Goal: Information Seeking & Learning: Learn about a topic

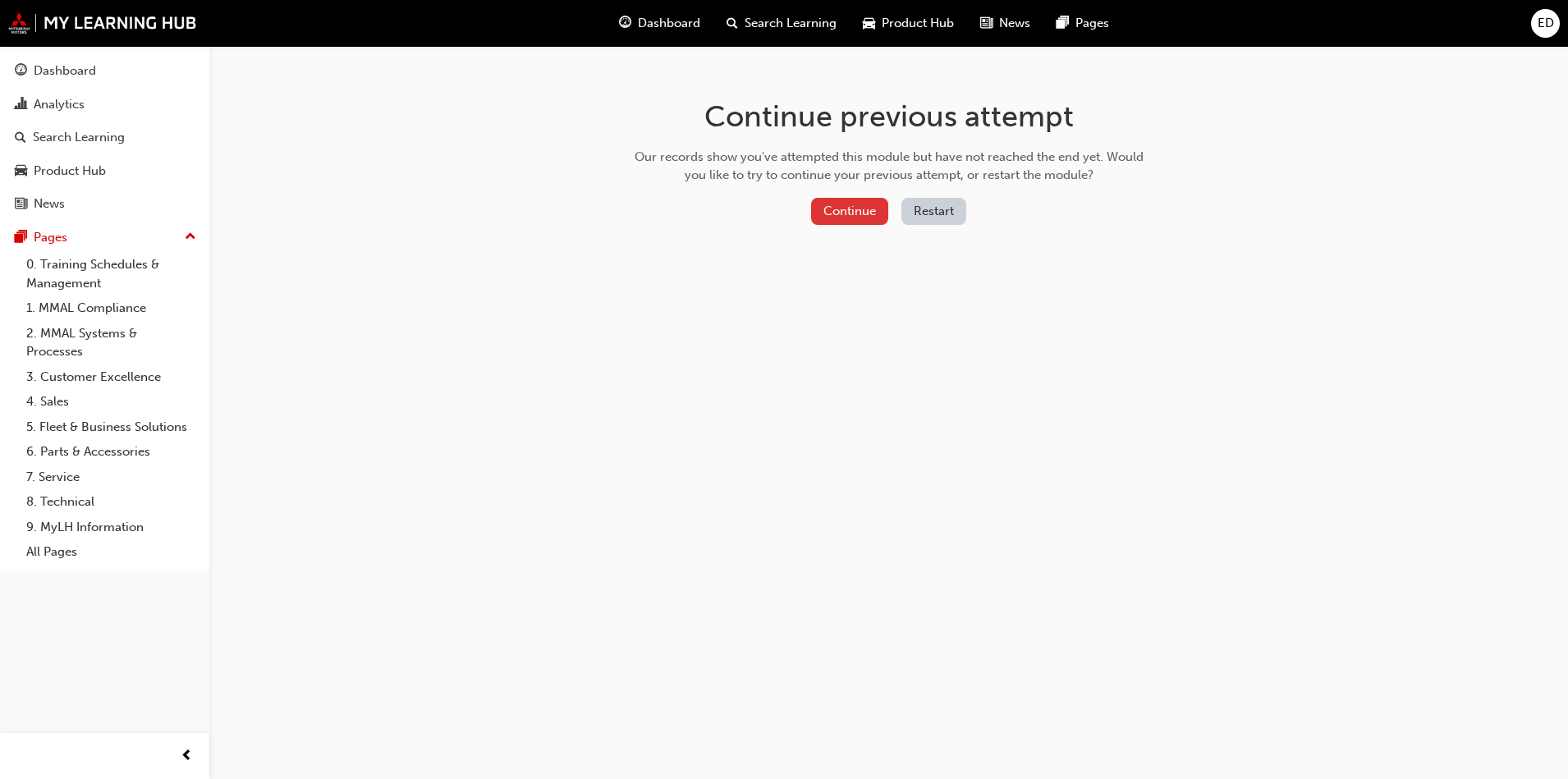
click at [852, 207] on button "Continue" at bounding box center [849, 211] width 77 height 27
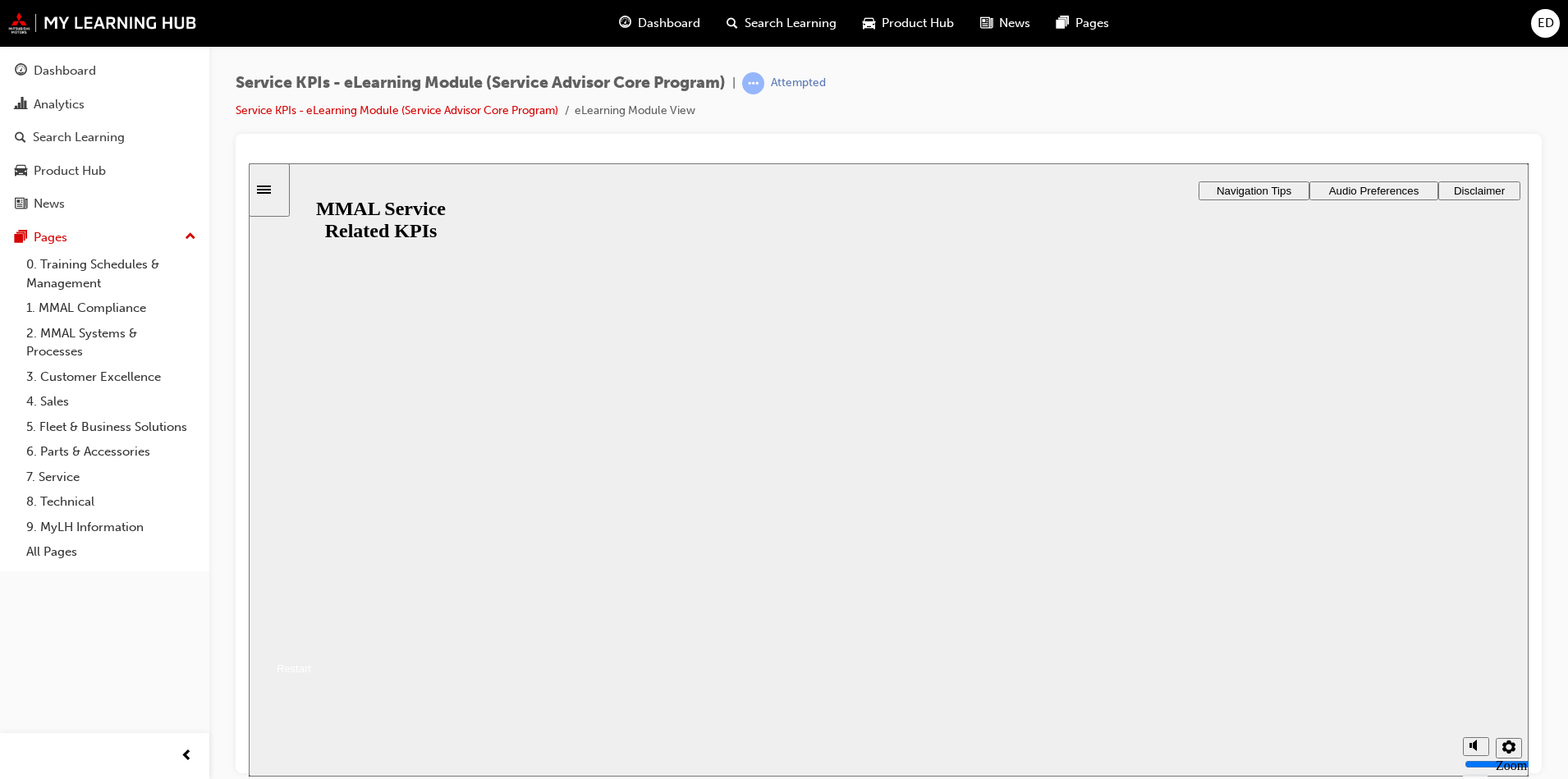
click at [311, 639] on button "Resume" at bounding box center [279, 649] width 63 height 20
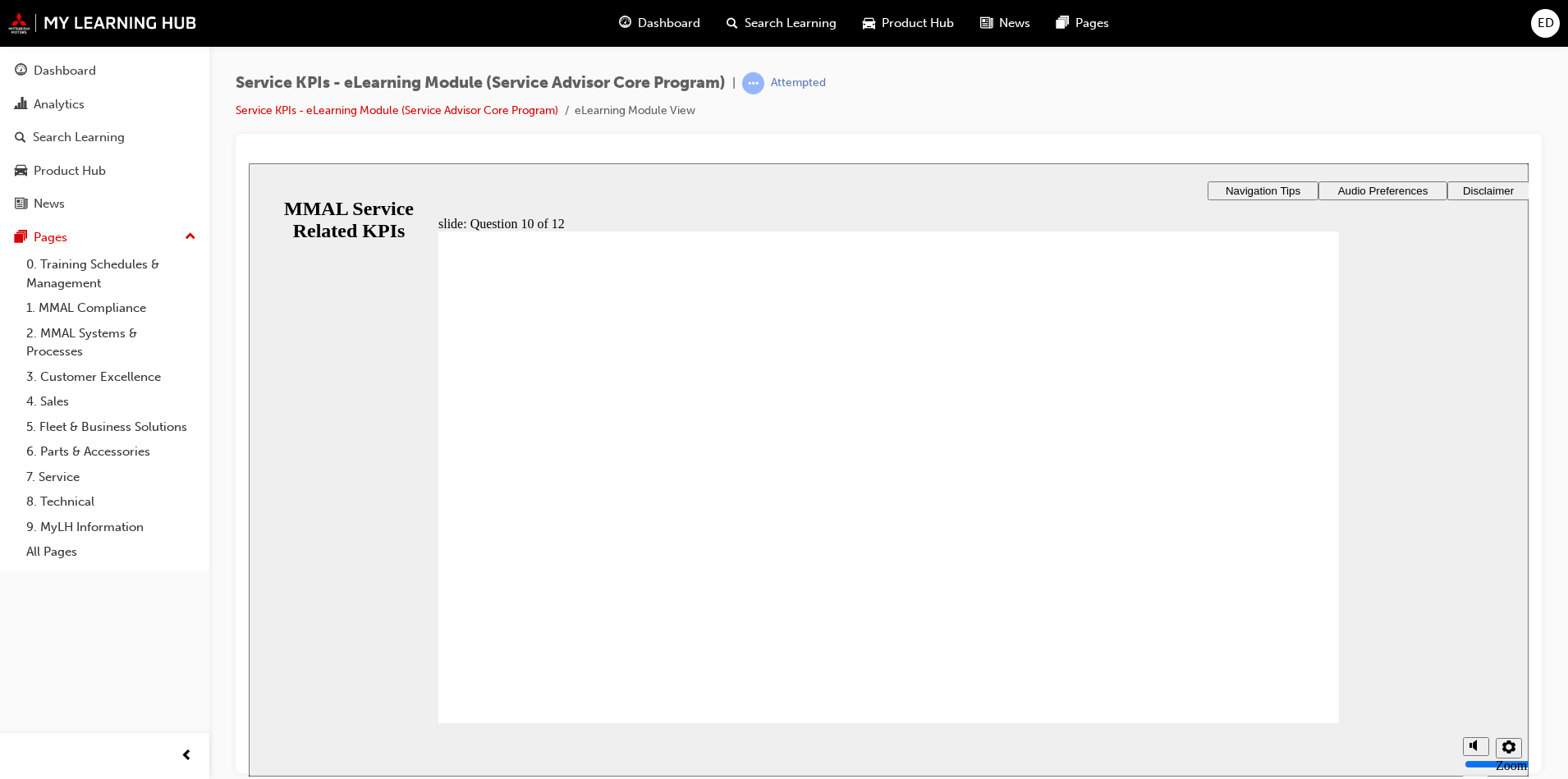
click at [1545, 25] on span "ED" at bounding box center [1545, 23] width 16 height 19
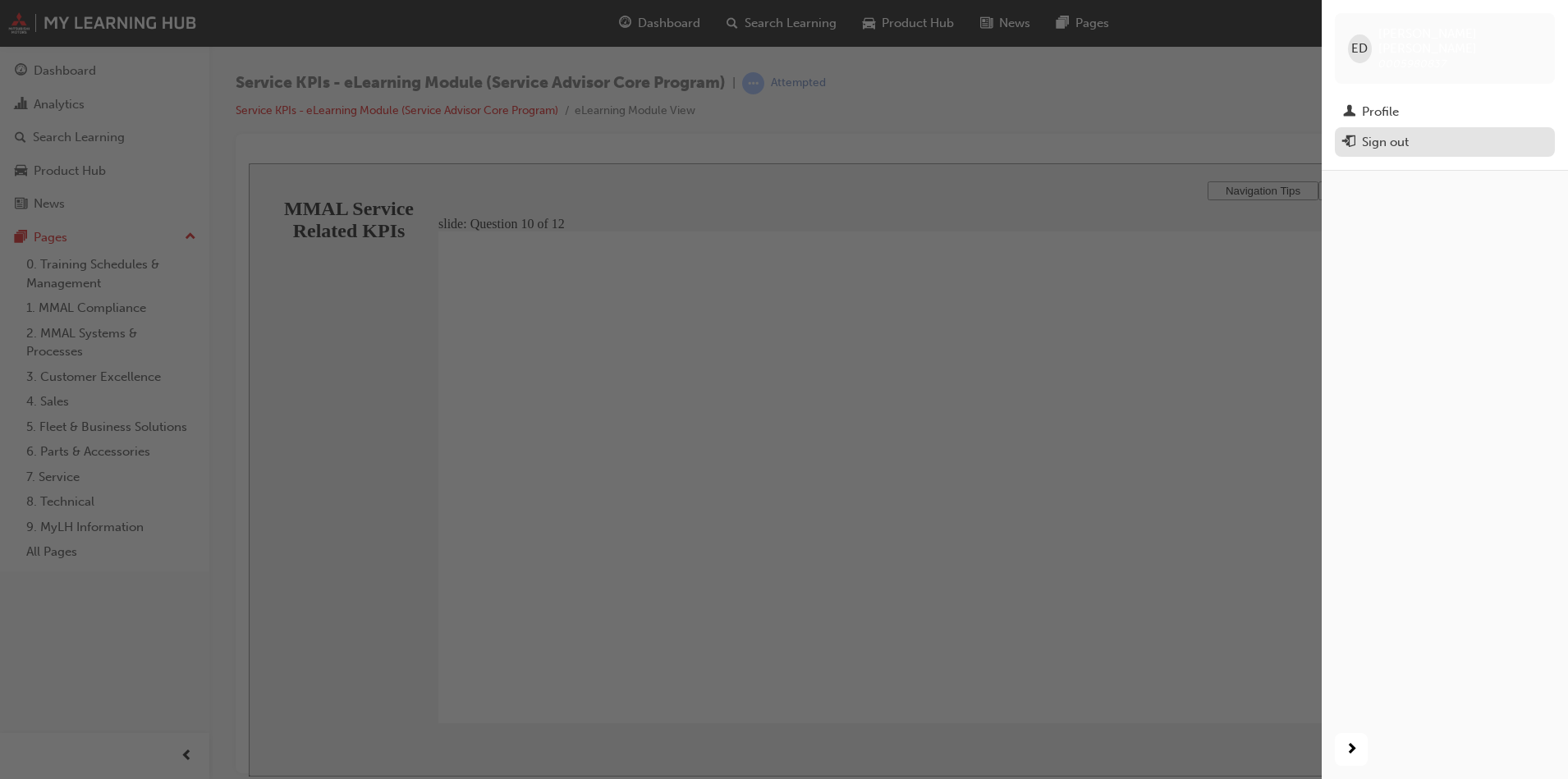
click at [1486, 132] on div "Sign out" at bounding box center [1444, 142] width 204 height 21
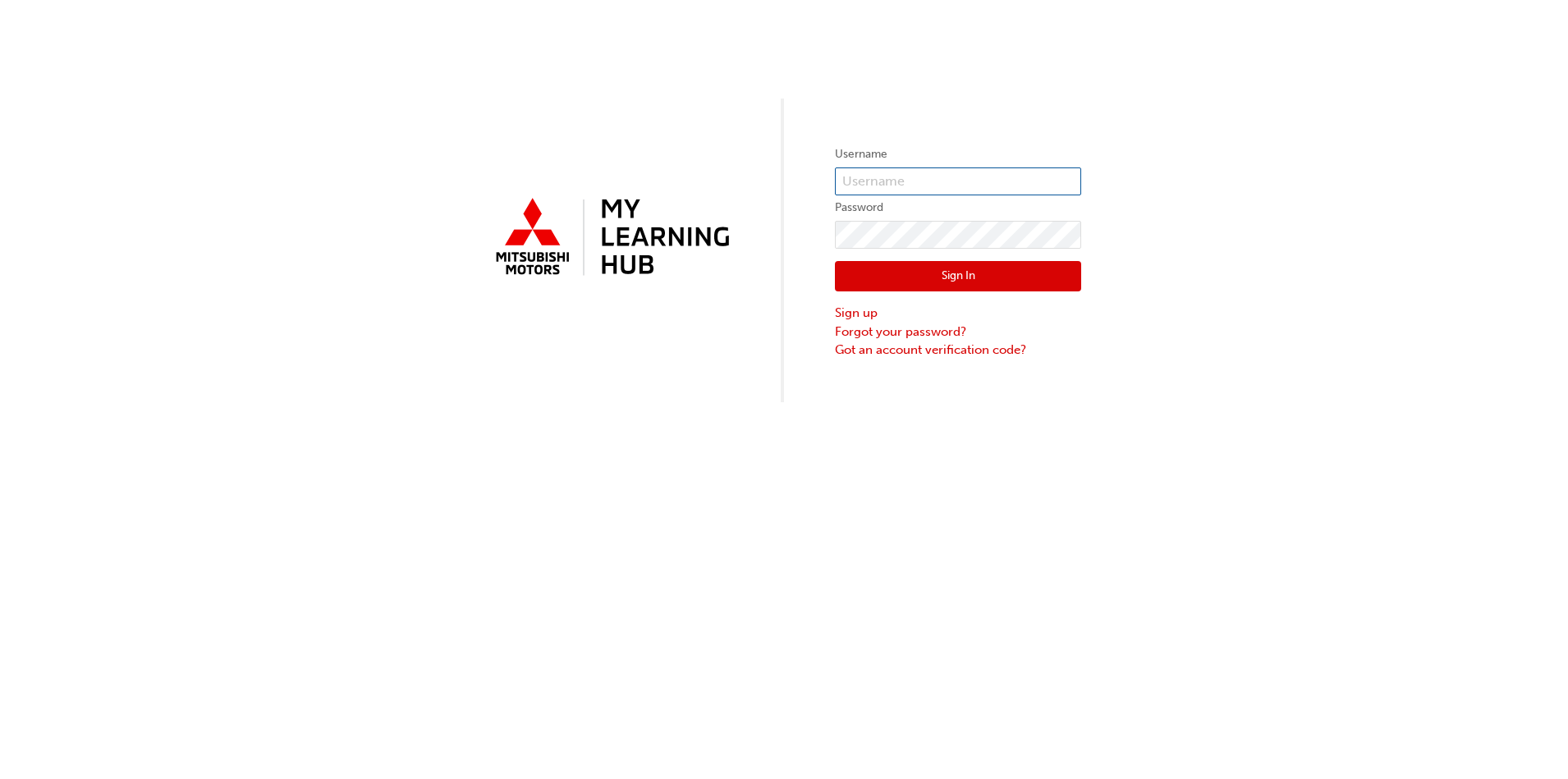
type input "0005980837"
click at [923, 277] on button "Sign In" at bounding box center [958, 277] width 246 height 31
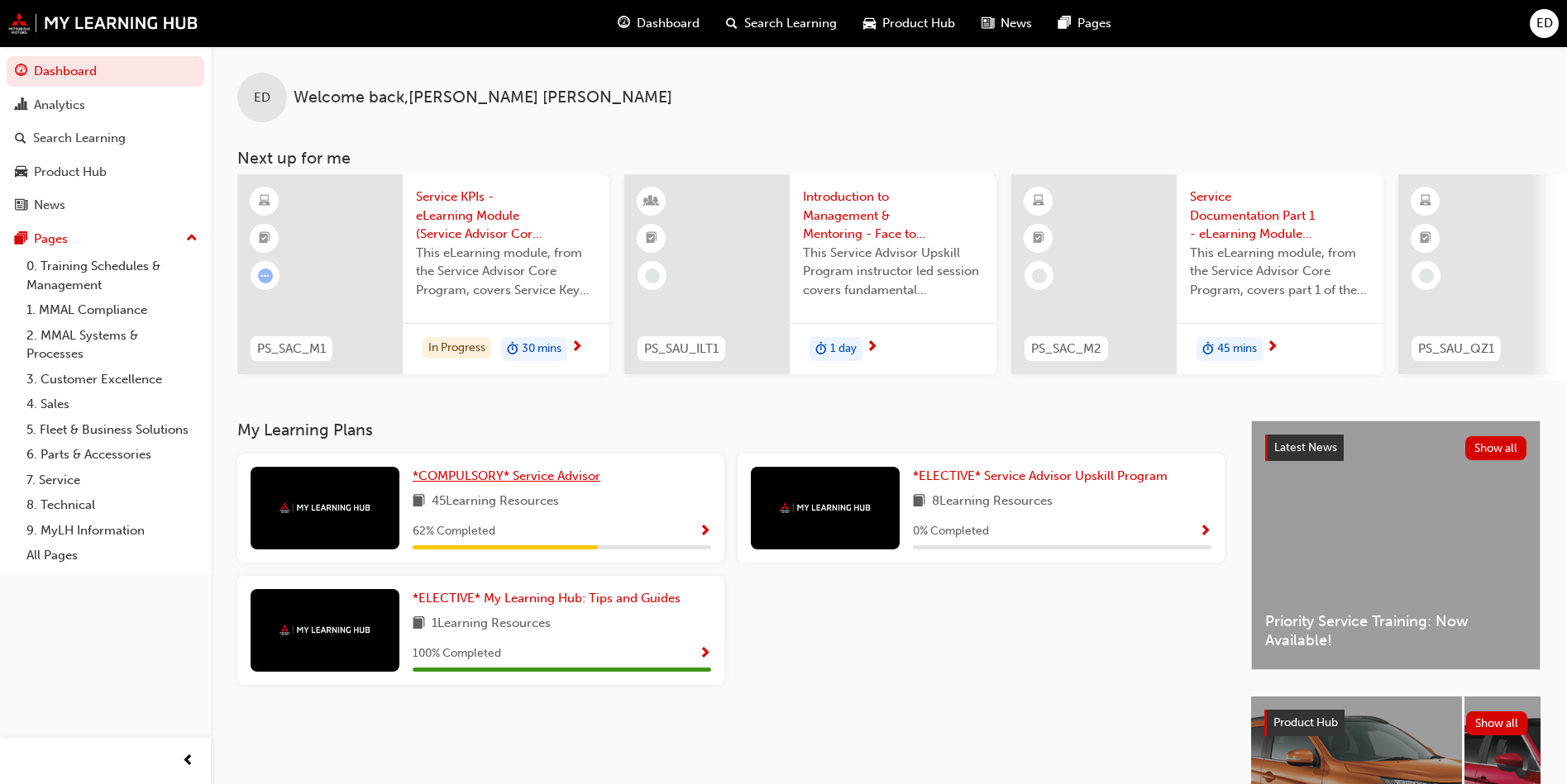
click at [431, 477] on span "*COMPULSORY* Service Advisor" at bounding box center [506, 476] width 188 height 15
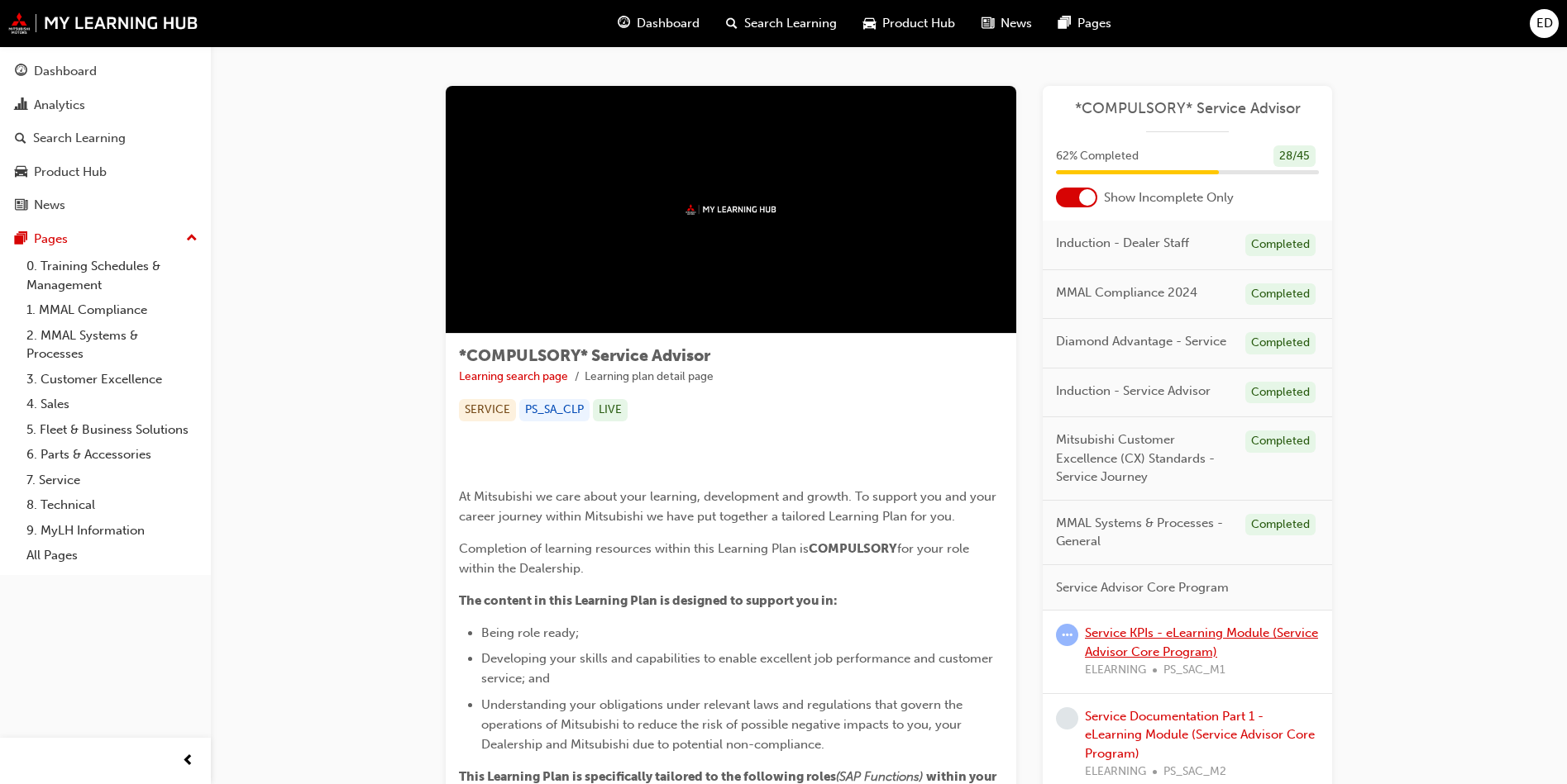
click at [1103, 637] on link "Service KPIs - eLearning Module (Service Advisor Core Program)" at bounding box center [1201, 642] width 233 height 34
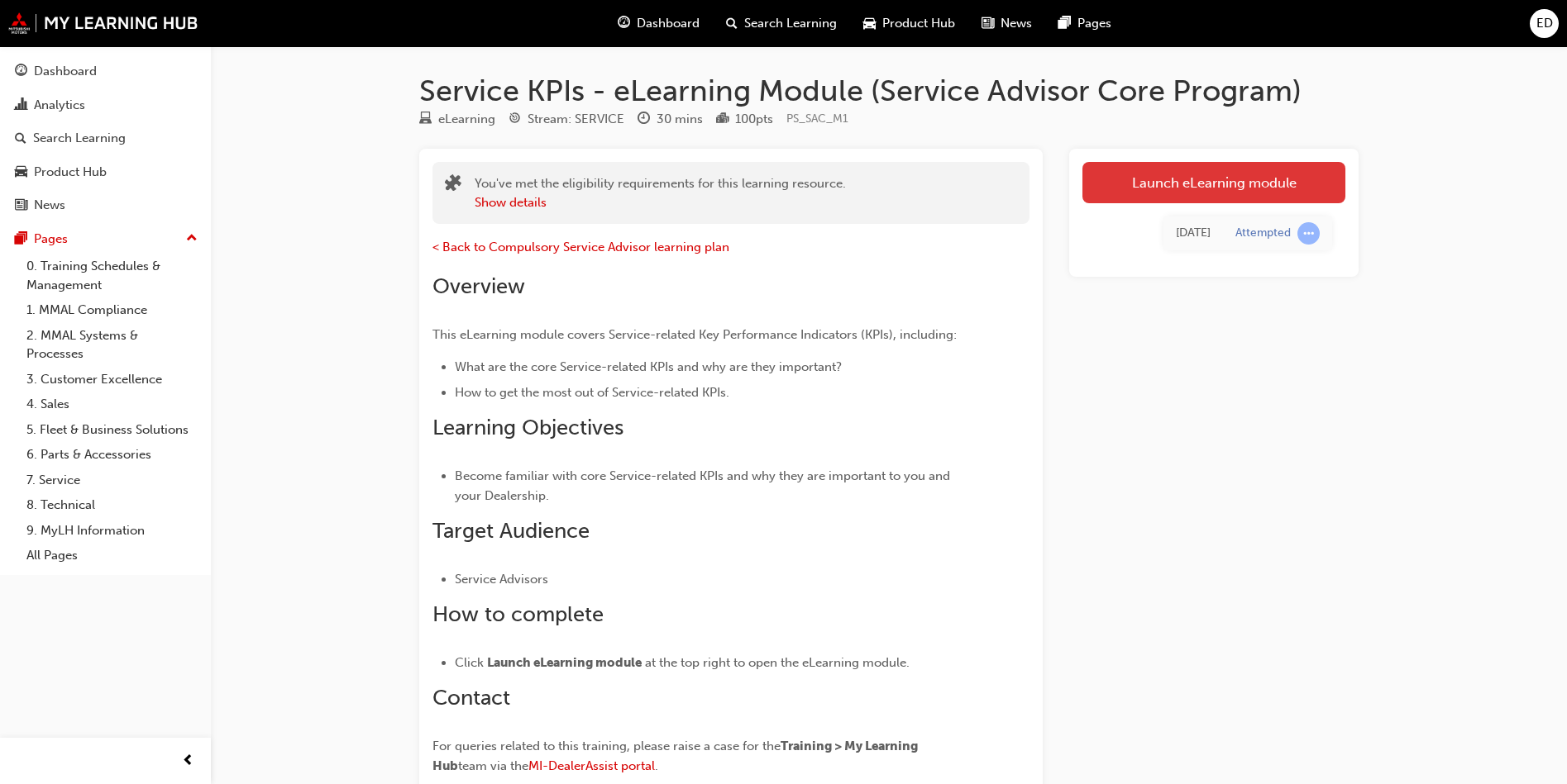
click at [1271, 187] on link "Launch eLearning module" at bounding box center [1213, 182] width 263 height 41
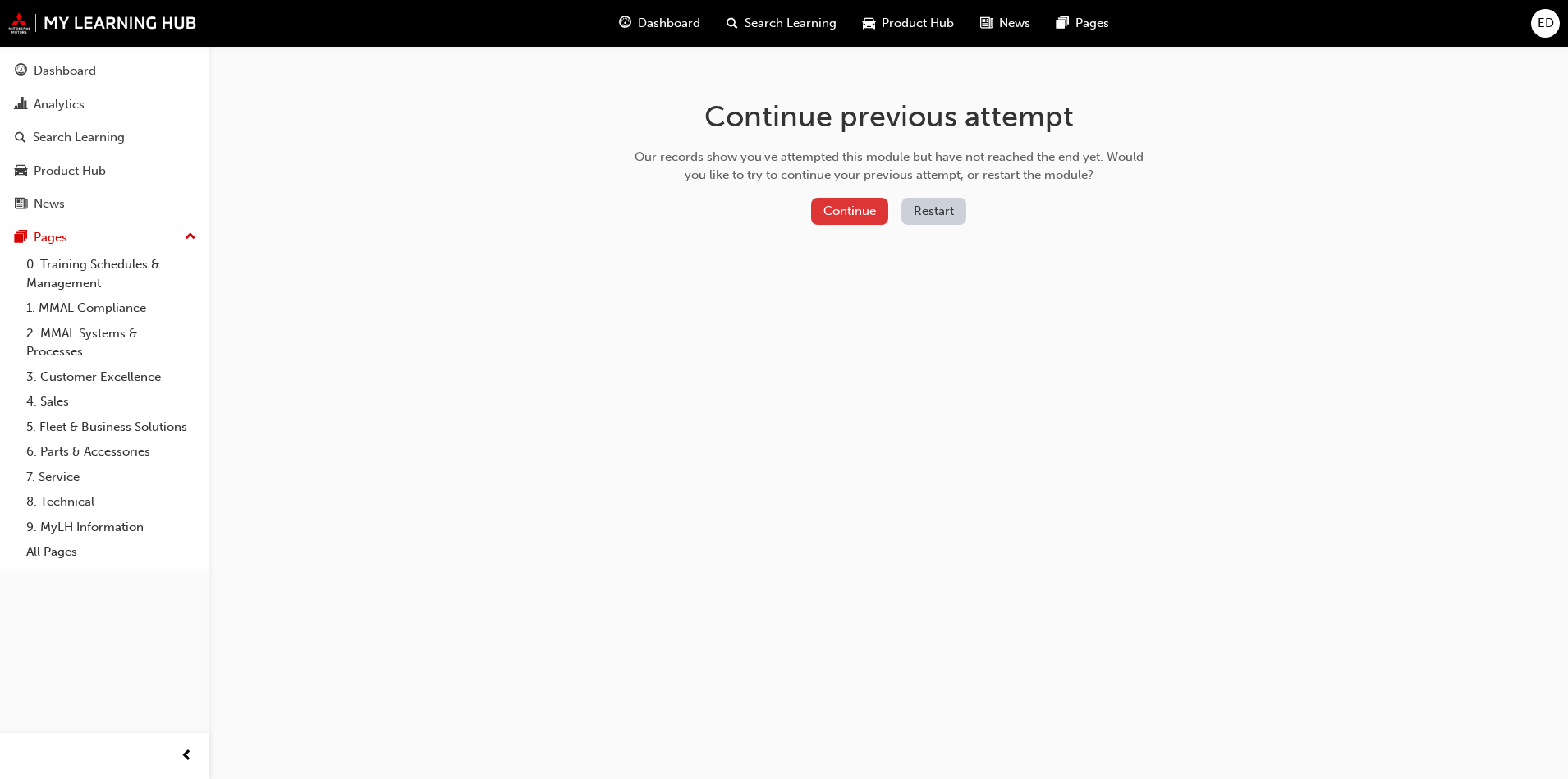
click at [859, 221] on button "Continue" at bounding box center [849, 211] width 77 height 27
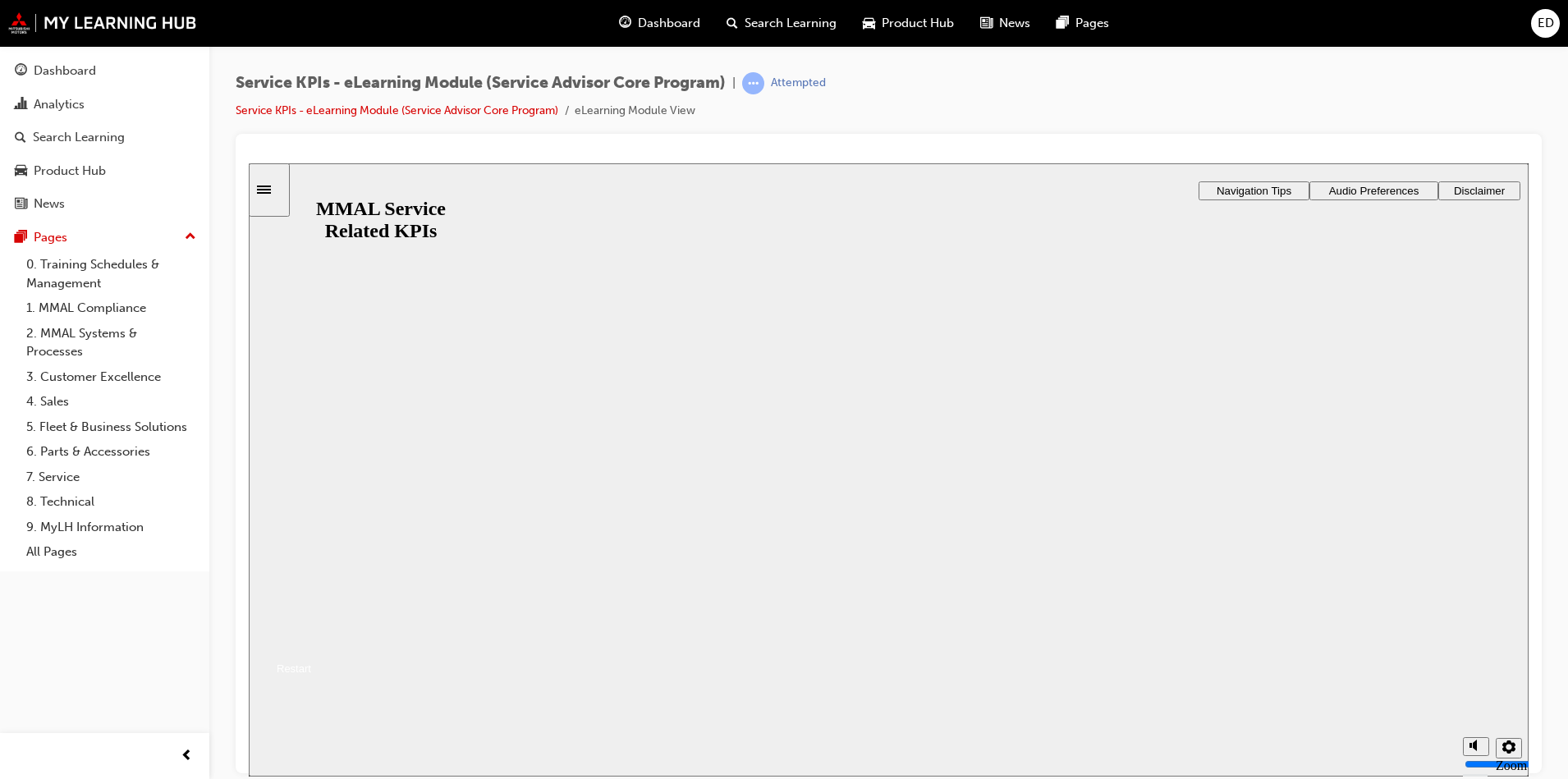
drag, startPoint x: 905, startPoint y: 504, endPoint x: 896, endPoint y: 512, distance: 12.0
click at [311, 639] on button "Resume" at bounding box center [279, 649] width 63 height 20
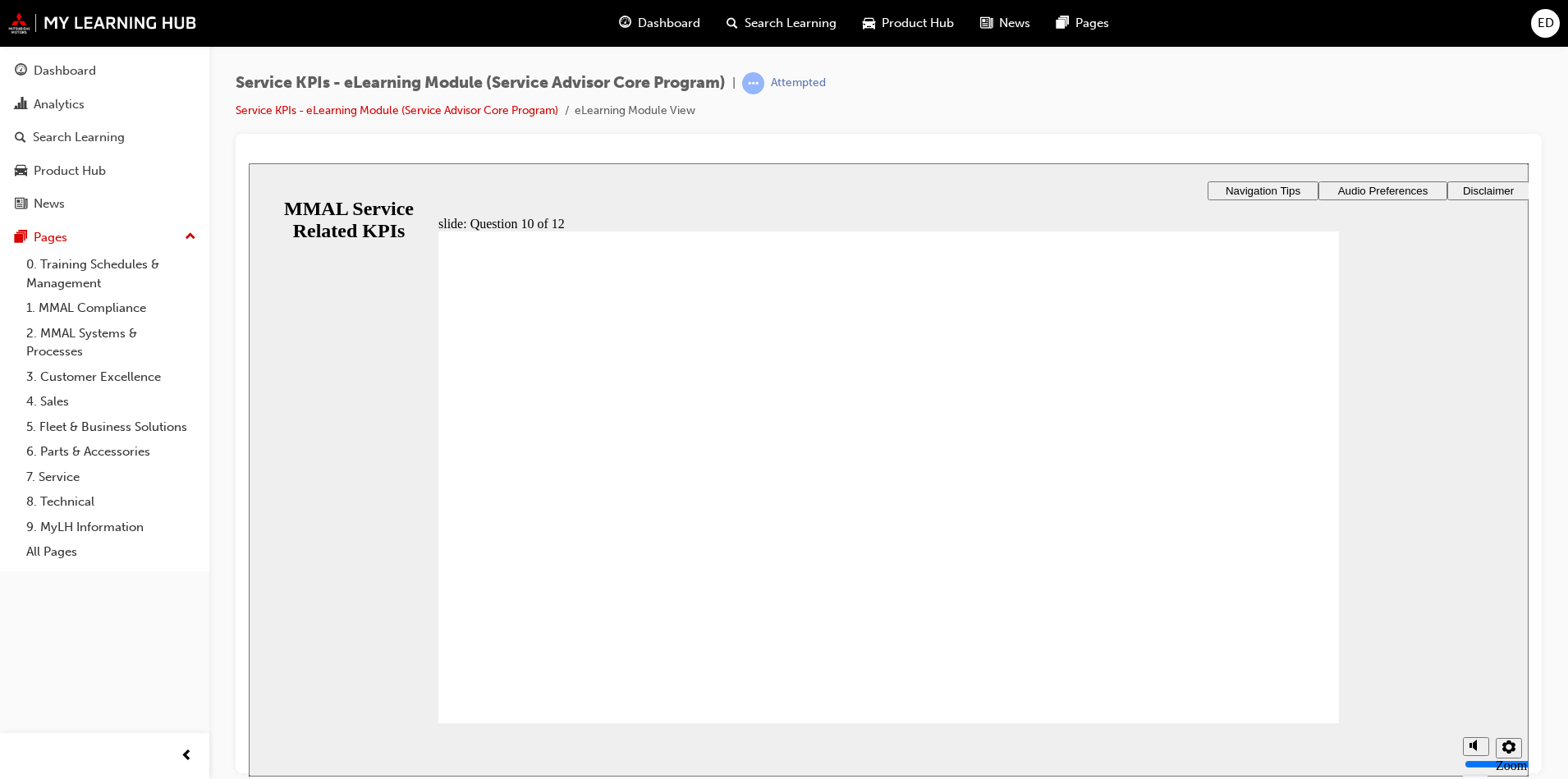
radio input "true"
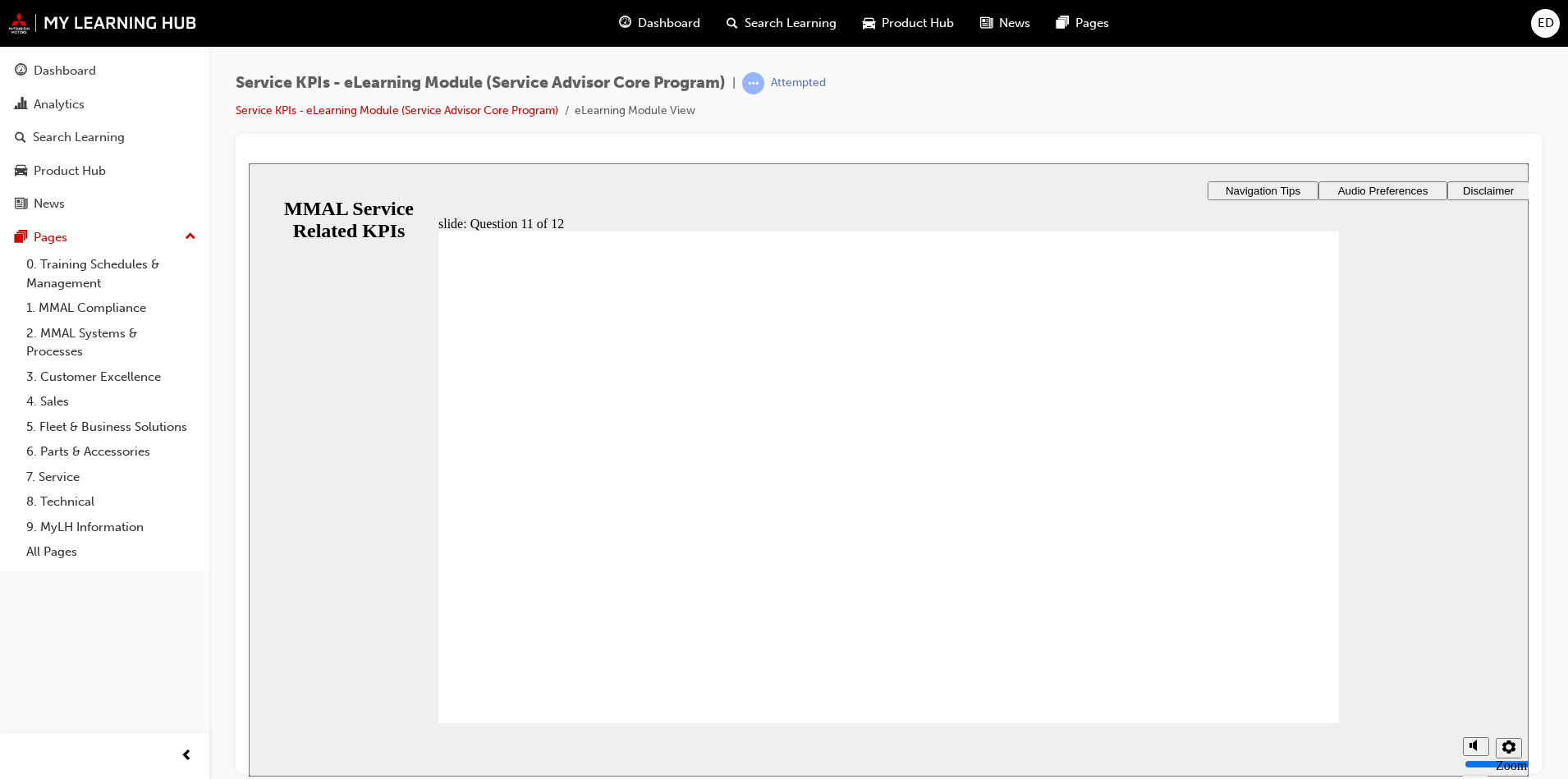
radio input "true"
drag, startPoint x: 1275, startPoint y: 706, endPoint x: 1241, endPoint y: 703, distance: 34.1
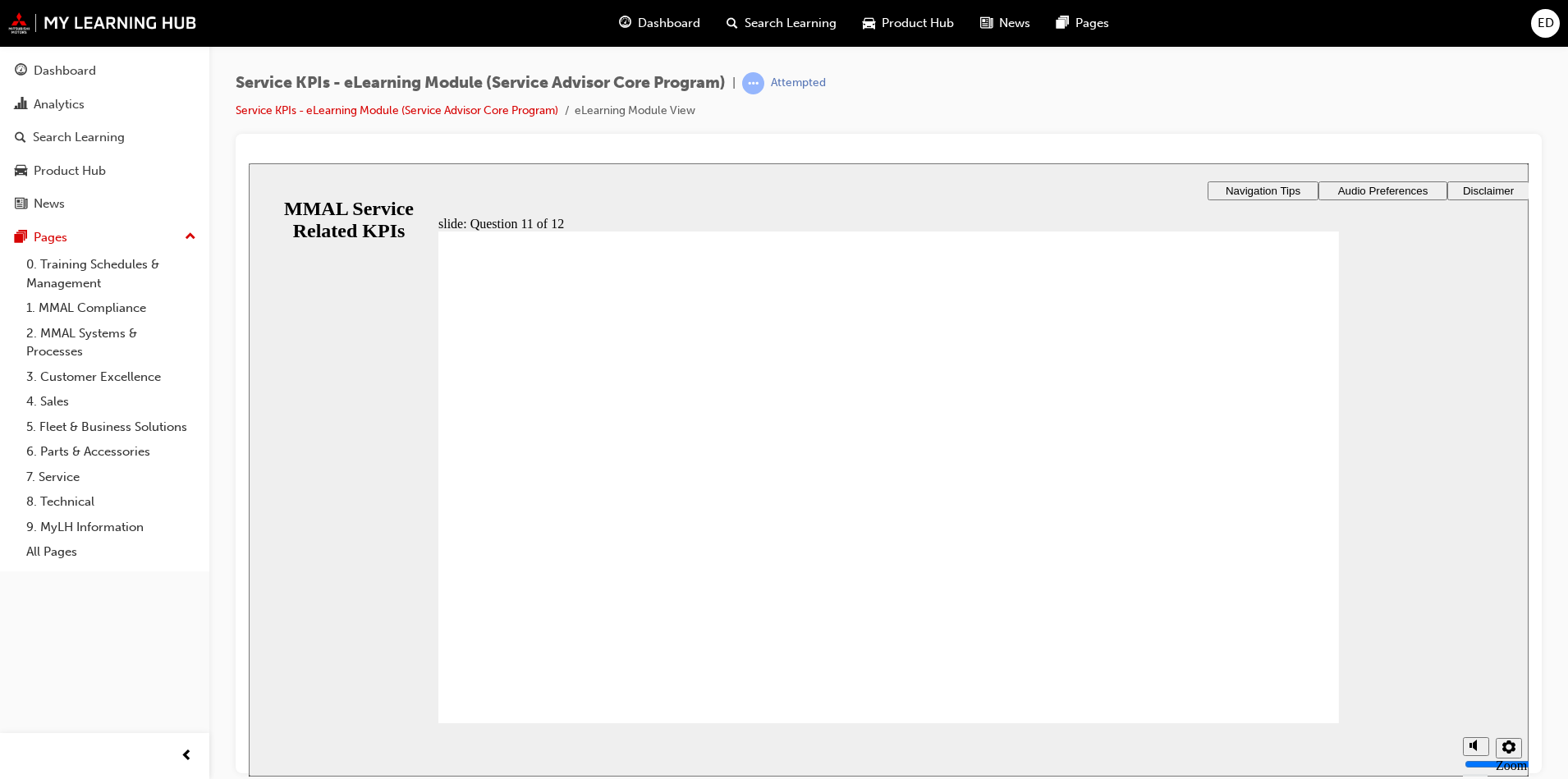
radio input "true"
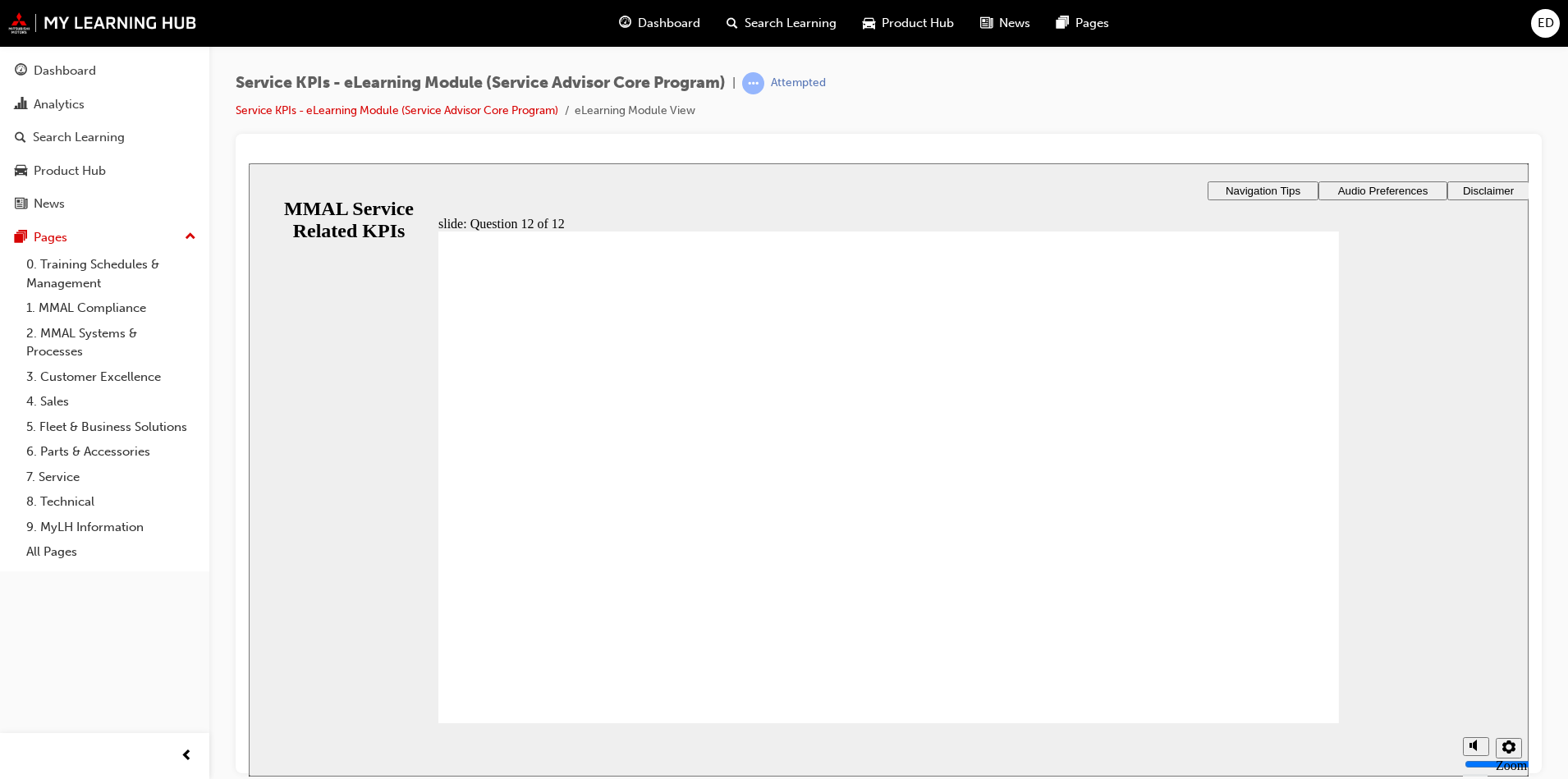
radio input "true"
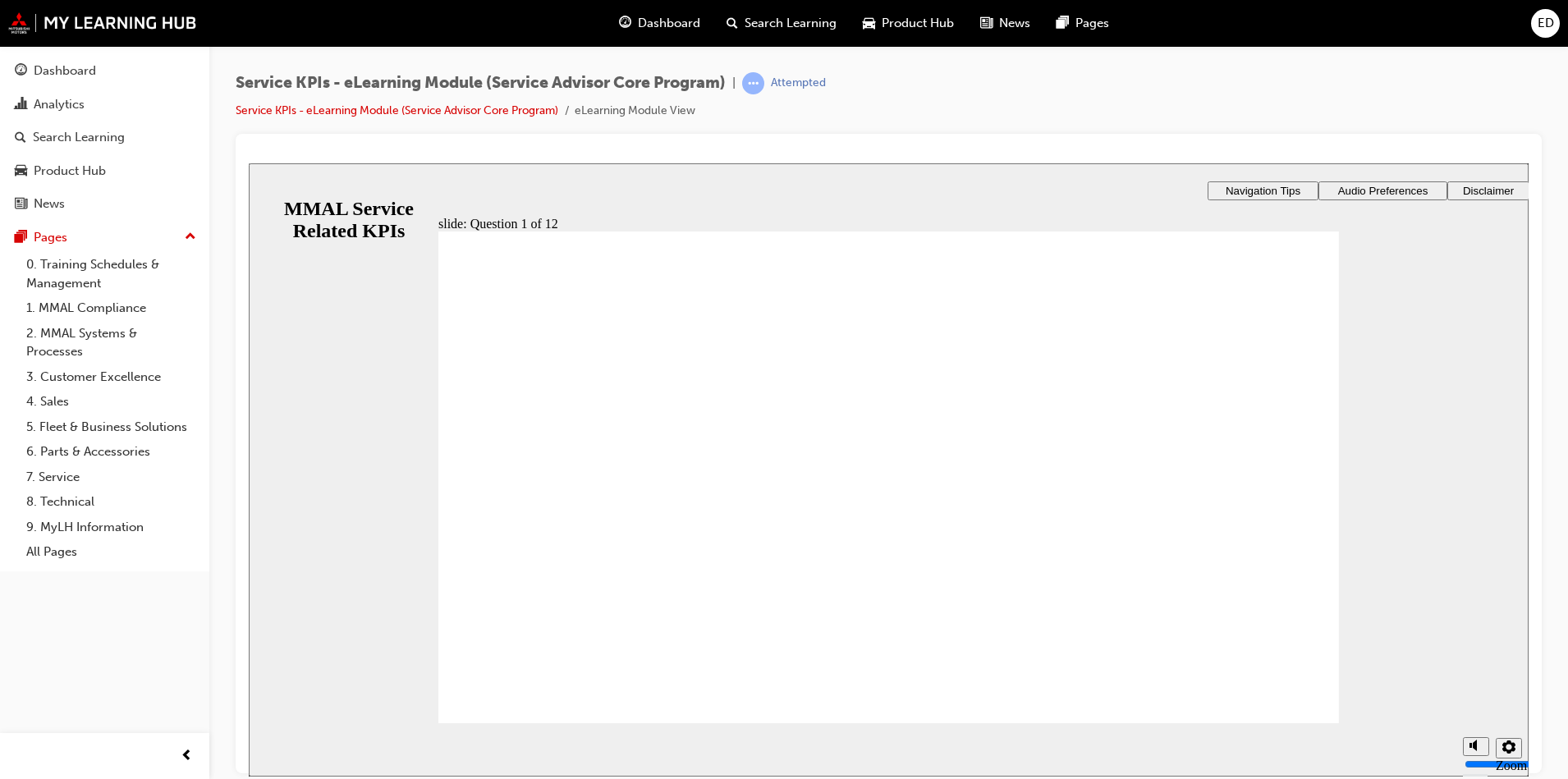
click at [1108, 437] on div "​67%​ slide: Question 2 of 12 Capacity Productivity Efficiency Rectangle 1 Rect…" at bounding box center [888, 393] width 1280 height 461
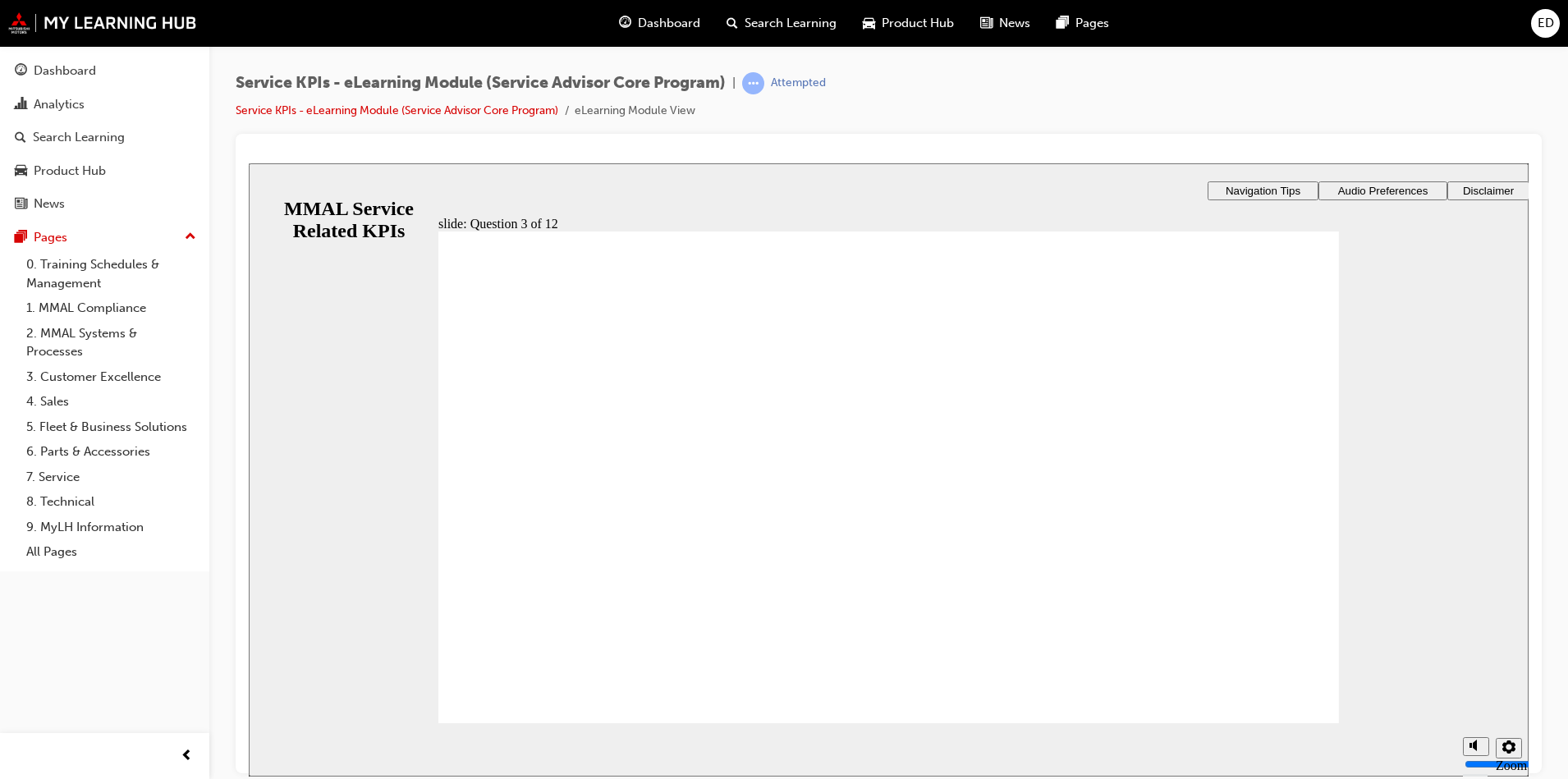
radio input "true"
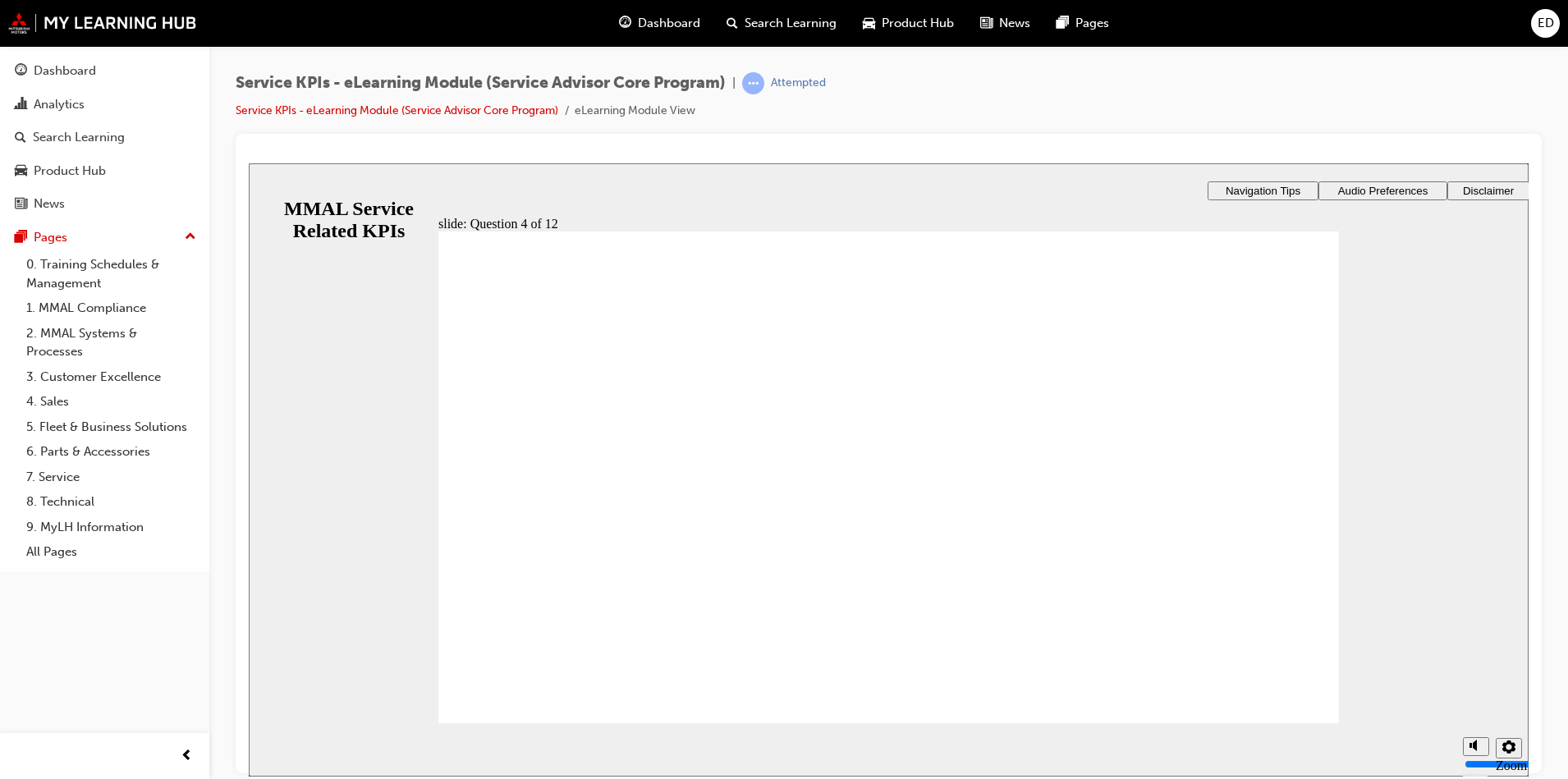
checkbox input "true"
drag, startPoint x: 719, startPoint y: 440, endPoint x: 724, endPoint y: 420, distance: 20.6
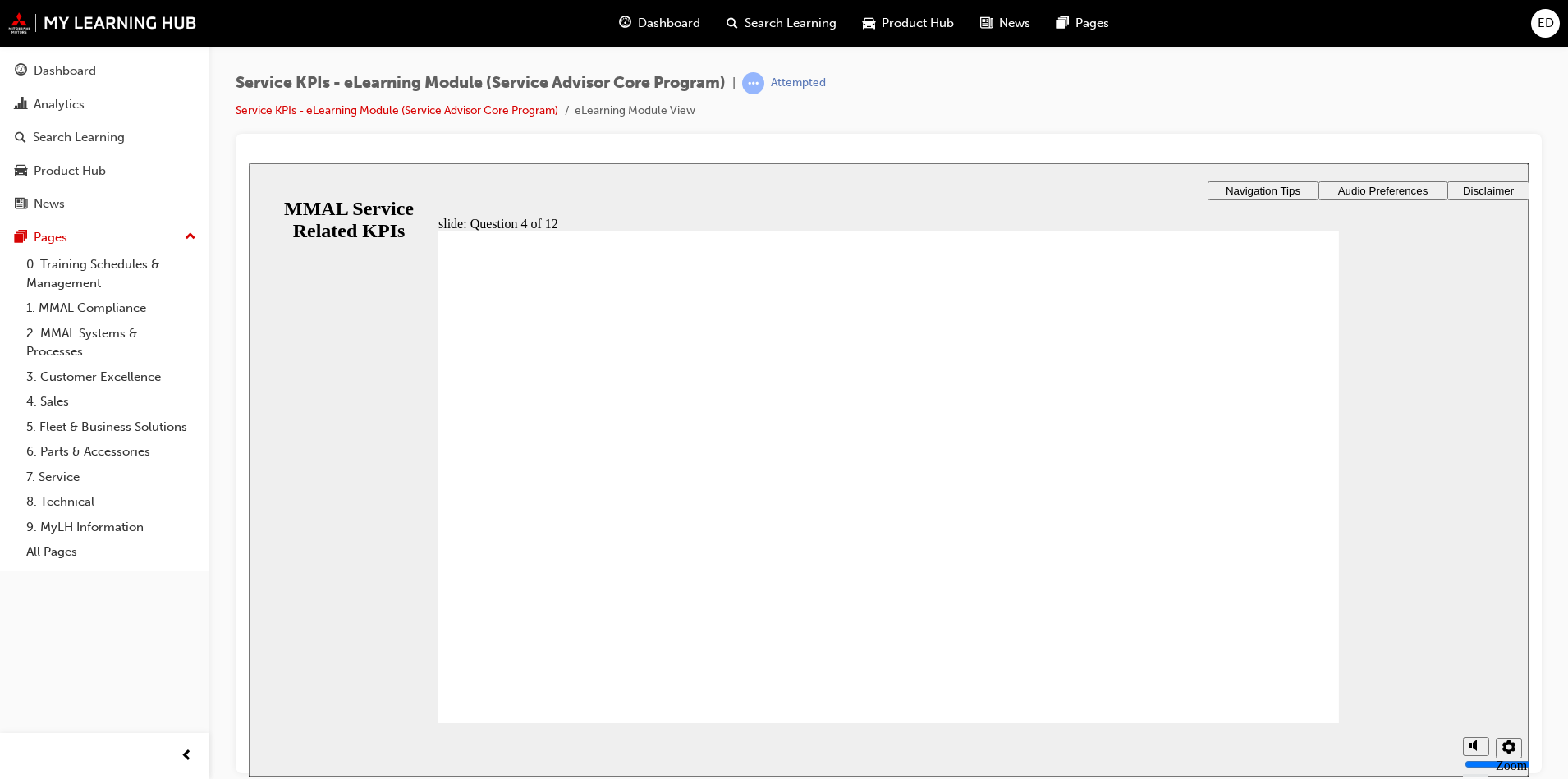
checkbox input "true"
checkbox input "false"
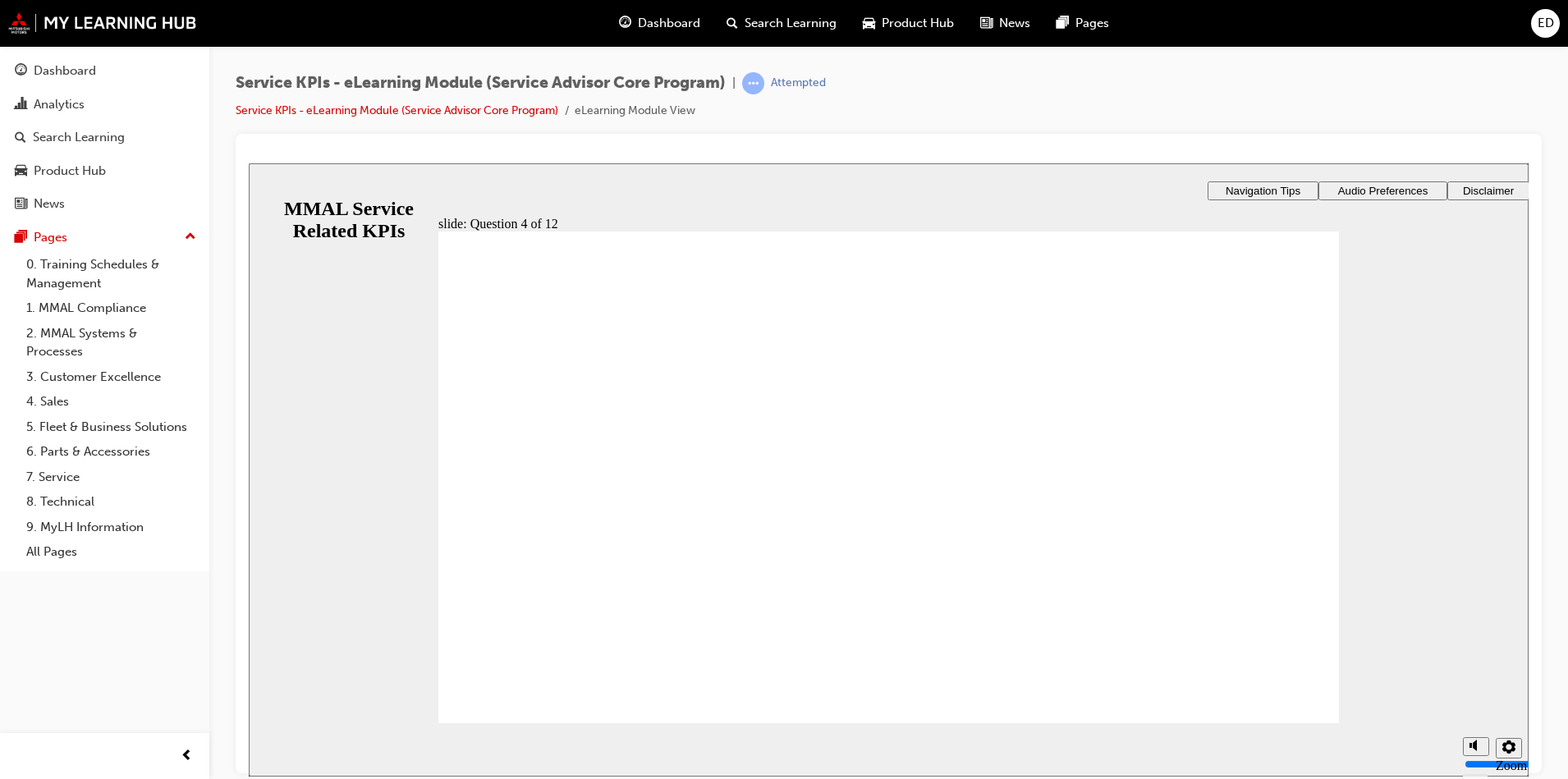
checkbox input "true"
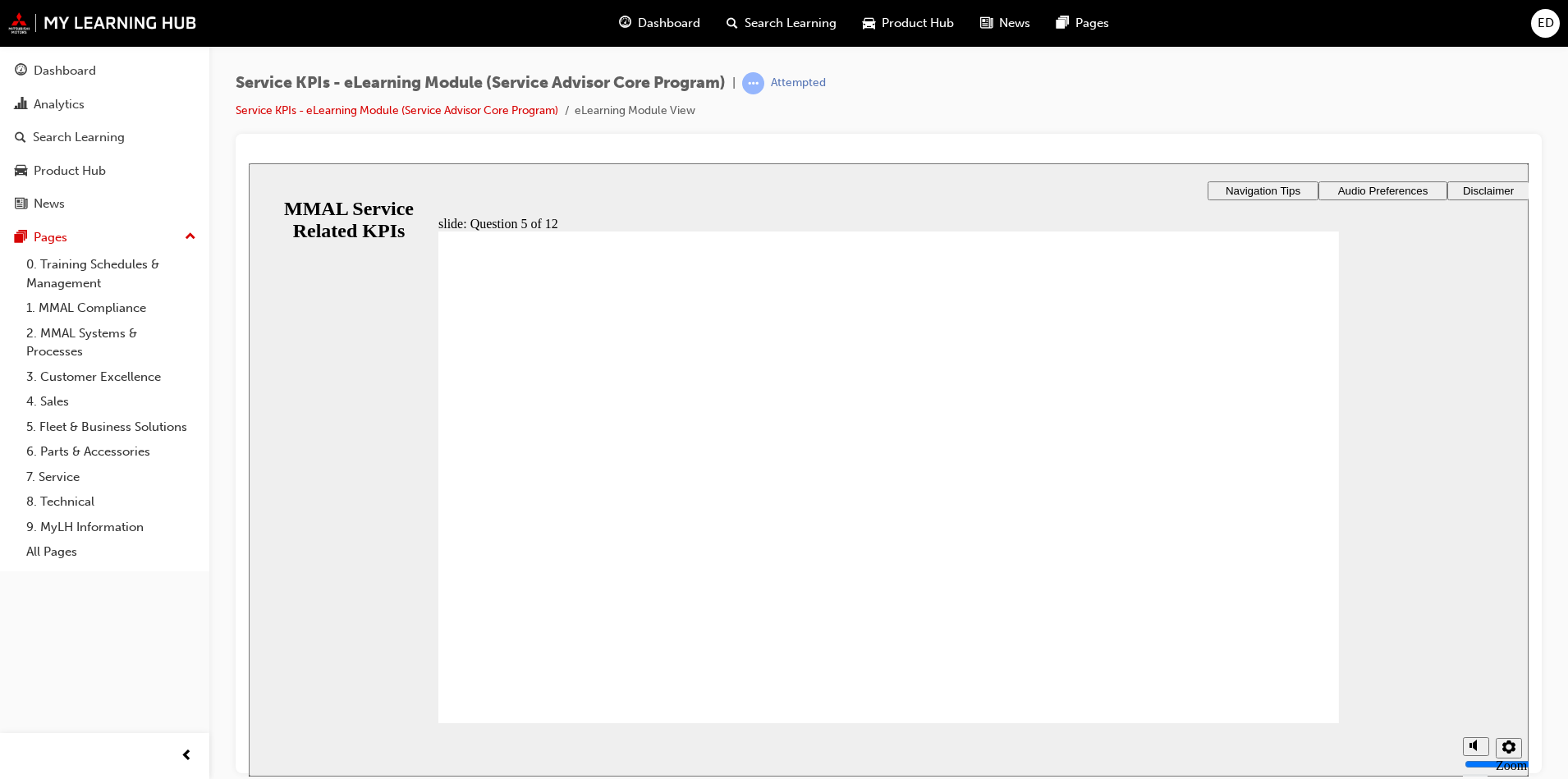
radio input "true"
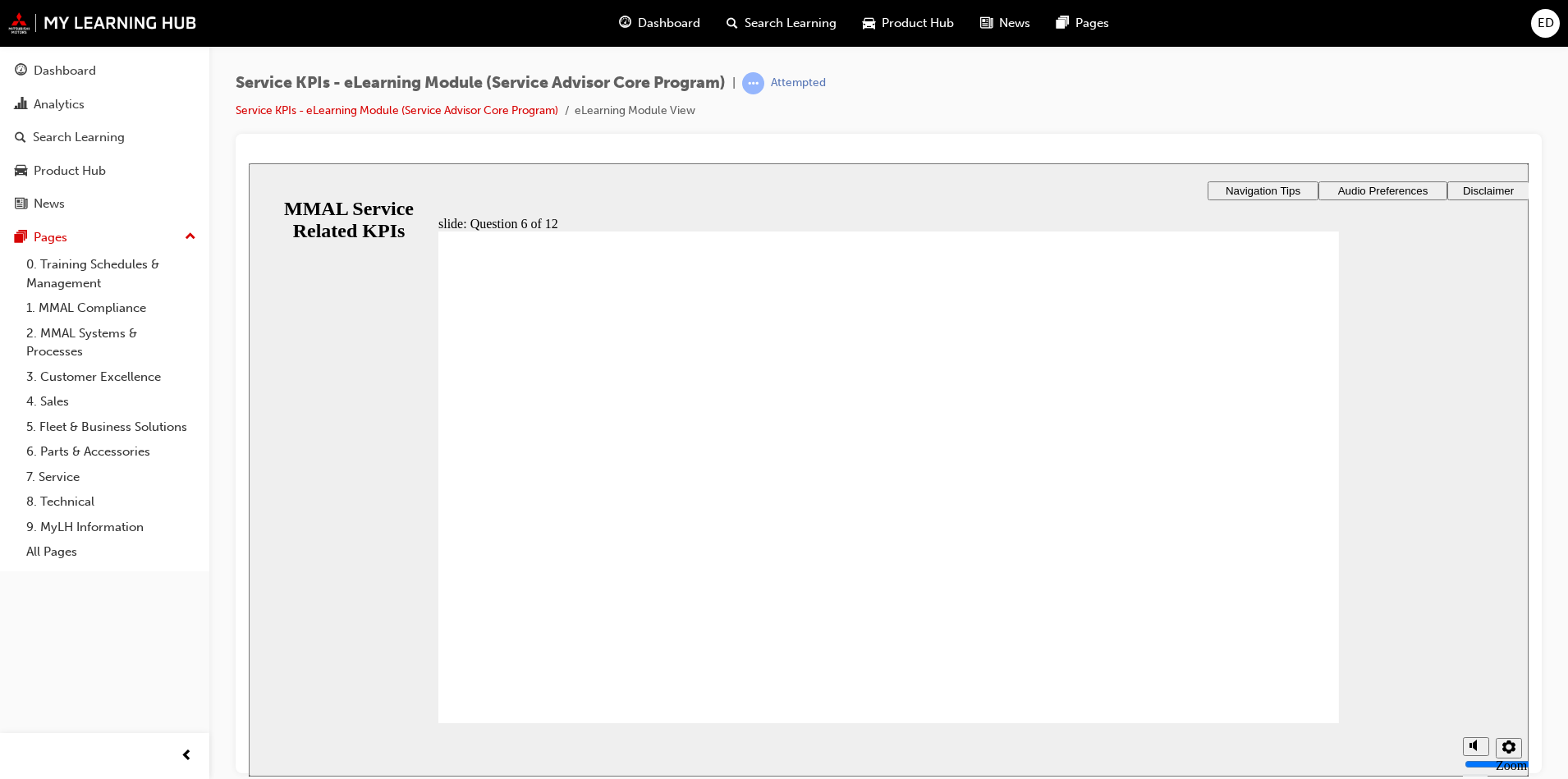
radio input "true"
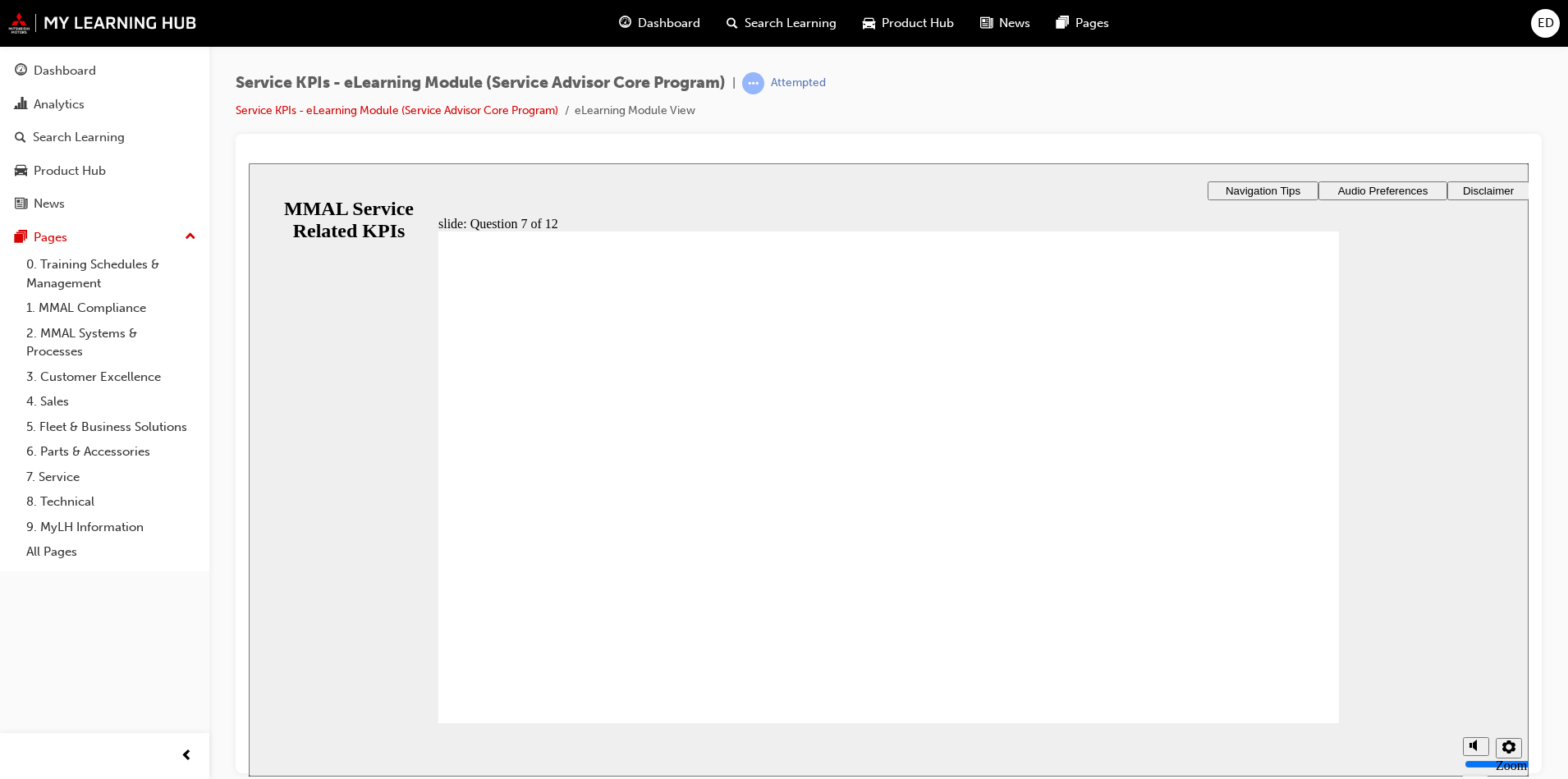
radio input "true"
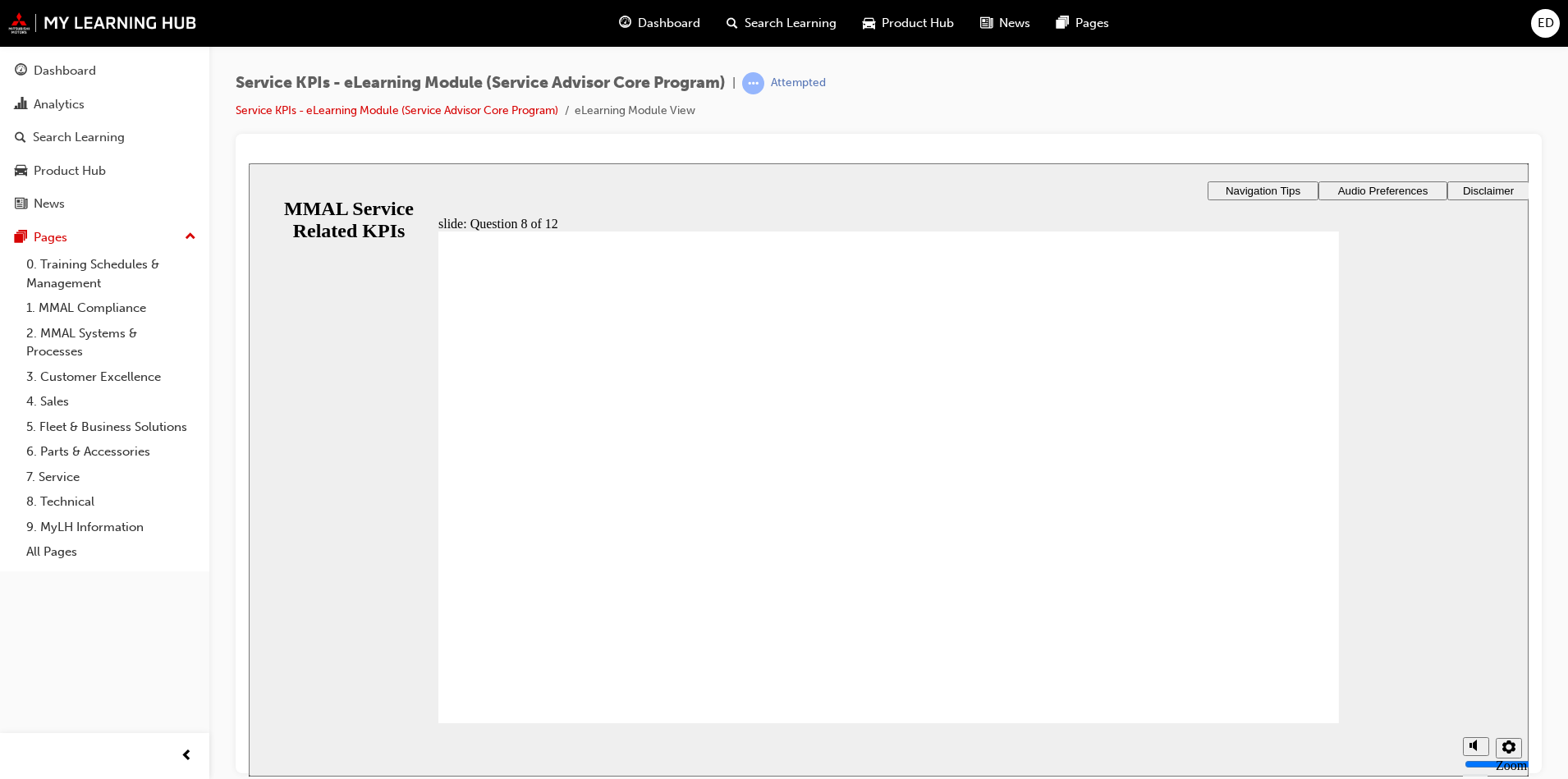
radio input "false"
radio input "true"
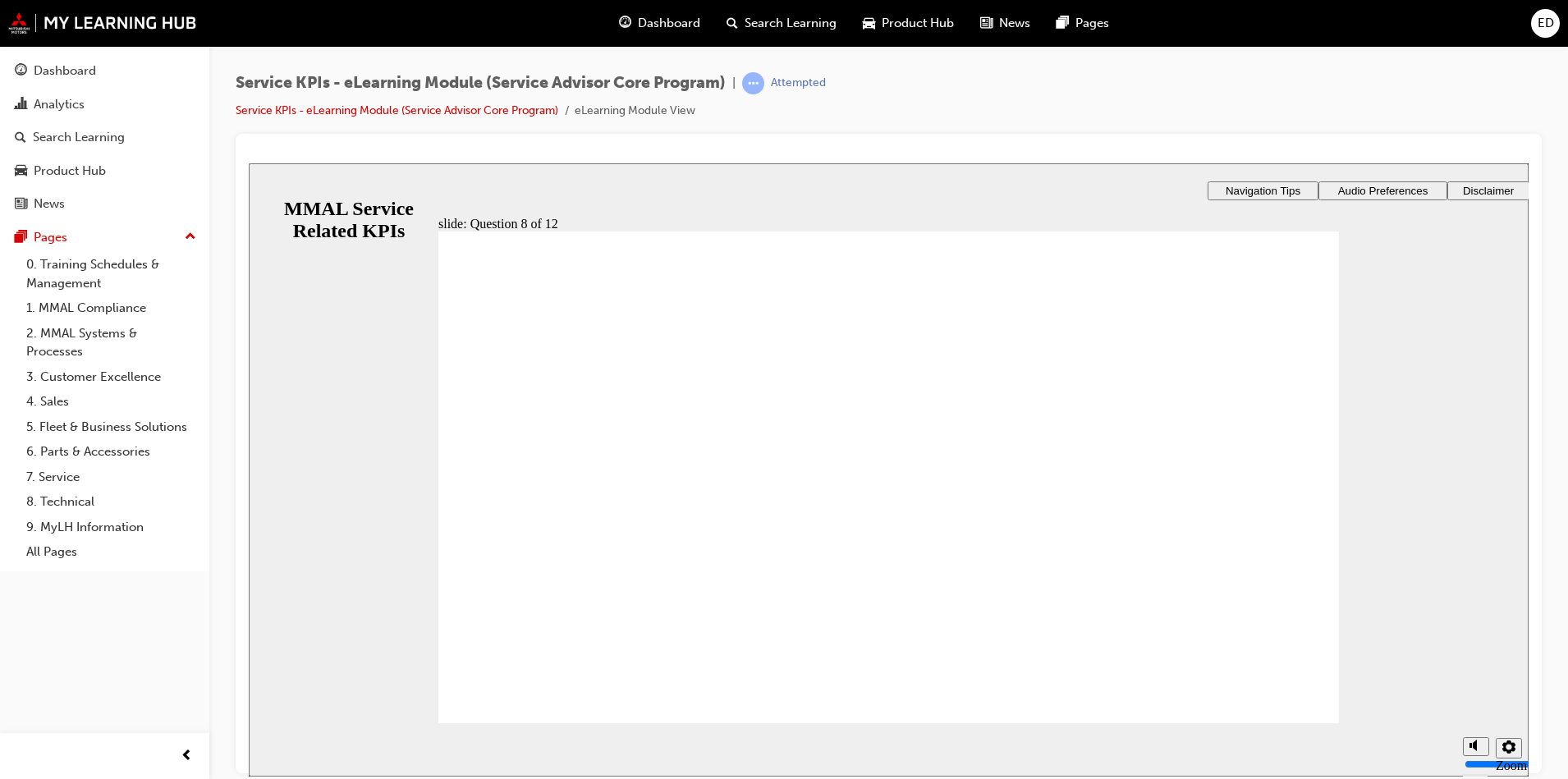
drag, startPoint x: 1291, startPoint y: 703, endPoint x: 1300, endPoint y: 712, distance: 12.7
radio input "true"
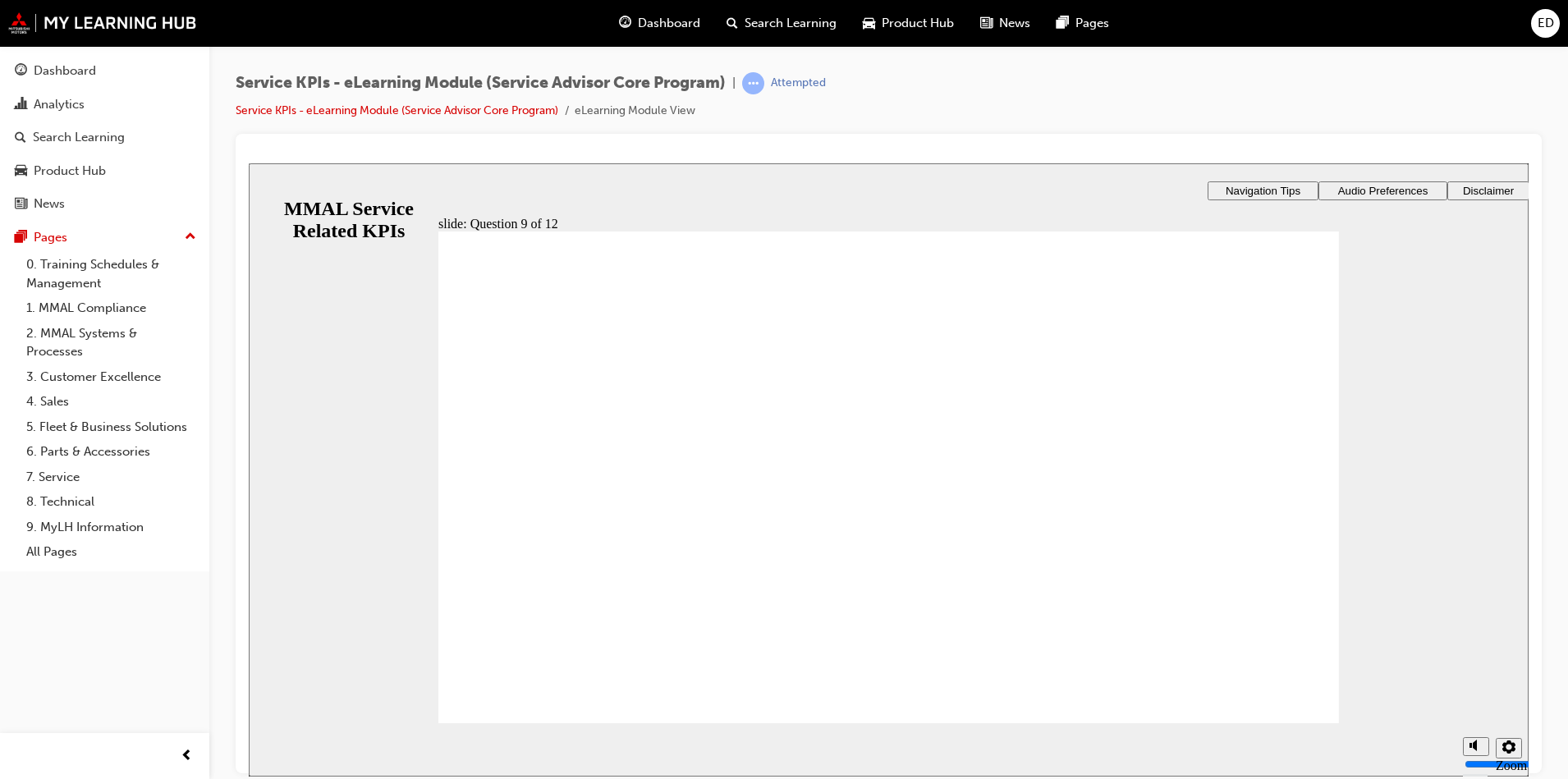
click at [1302, 728] on section "Playback Speed 2 1.75 1.5 1.25 Normal" at bounding box center [888, 749] width 1280 height 54
drag, startPoint x: 1273, startPoint y: 680, endPoint x: 1274, endPoint y: 692, distance: 12.0
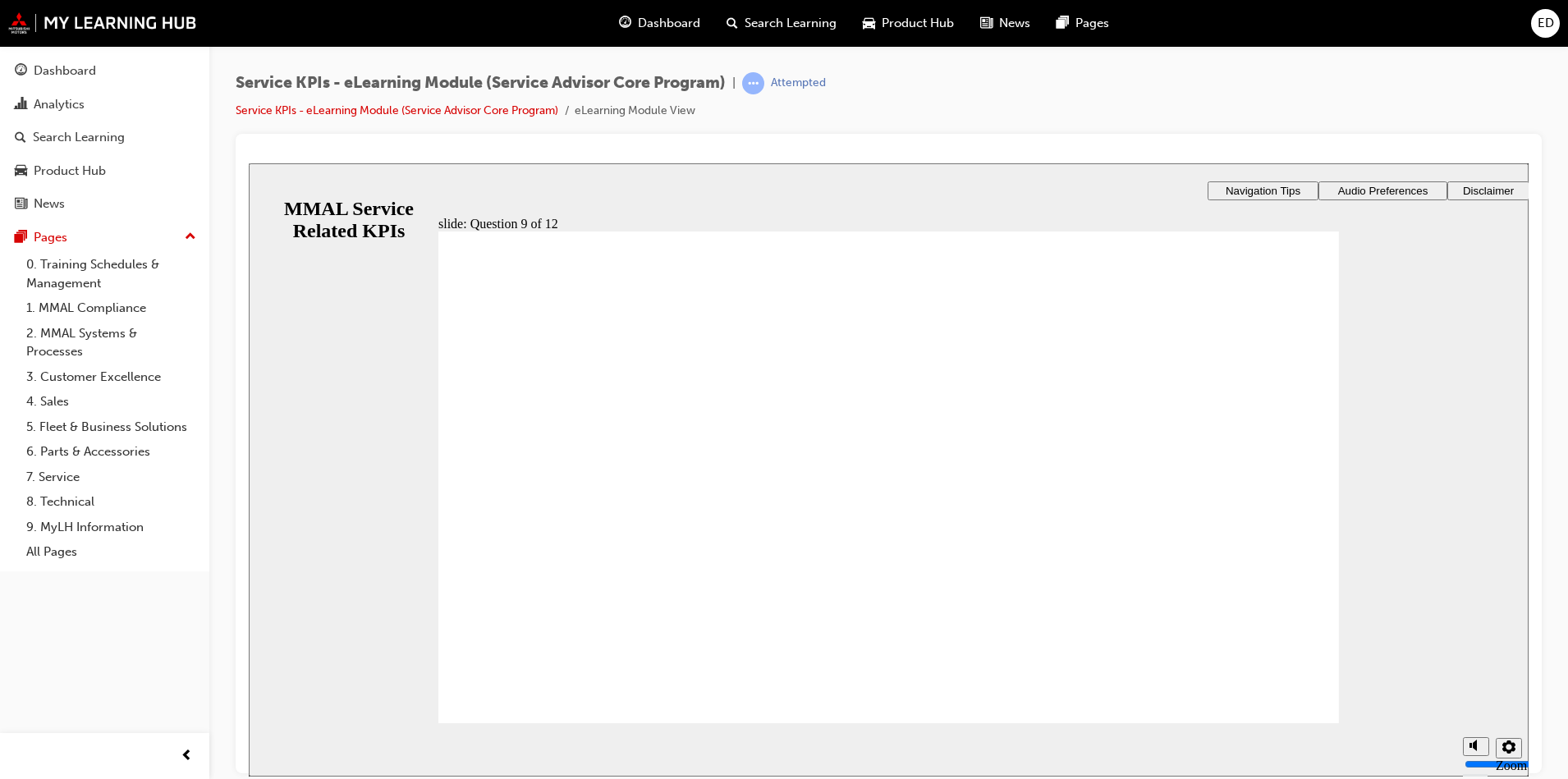
radio input "true"
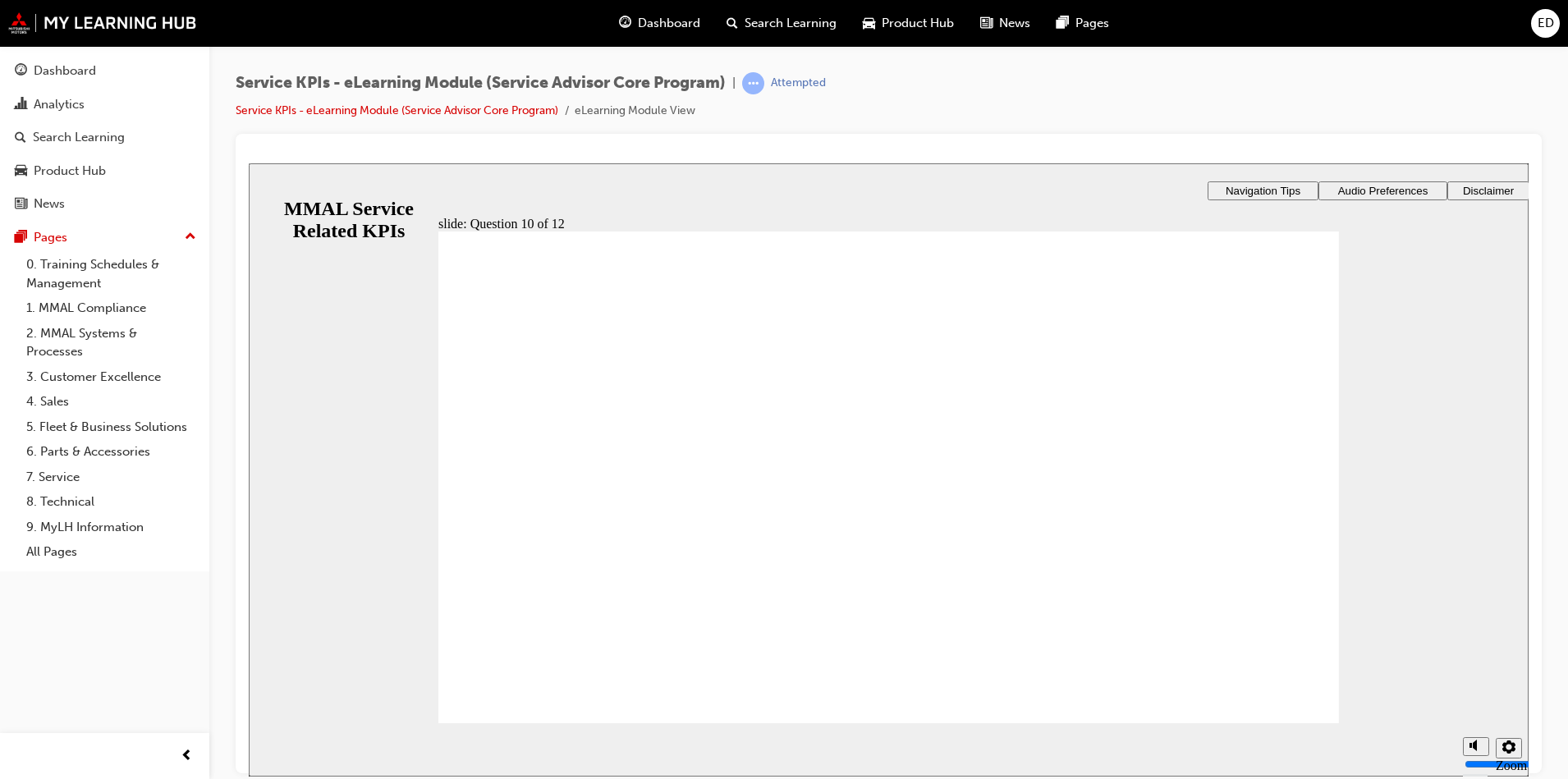
radio input "true"
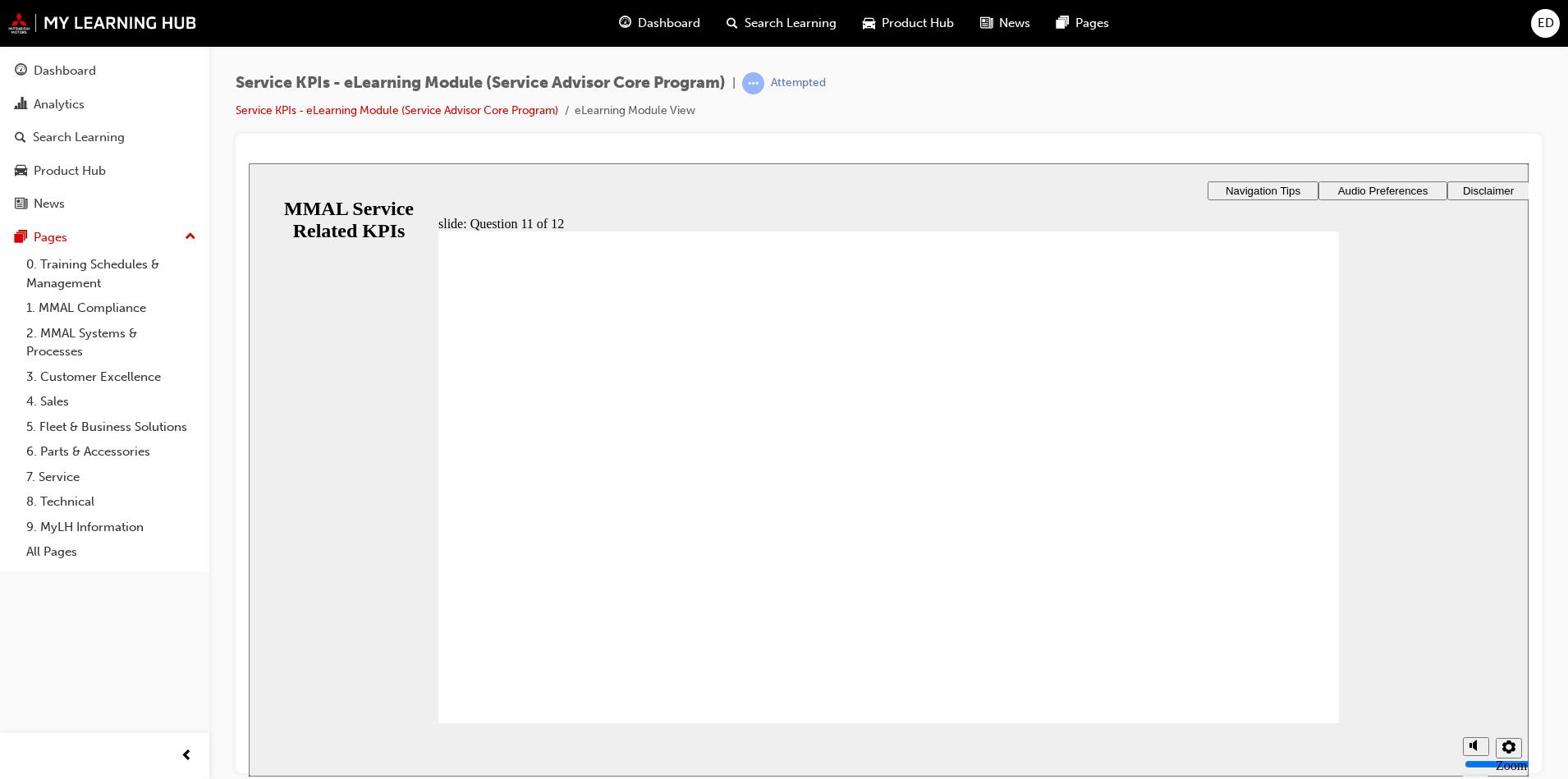
radio input "true"
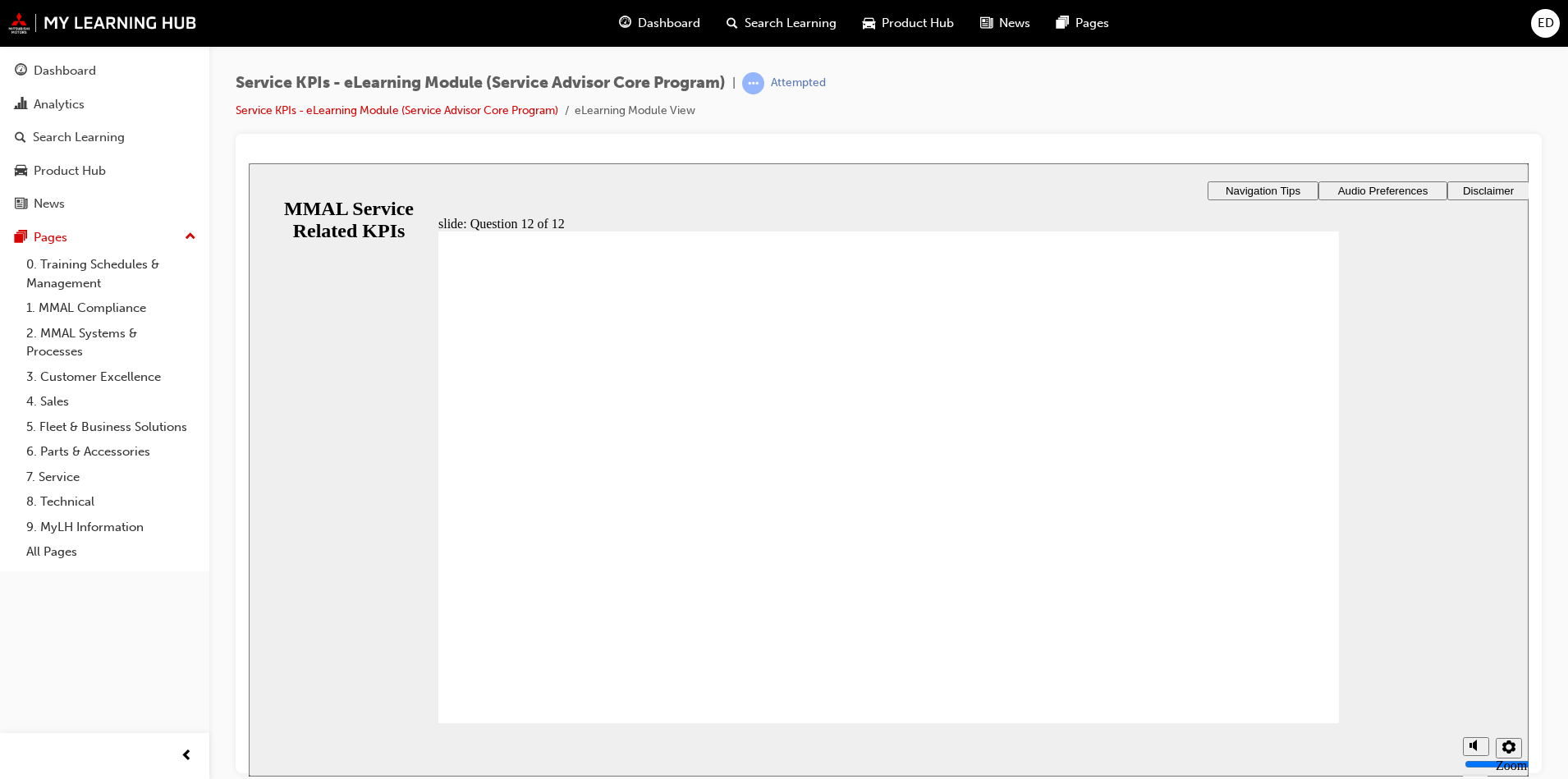
drag, startPoint x: 862, startPoint y: 619, endPoint x: 1008, endPoint y: 669, distance: 154.3
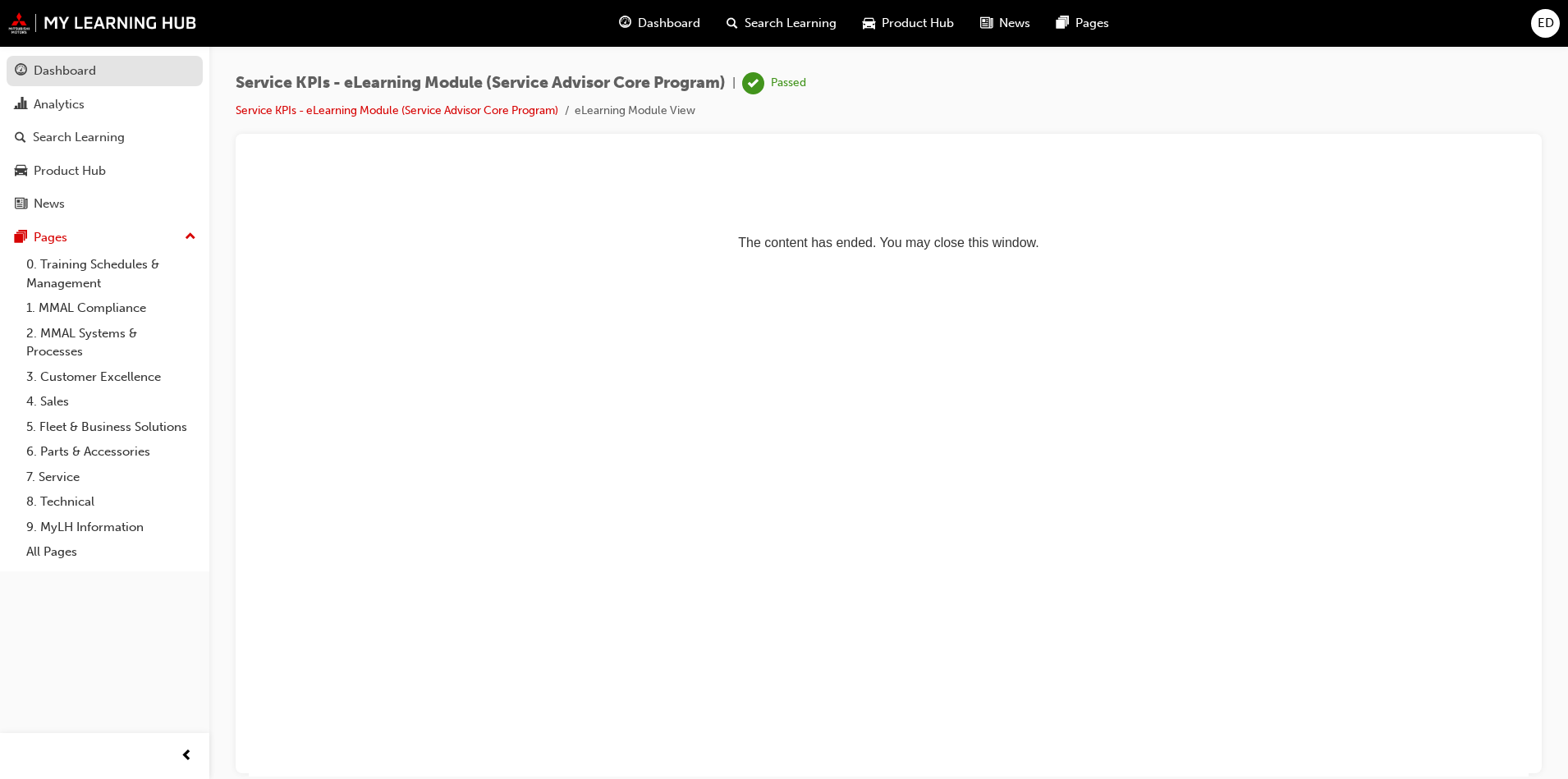
click at [76, 66] on div "Dashboard" at bounding box center [65, 71] width 63 height 19
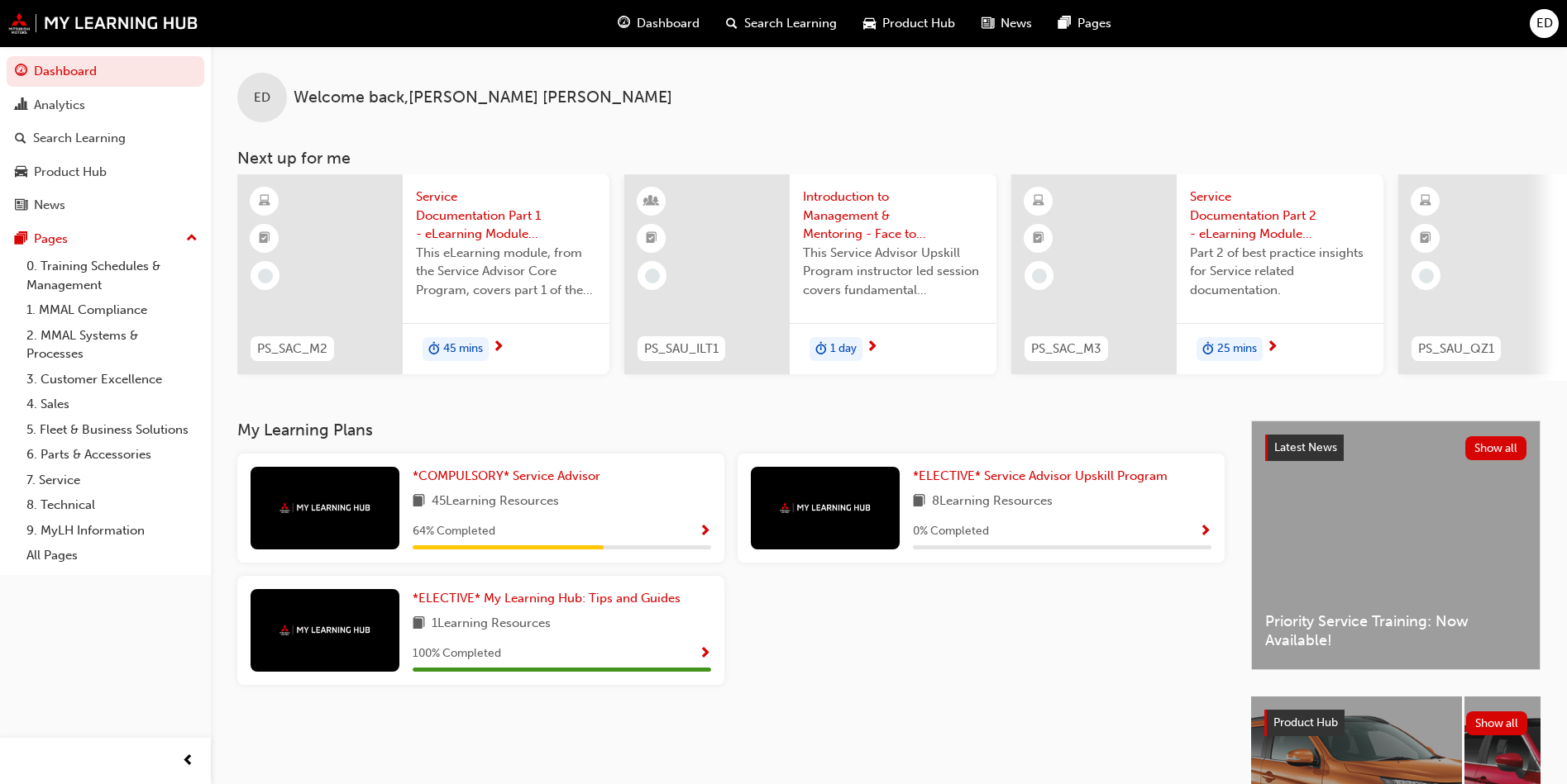
click at [1547, 25] on span "ED" at bounding box center [1545, 23] width 16 height 19
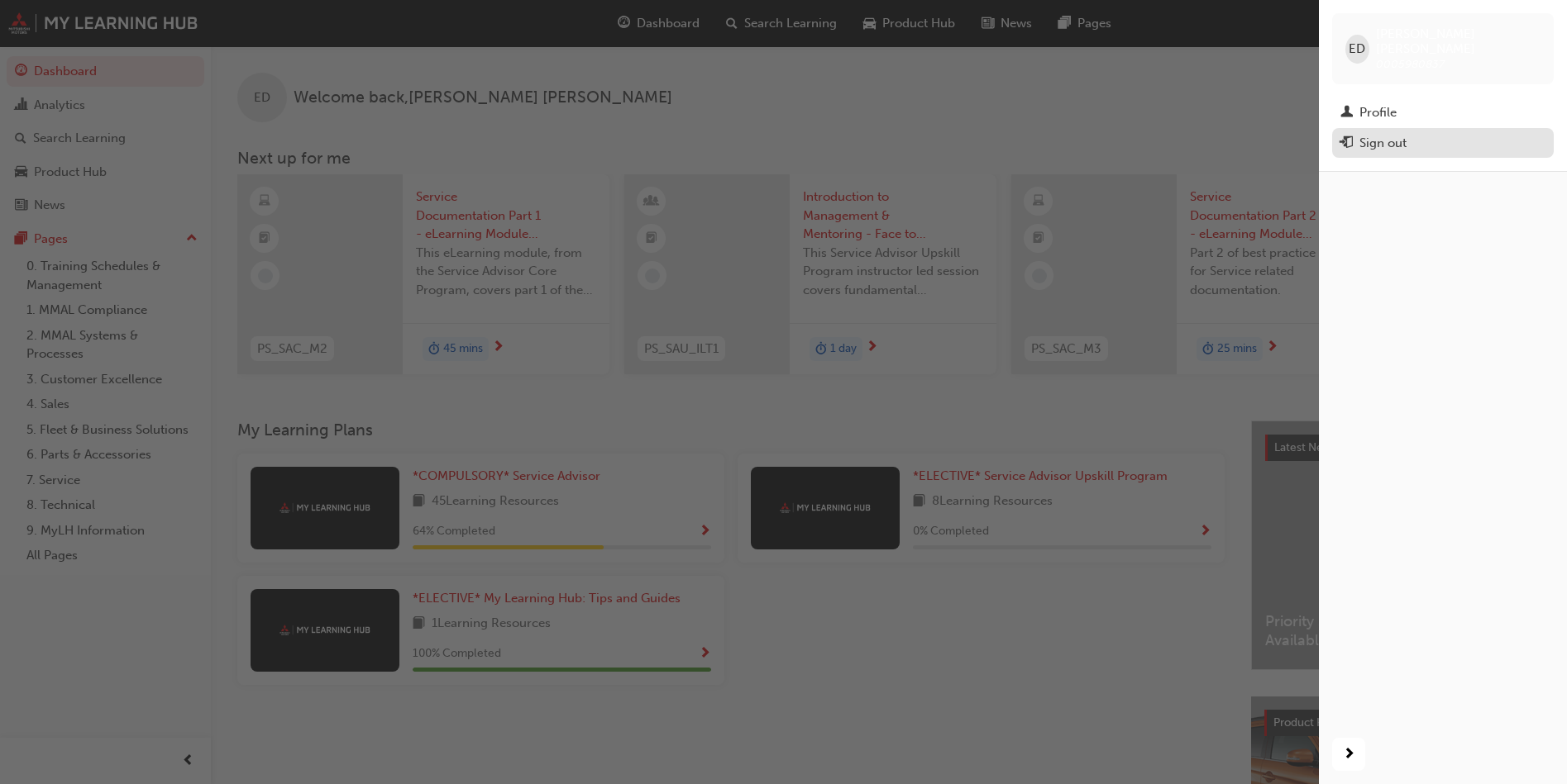
click at [1423, 133] on div "Sign out" at bounding box center [1443, 143] width 205 height 21
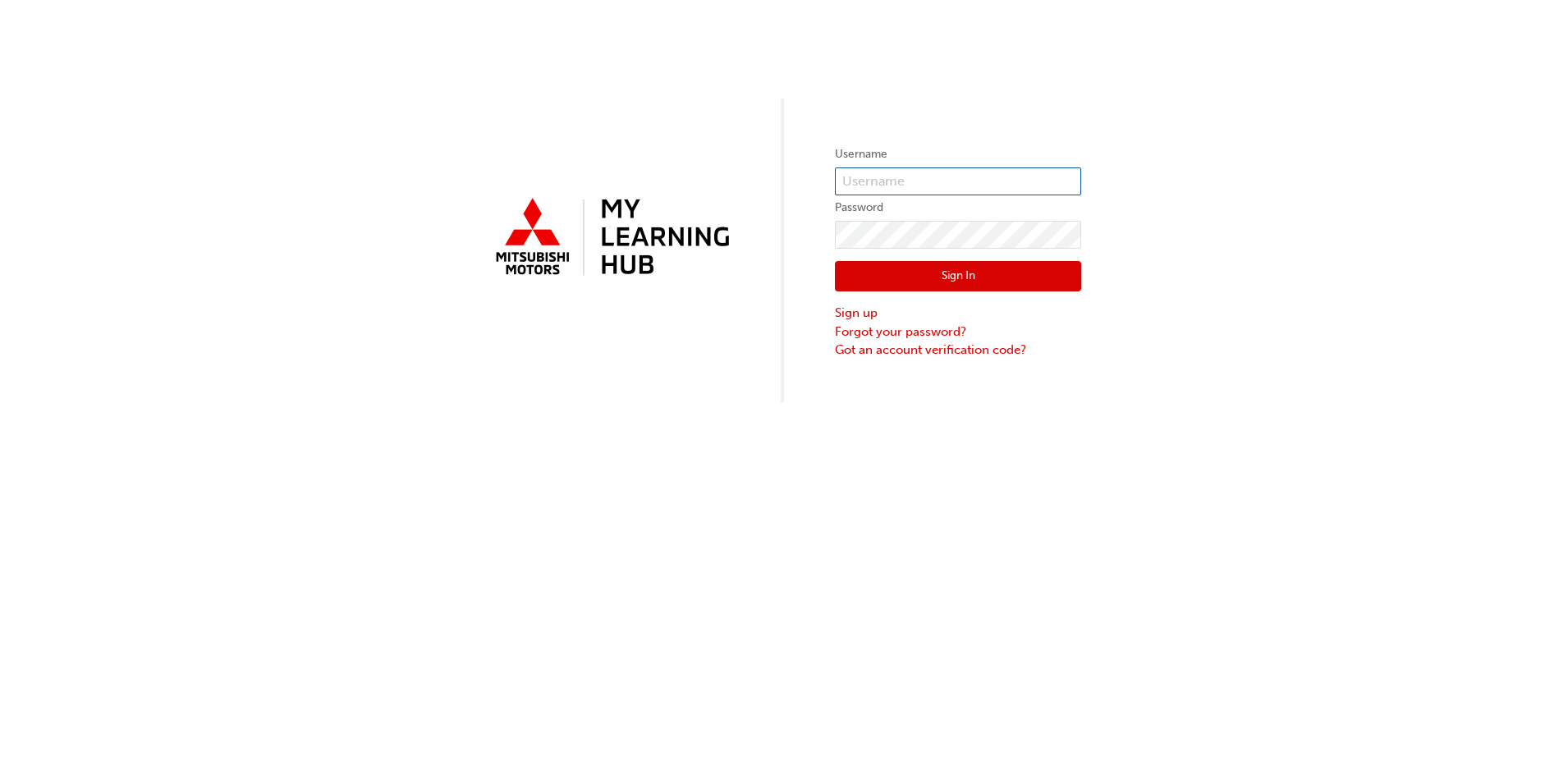
type input "0005980837"
click at [1020, 265] on button "Sign In" at bounding box center [958, 277] width 246 height 31
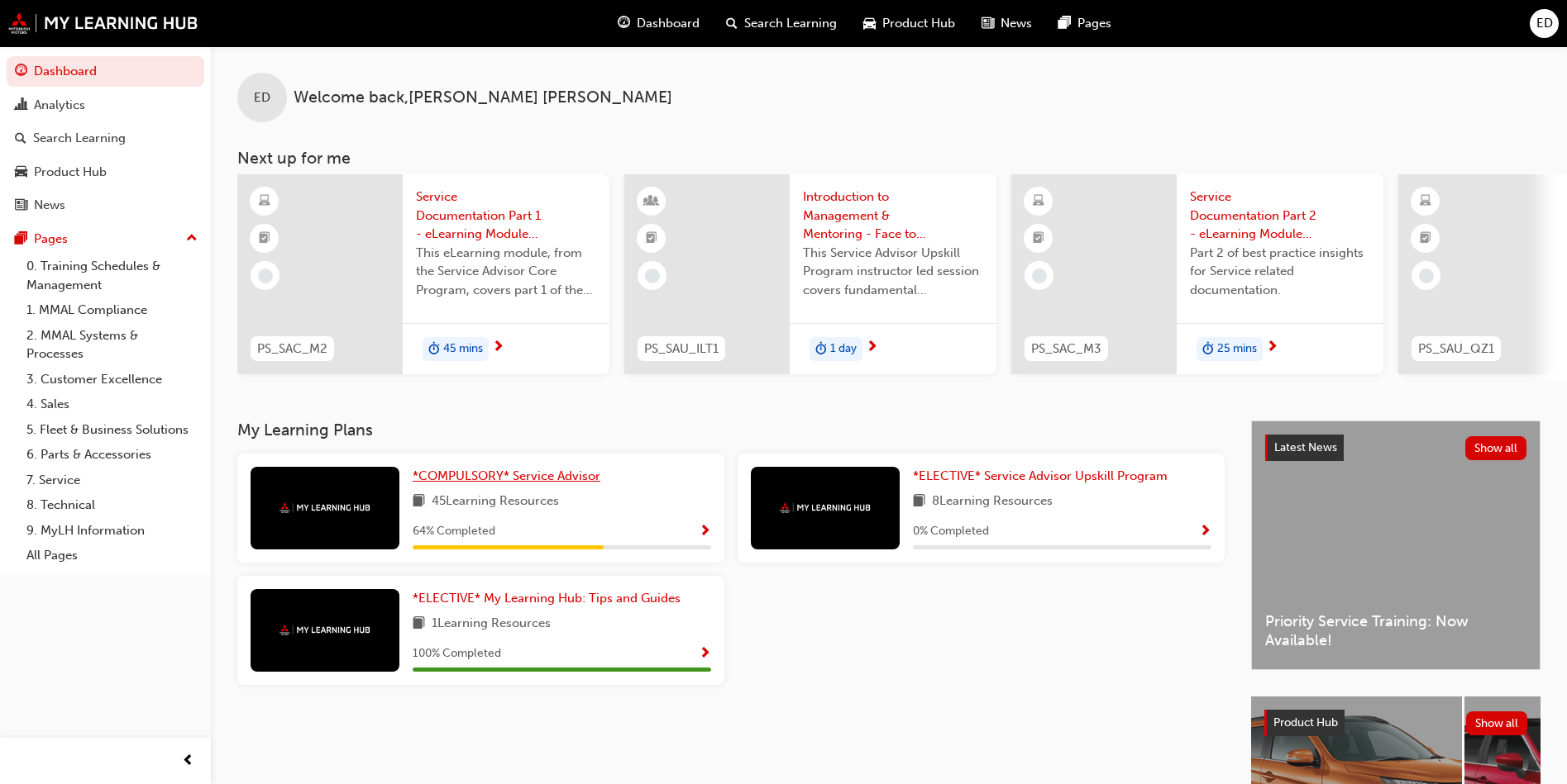
click at [542, 420] on div "ED Welcome back , [PERSON_NAME] Next up for me PS_SAC_M2 Service Documentation …" at bounding box center [889, 234] width 1356 height 375
click at [535, 484] on span "*COMPULSORY* Service Advisor" at bounding box center [506, 476] width 188 height 15
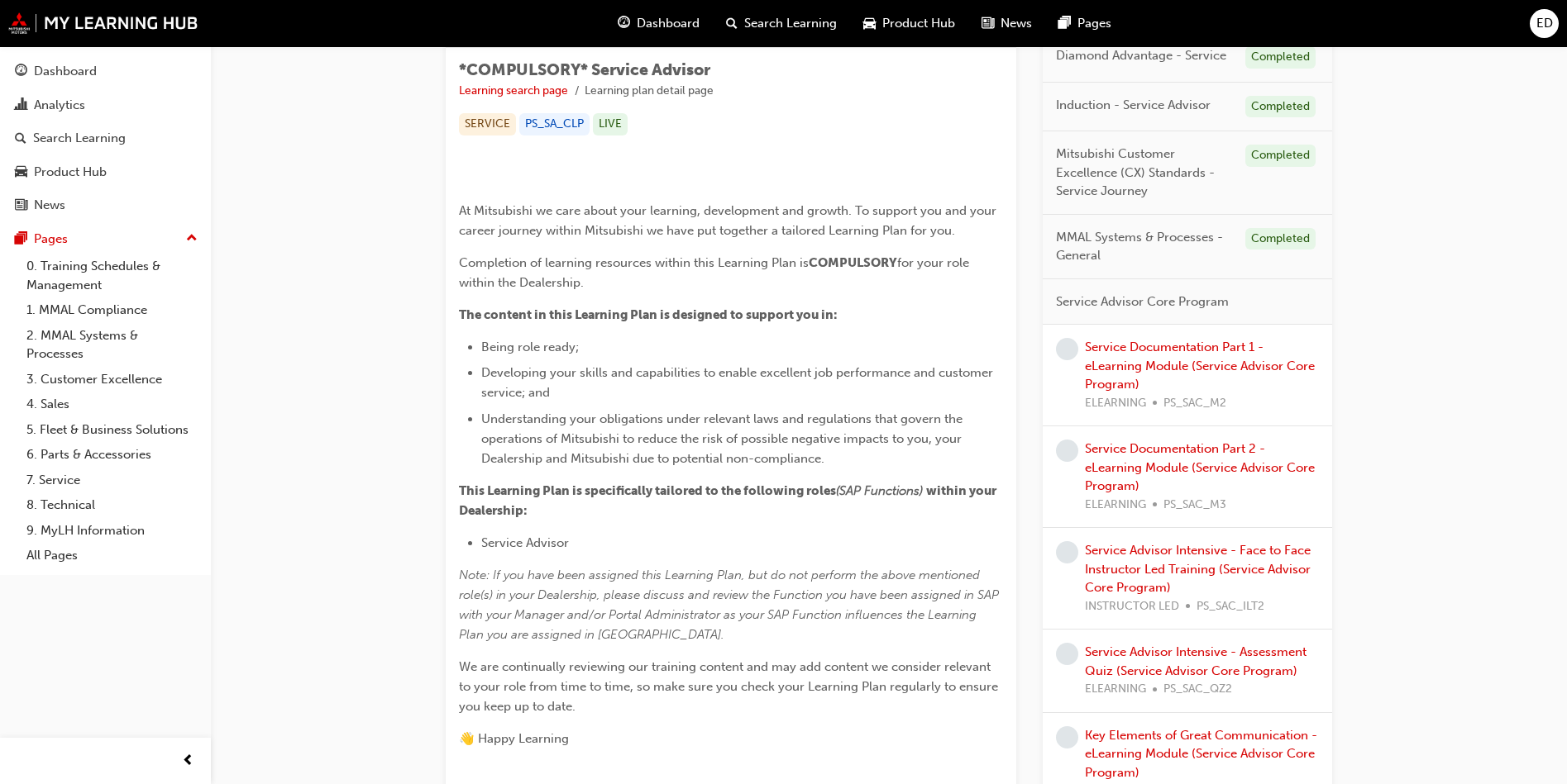
scroll to position [331, 0]
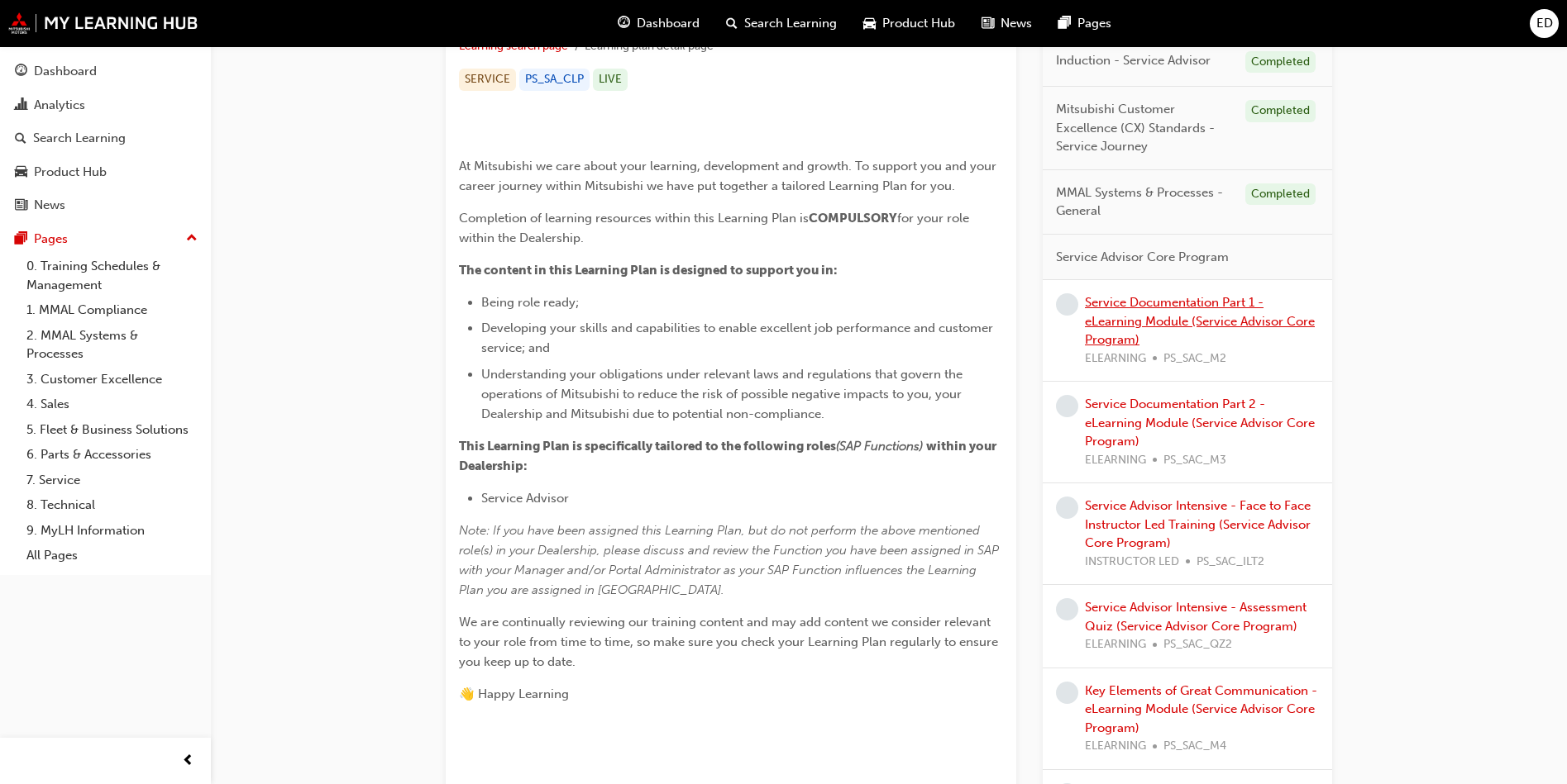
click at [1180, 306] on link "Service Documentation Part 1 - eLearning Module (Service Advisor Core Program)" at bounding box center [1200, 321] width 230 height 52
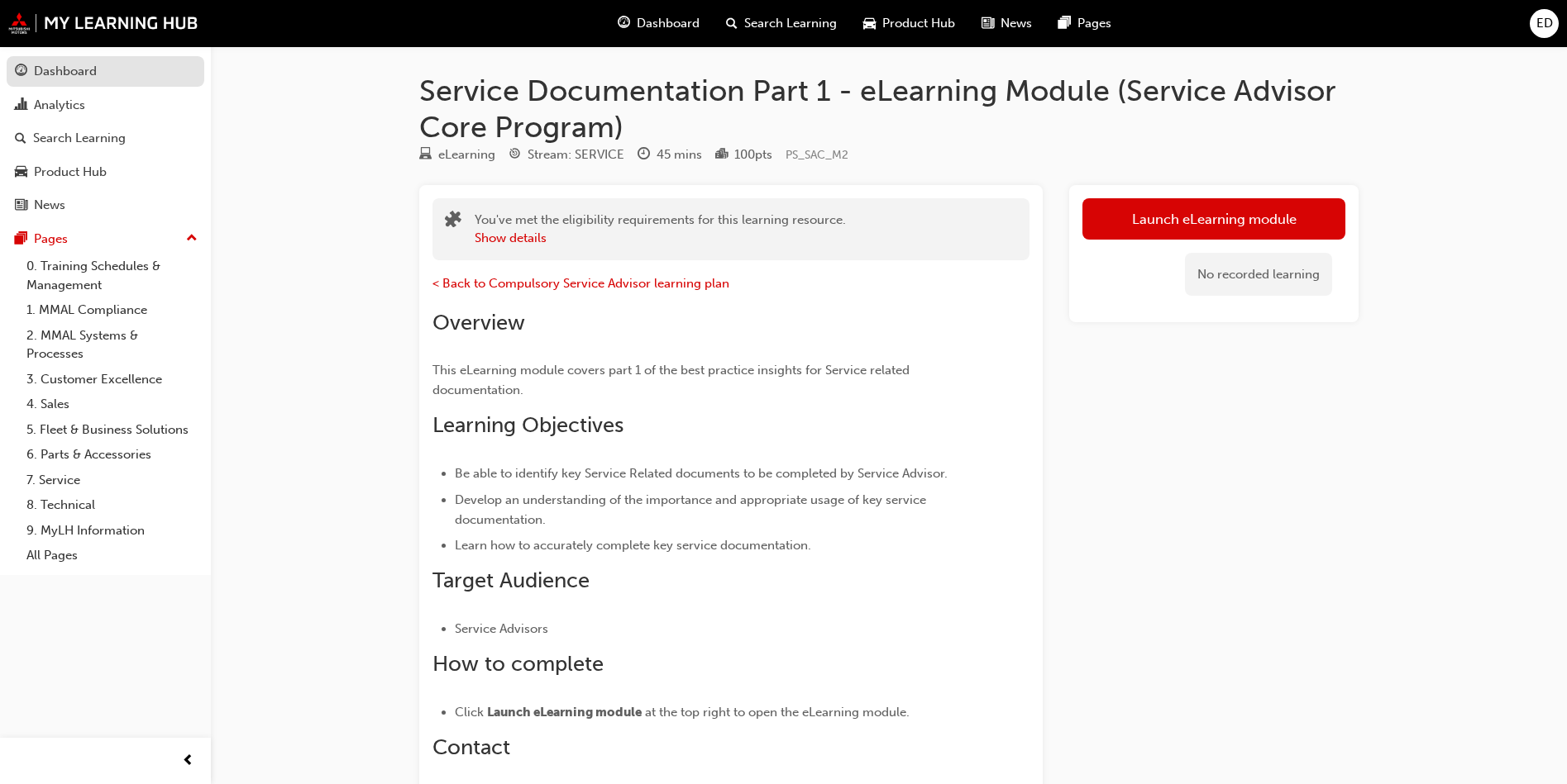
click at [57, 81] on div "Dashboard" at bounding box center [105, 71] width 181 height 21
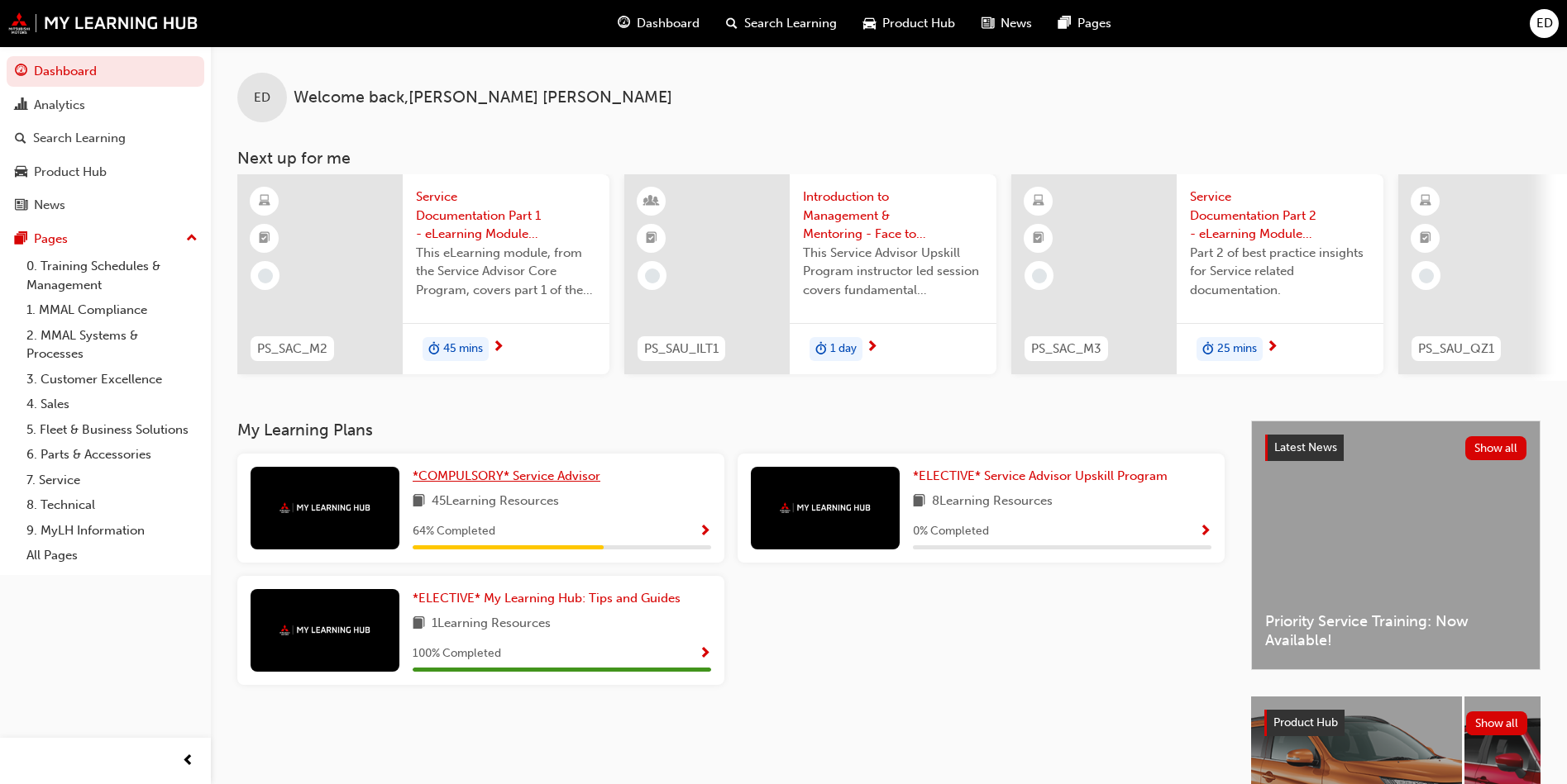
click at [551, 484] on span "*COMPULSORY* Service Advisor" at bounding box center [506, 476] width 188 height 15
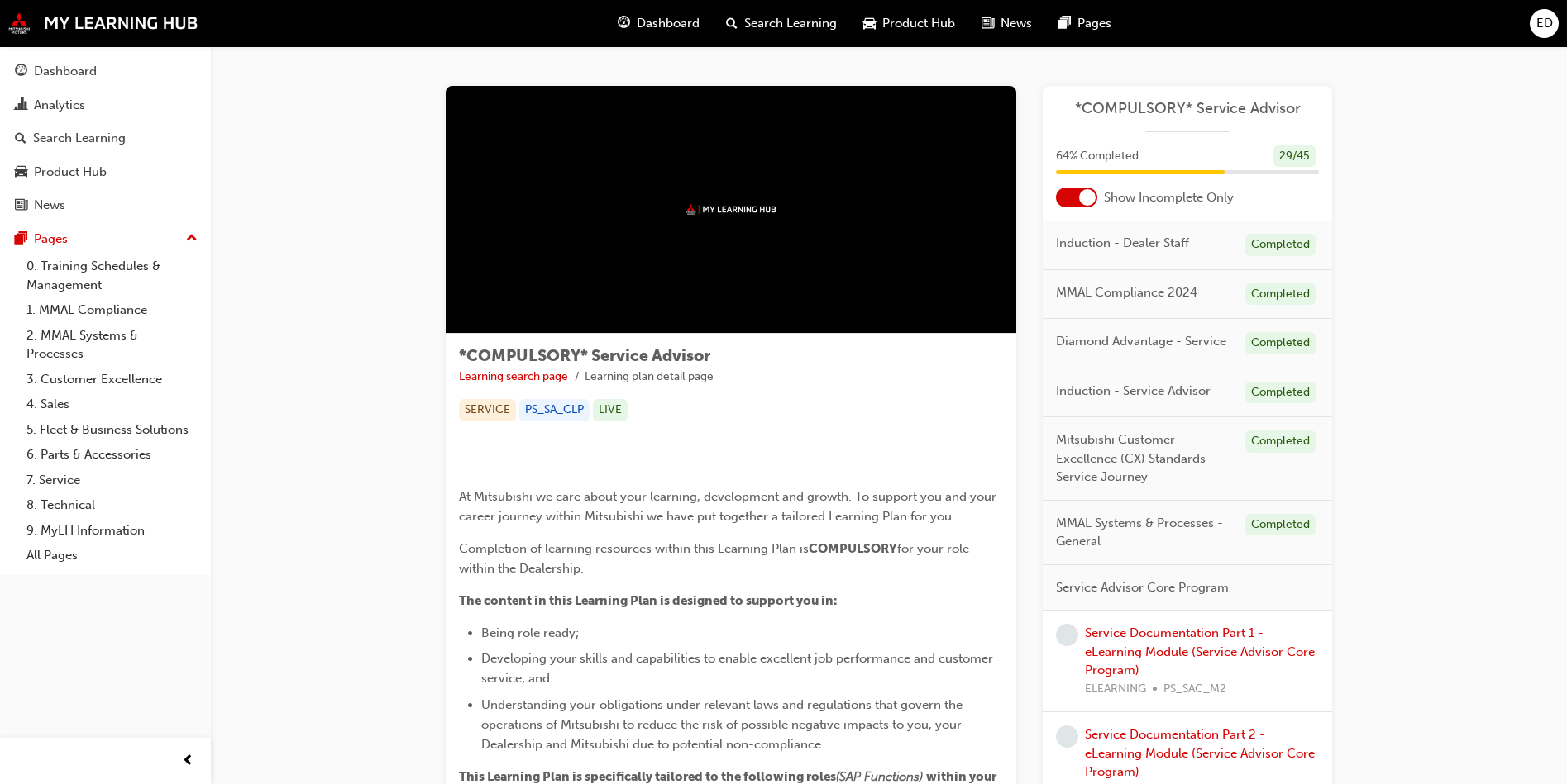
click at [1090, 523] on span "MMAL Systems & Processes - General" at bounding box center [1144, 532] width 176 height 38
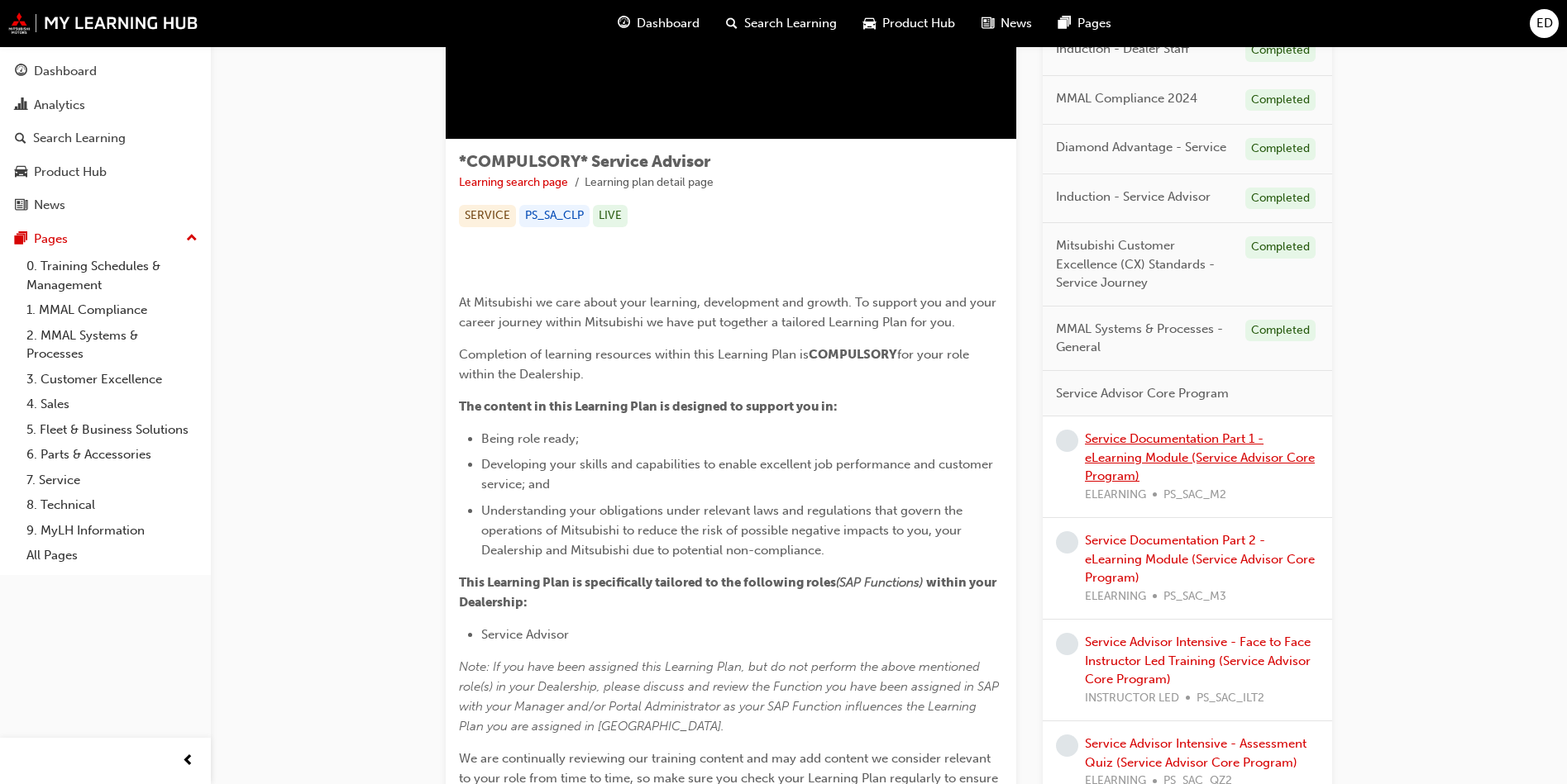
scroll to position [165, 0]
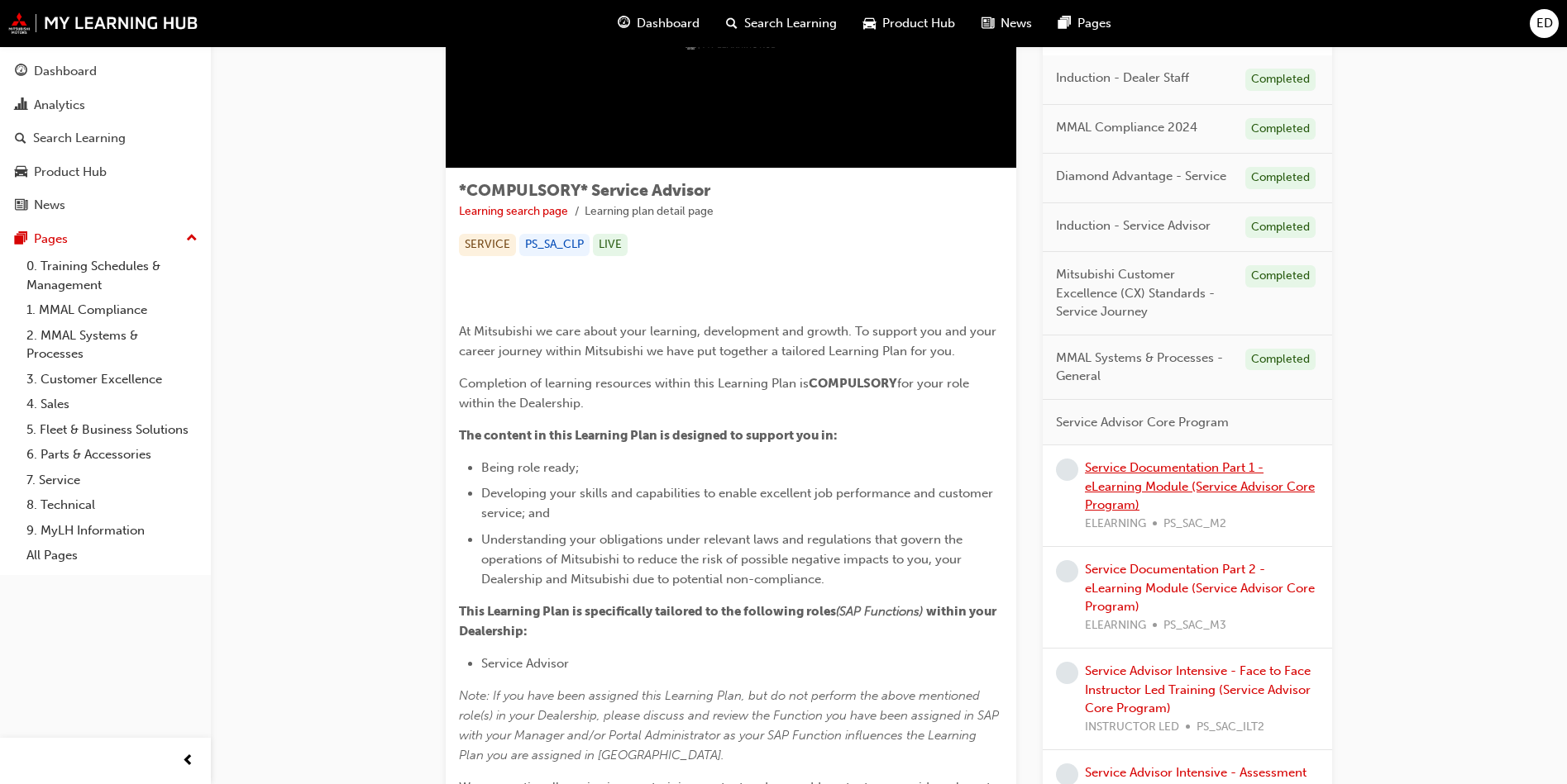
click at [1130, 500] on link "Service Documentation Part 1 - eLearning Module (Service Advisor Core Program)" at bounding box center [1200, 486] width 230 height 52
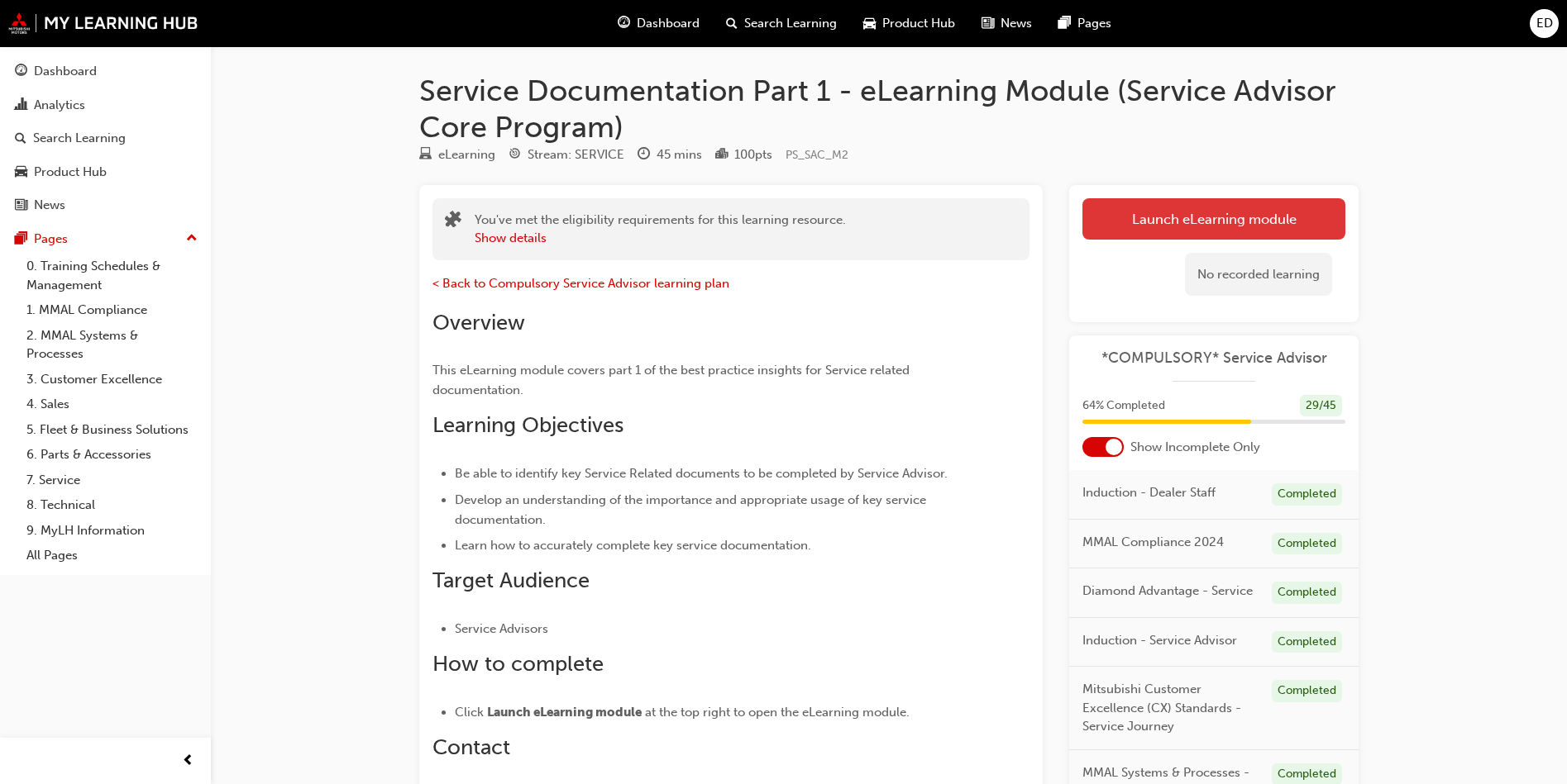
click at [1277, 220] on link "Launch eLearning module" at bounding box center [1213, 219] width 263 height 41
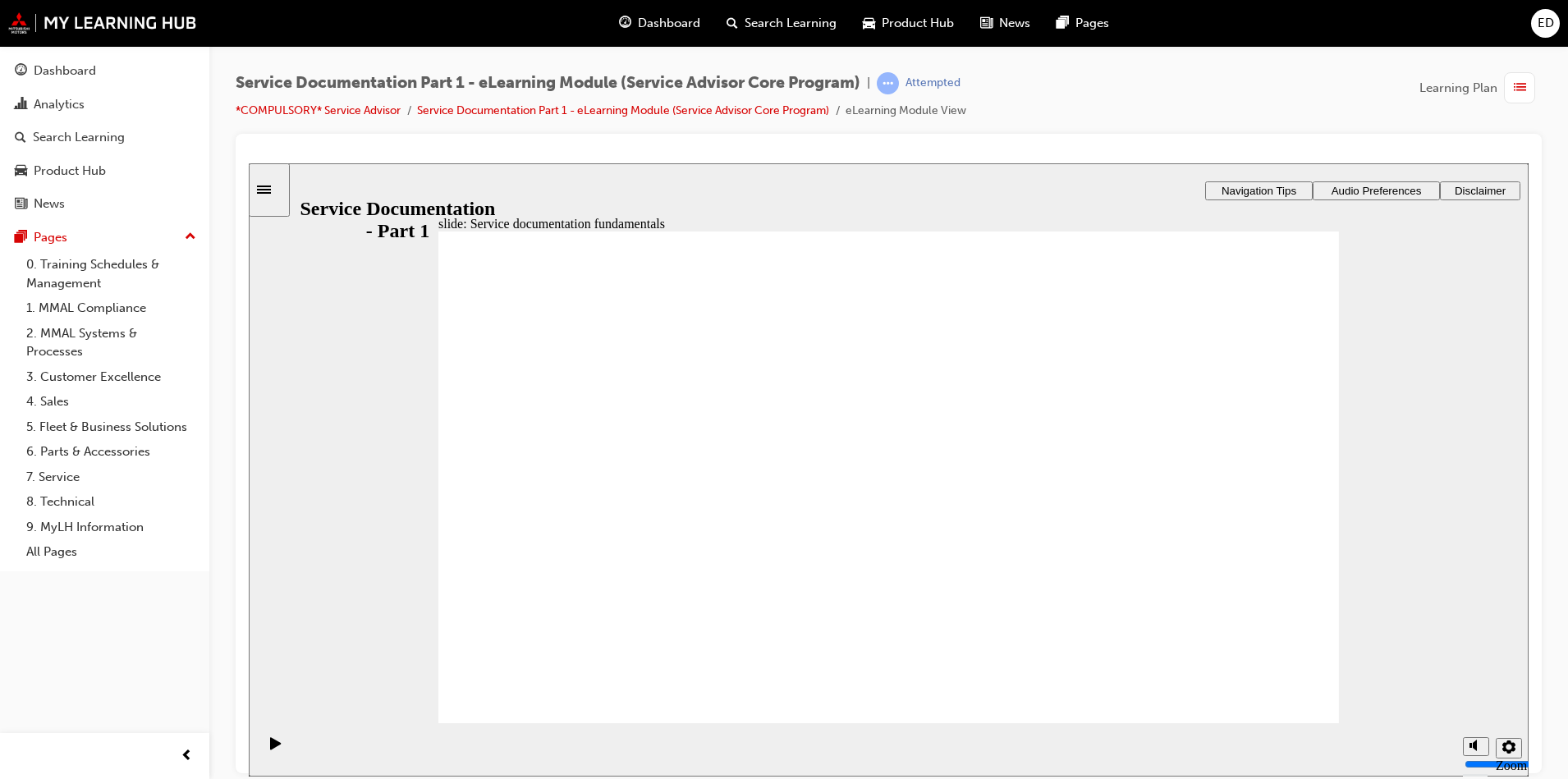
drag, startPoint x: 1274, startPoint y: 388, endPoint x: 1256, endPoint y: 423, distance: 39.4
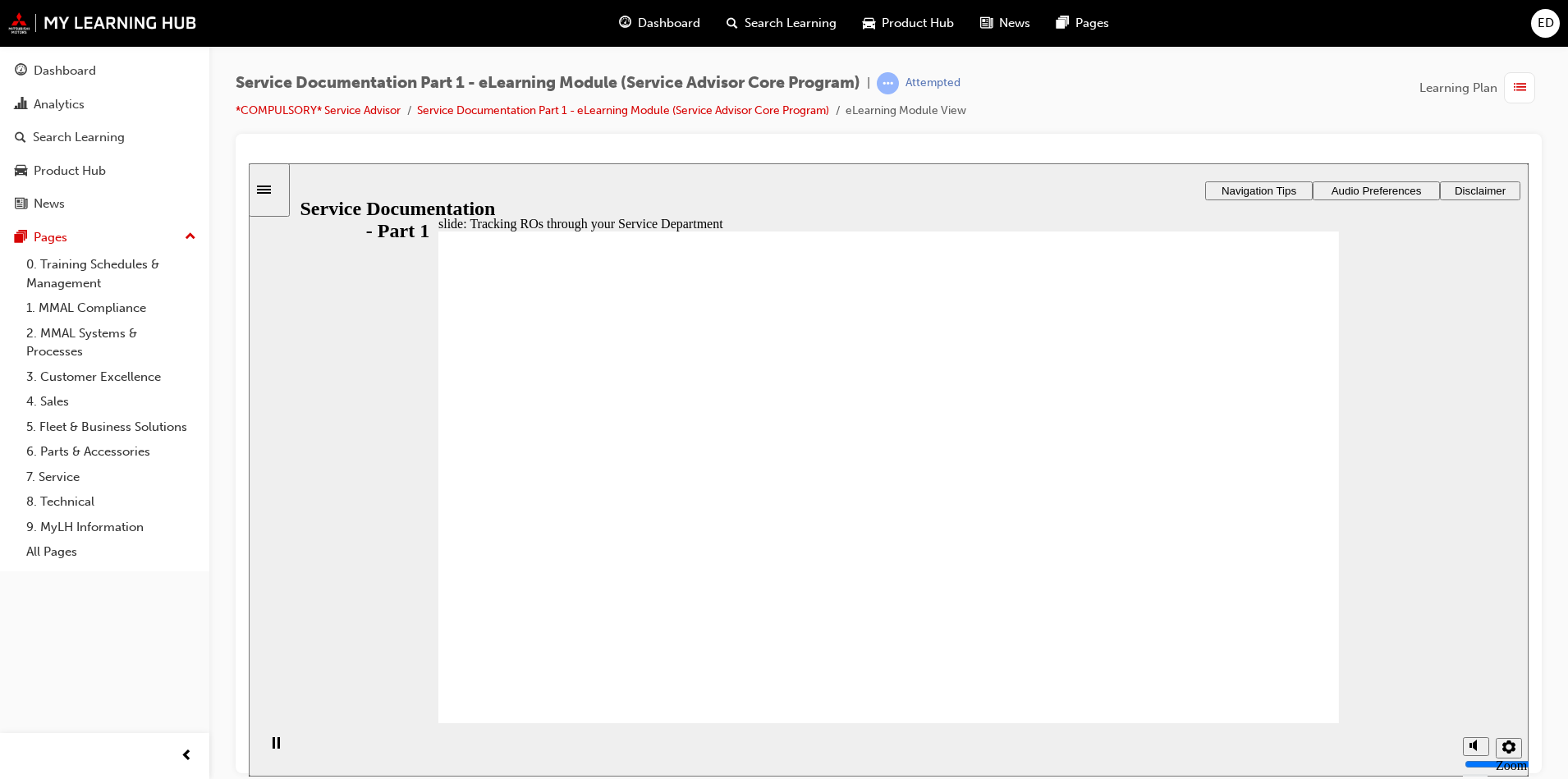
drag, startPoint x: 1228, startPoint y: 472, endPoint x: 1243, endPoint y: 475, distance: 15.3
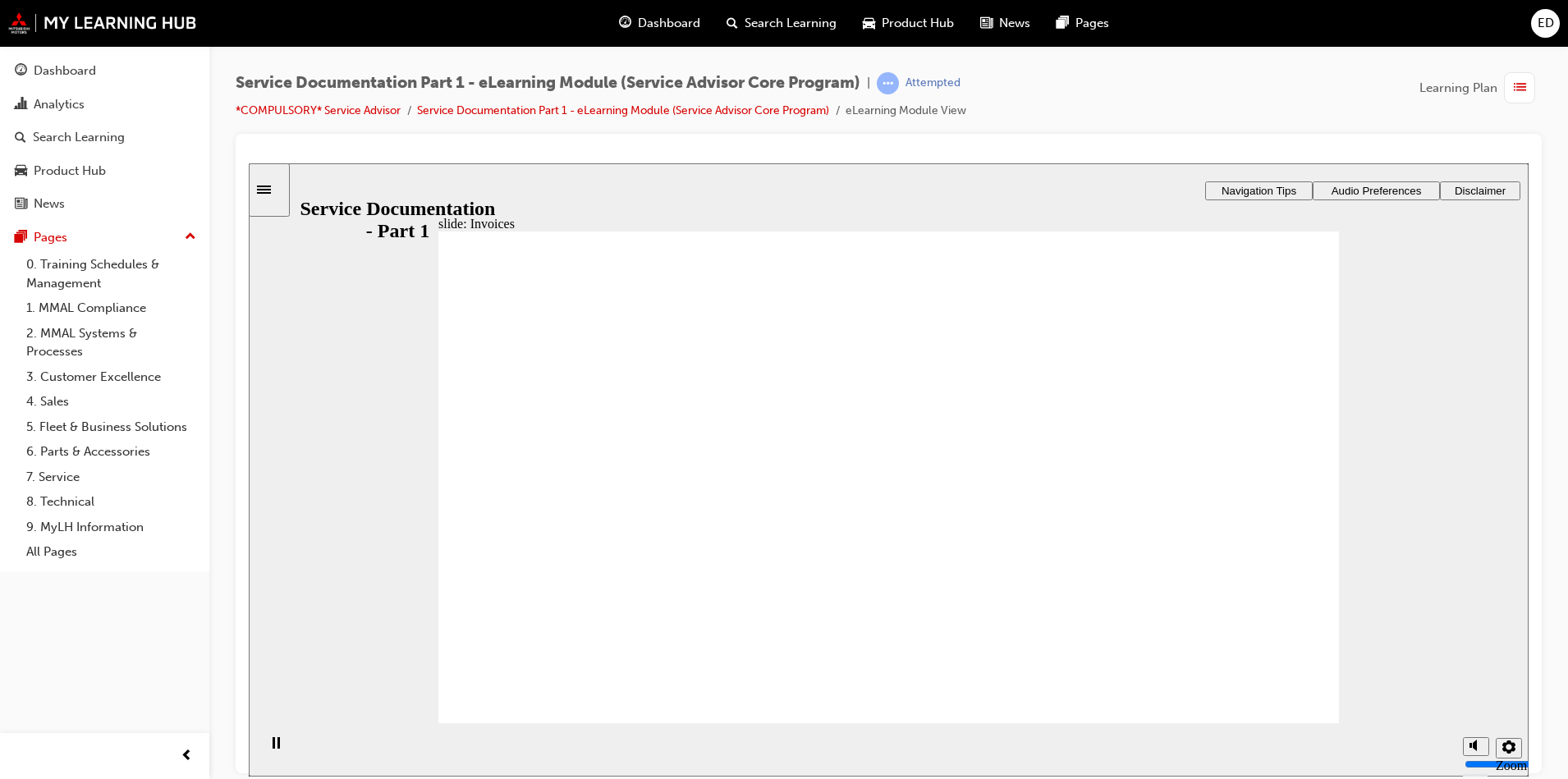
drag, startPoint x: 737, startPoint y: 461, endPoint x: 792, endPoint y: 481, distance: 58.5
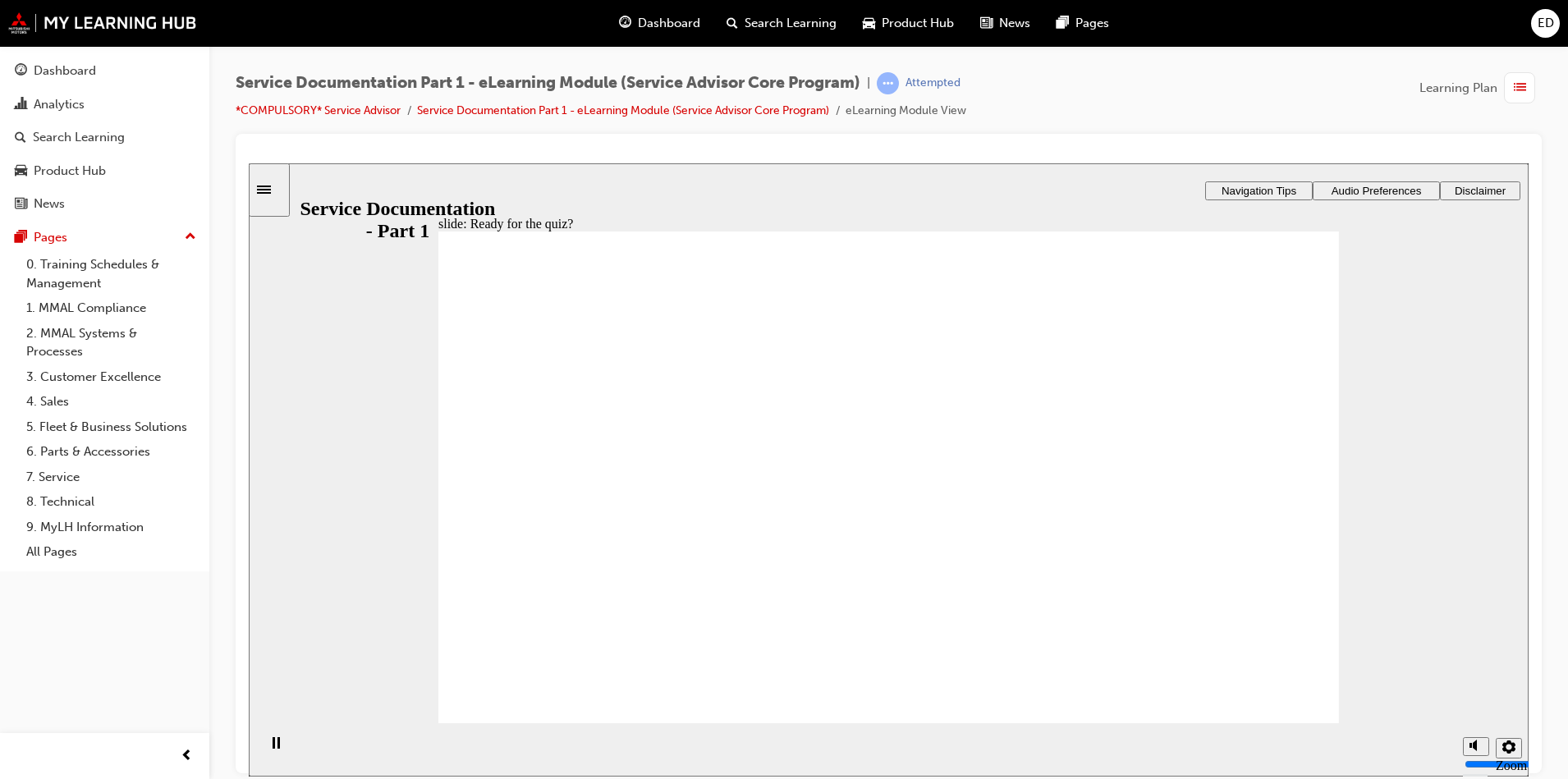
radio input "true"
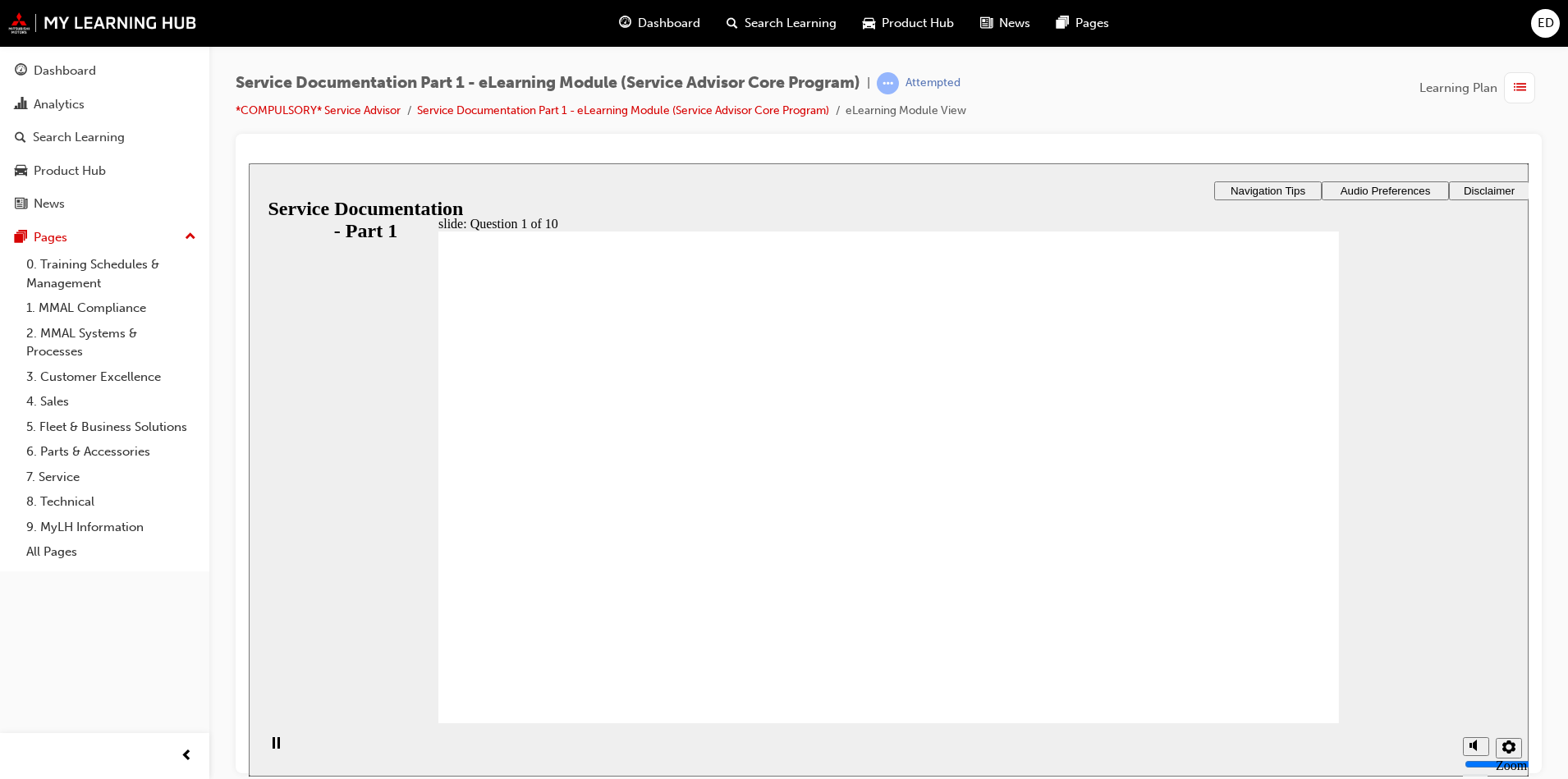
drag, startPoint x: 890, startPoint y: 572, endPoint x: 896, endPoint y: 562, distance: 11.7
radio input "true"
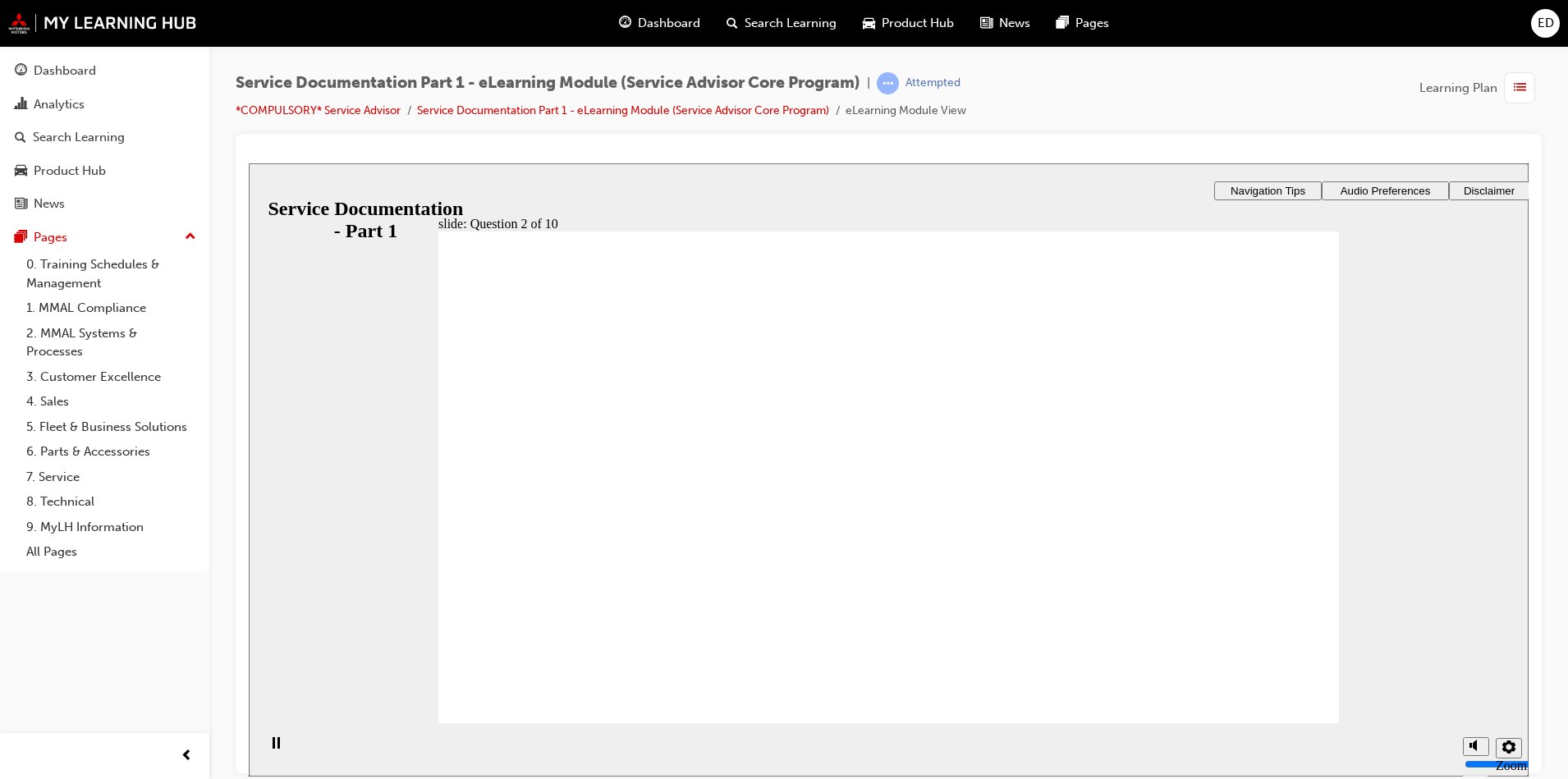
drag, startPoint x: 907, startPoint y: 577, endPoint x: 919, endPoint y: 577, distance: 12.0
drag, startPoint x: 955, startPoint y: 569, endPoint x: 1041, endPoint y: 612, distance: 96.2
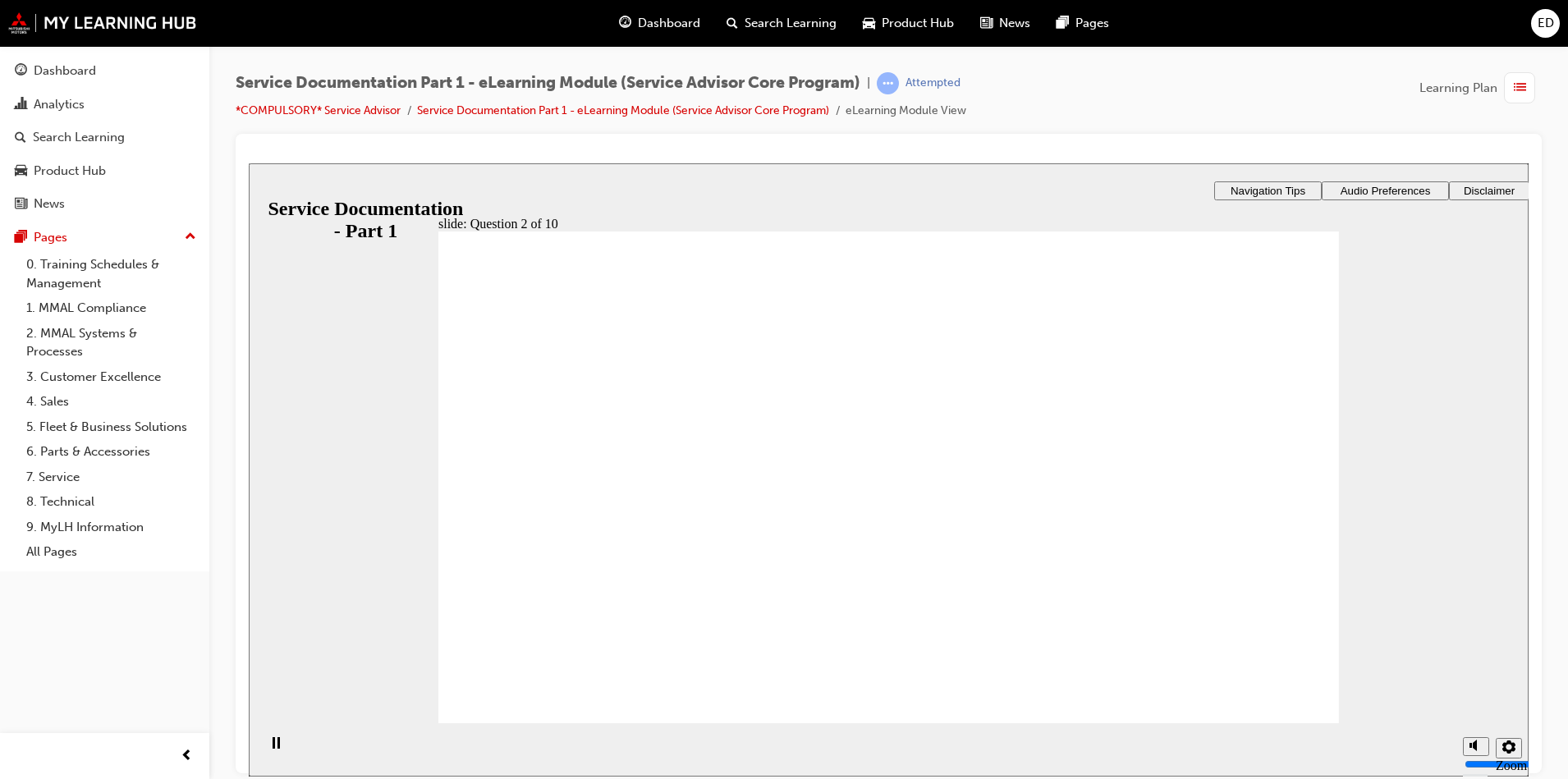
drag, startPoint x: 1270, startPoint y: 699, endPoint x: 1257, endPoint y: 684, distance: 19.8
radio input "true"
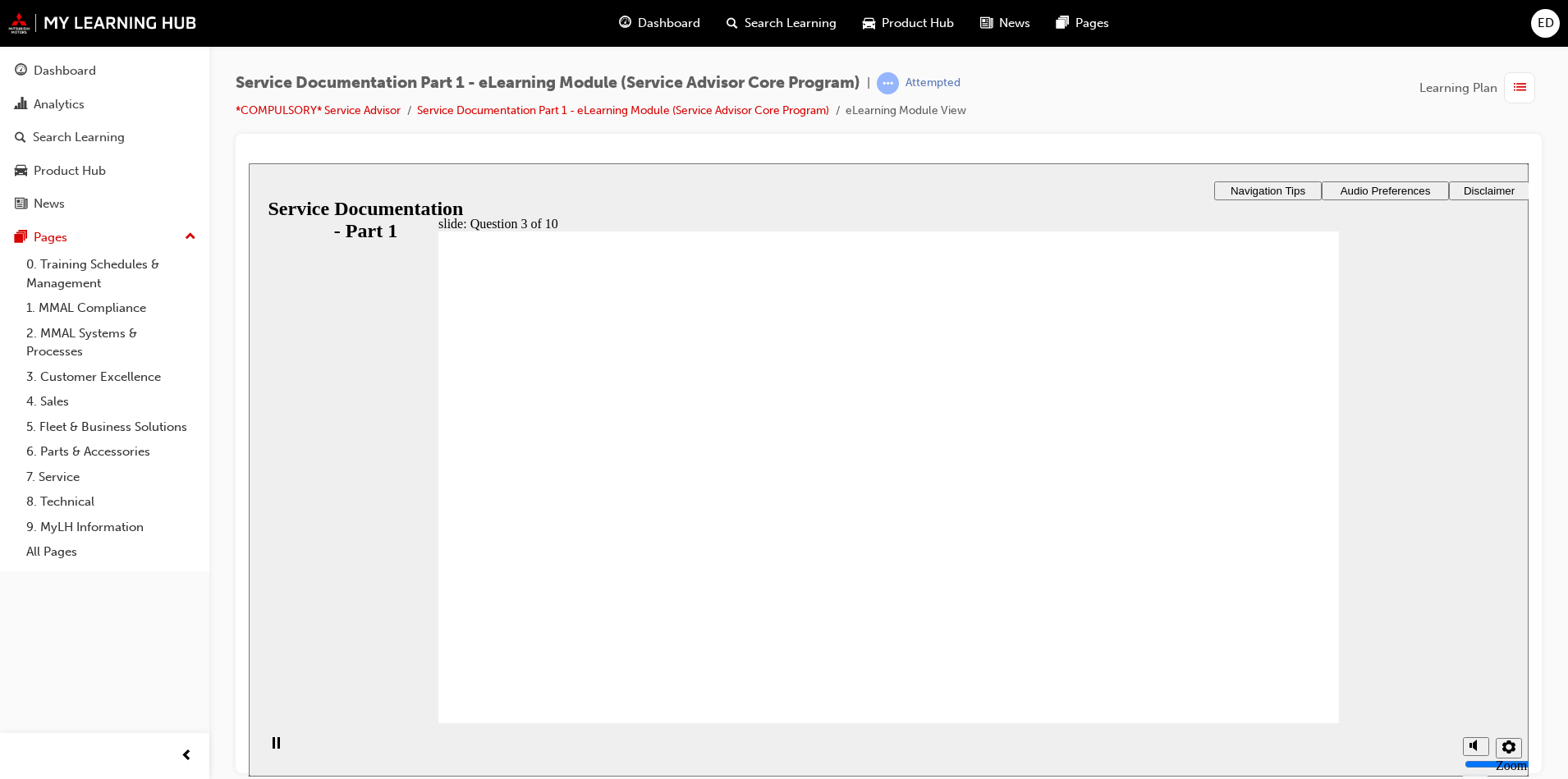
drag, startPoint x: 890, startPoint y: 569, endPoint x: 879, endPoint y: 586, distance: 20.2
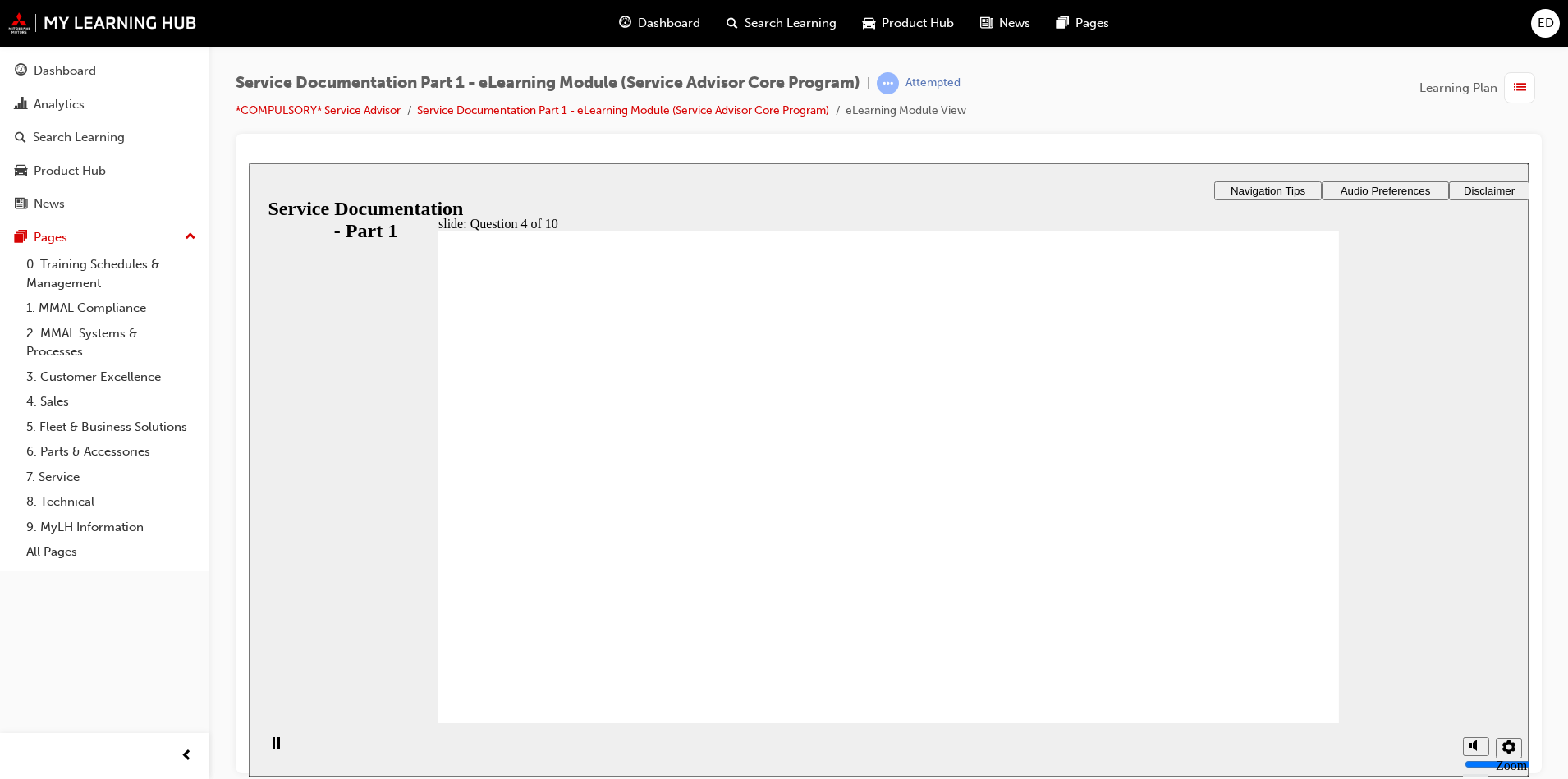
radio input "true"
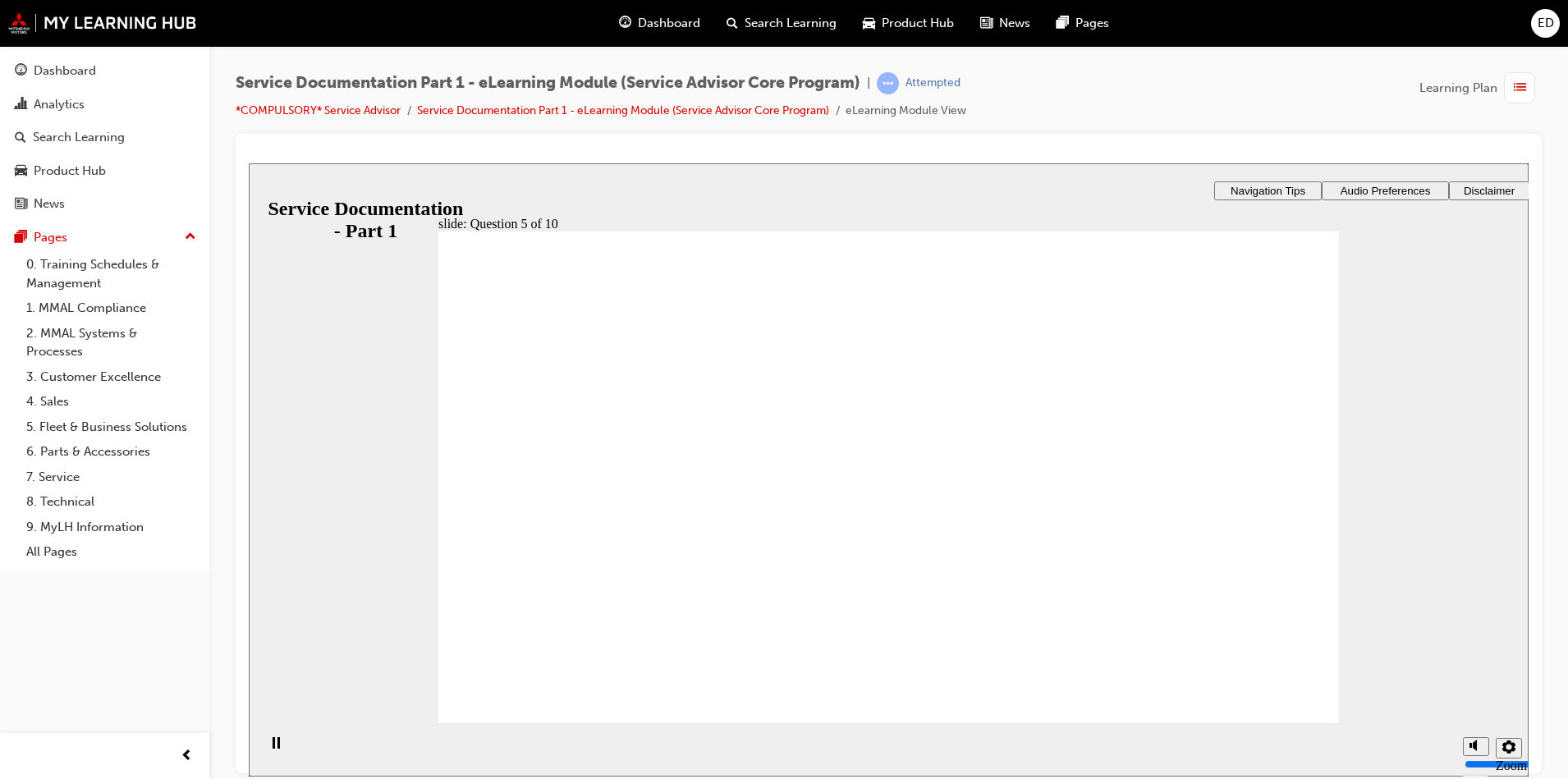
radio input "true"
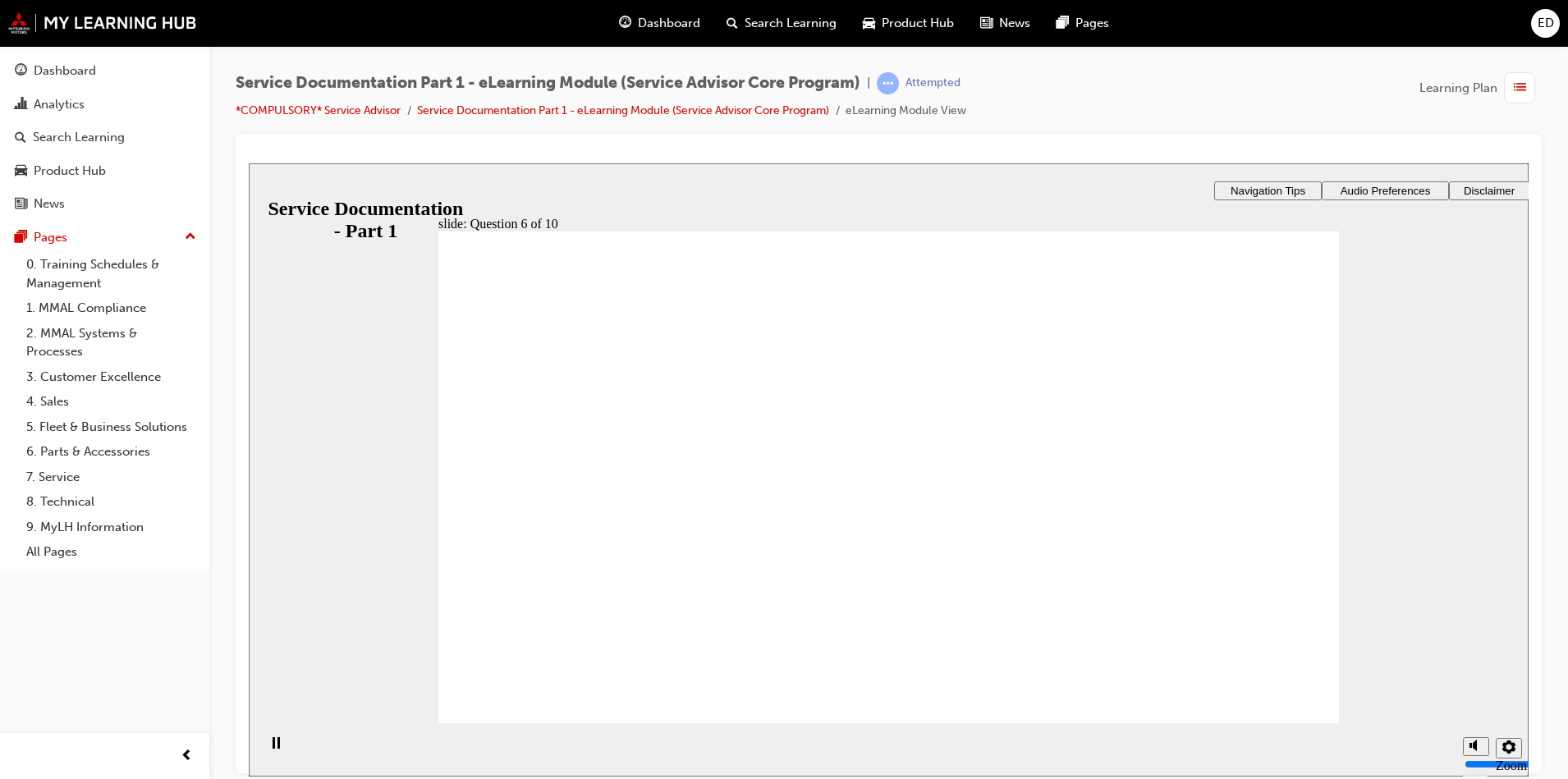
radio input "true"
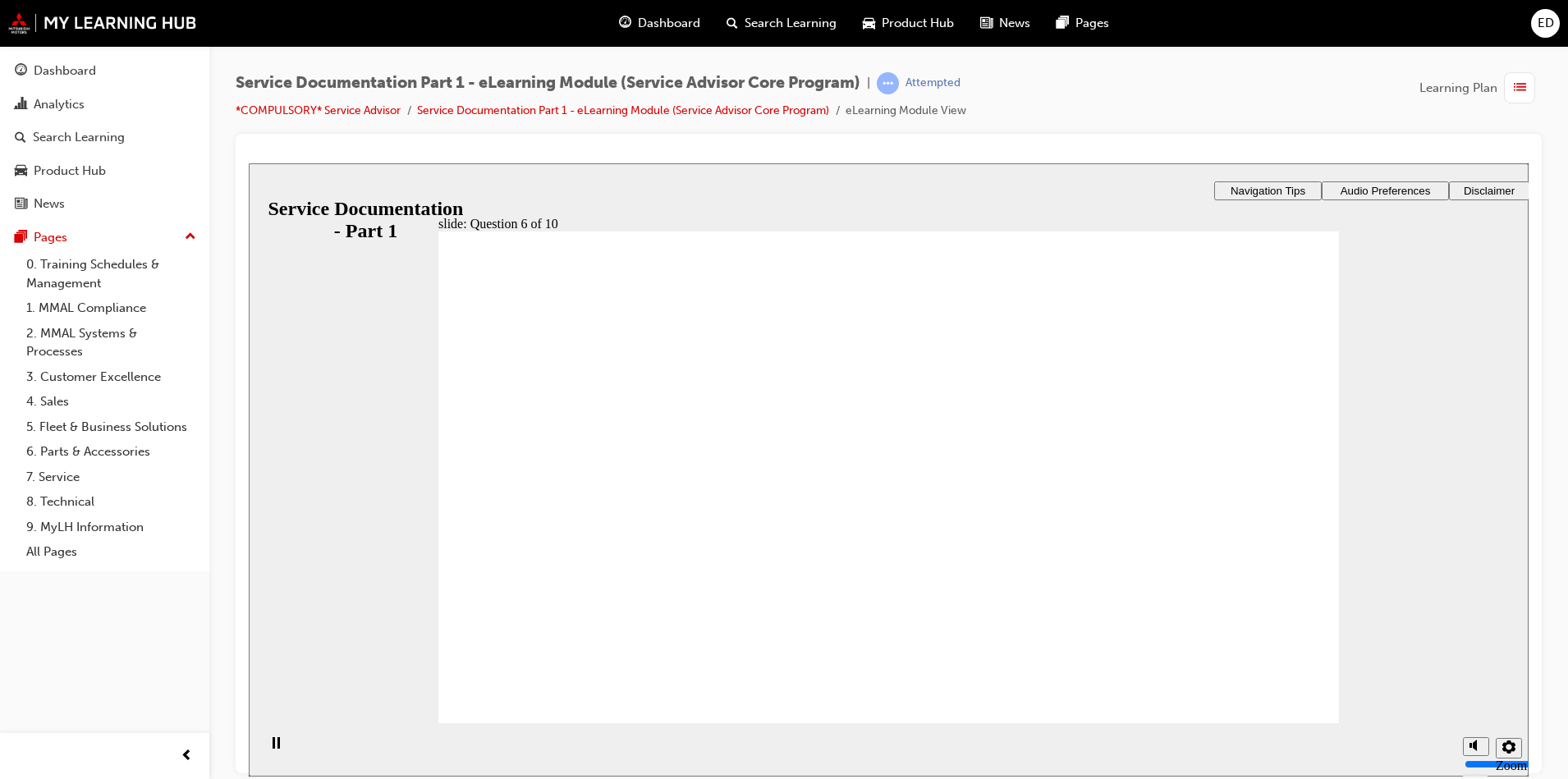
radio input "true"
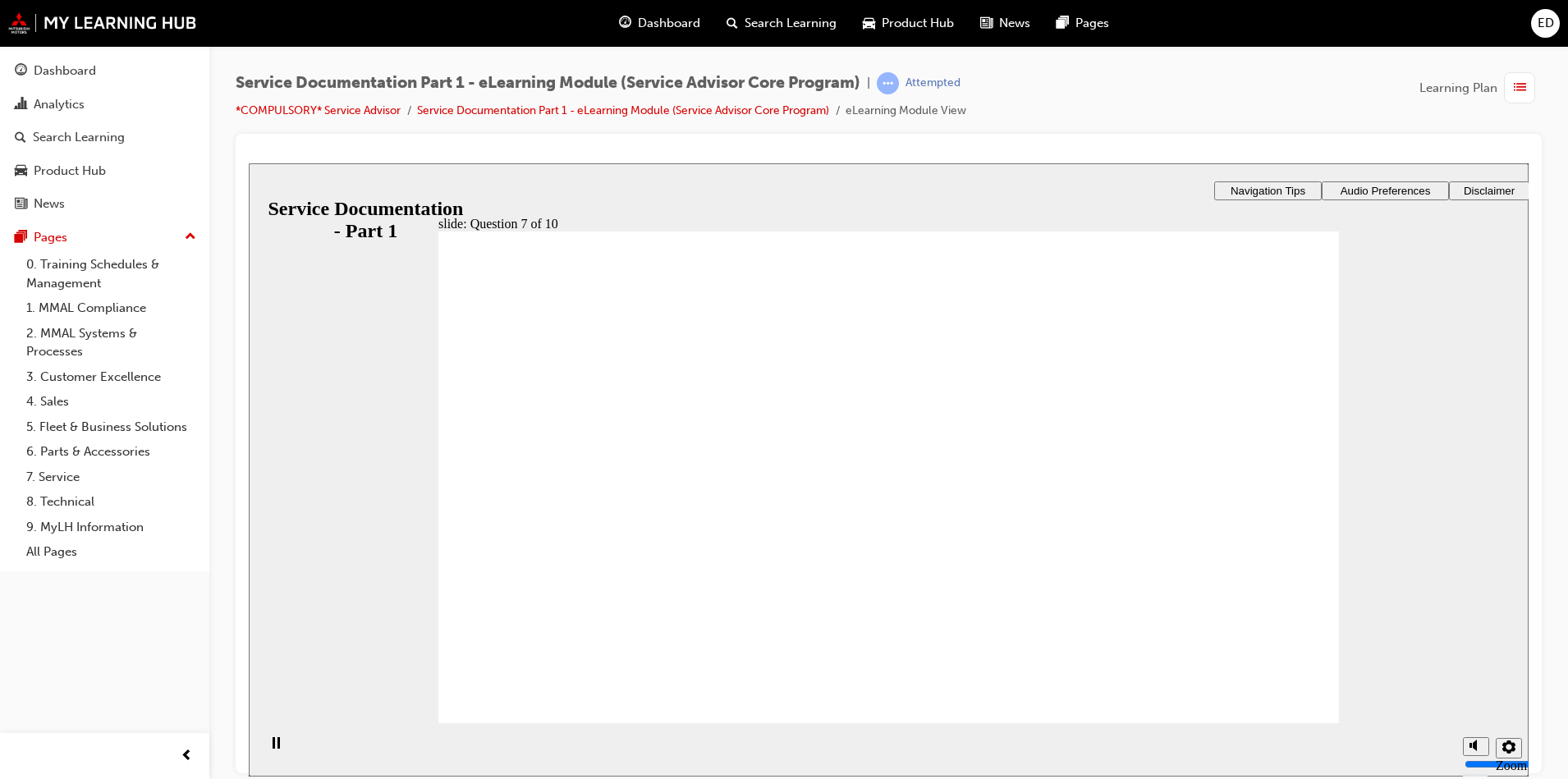
radio input "true"
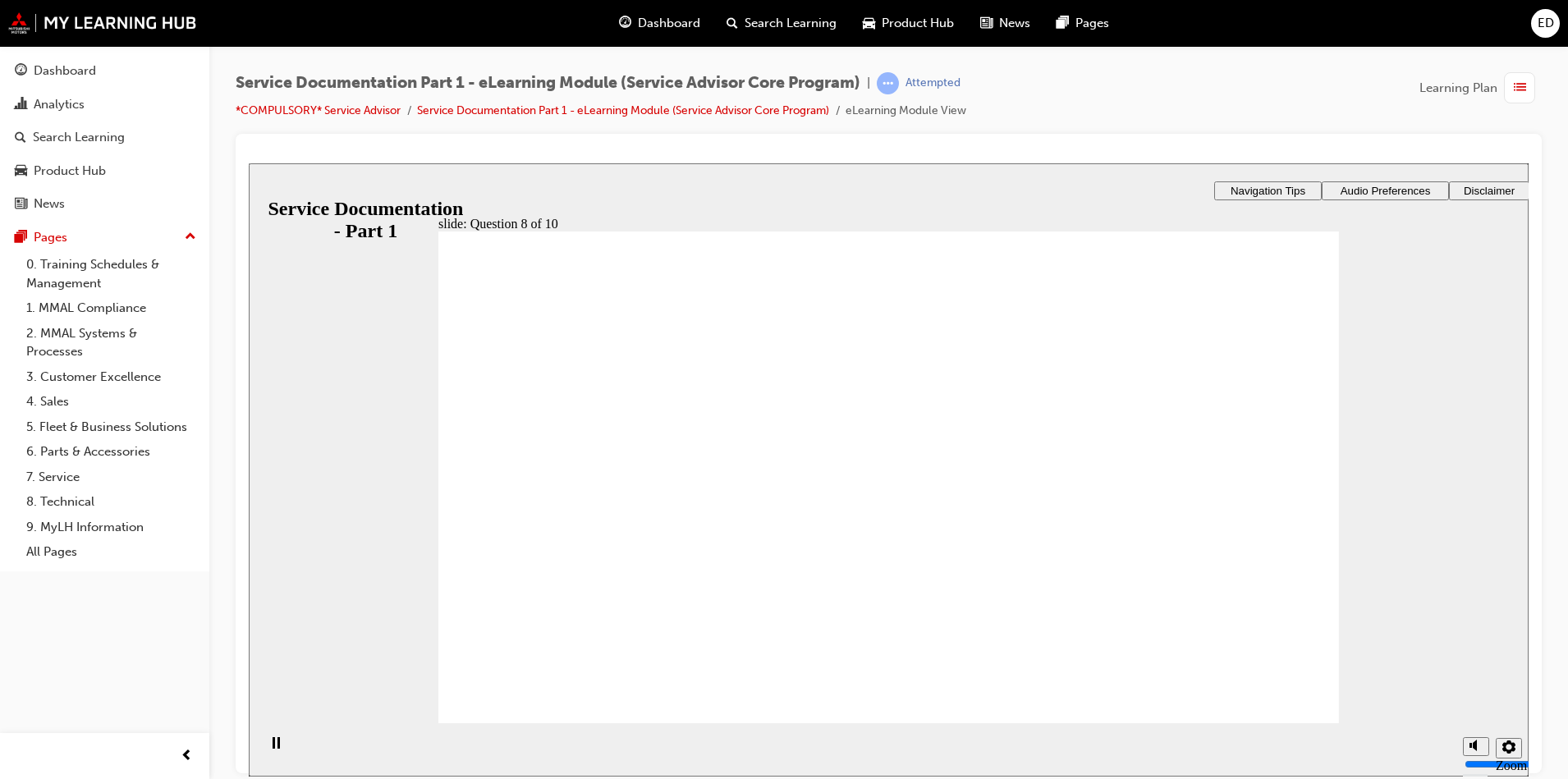
drag, startPoint x: 907, startPoint y: 531, endPoint x: 912, endPoint y: 551, distance: 20.6
drag, startPoint x: 912, startPoint y: 551, endPoint x: 926, endPoint y: 556, distance: 14.9
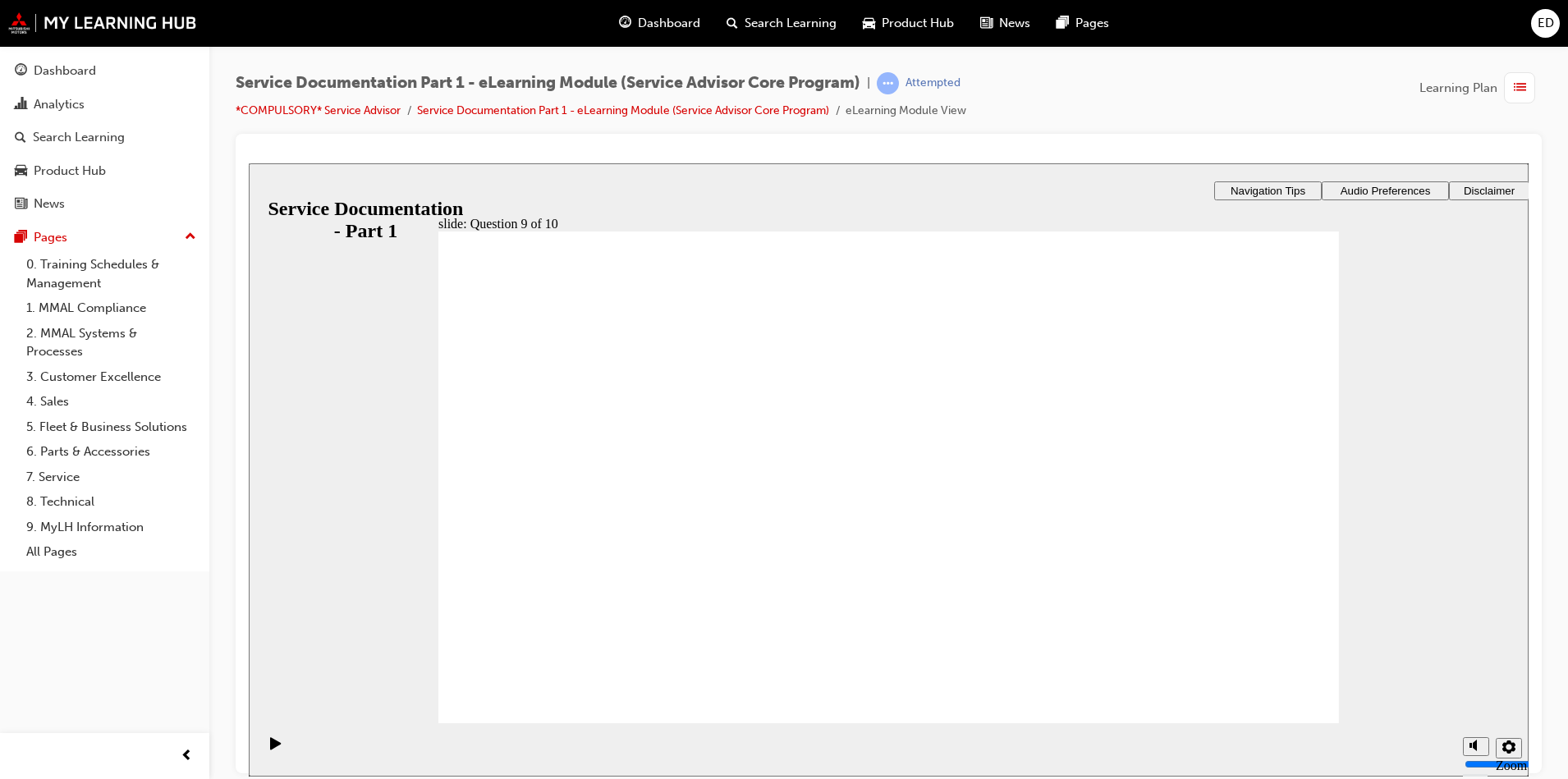
drag, startPoint x: 737, startPoint y: 542, endPoint x: 742, endPoint y: 534, distance: 9.4
radio input "false"
radio input "true"
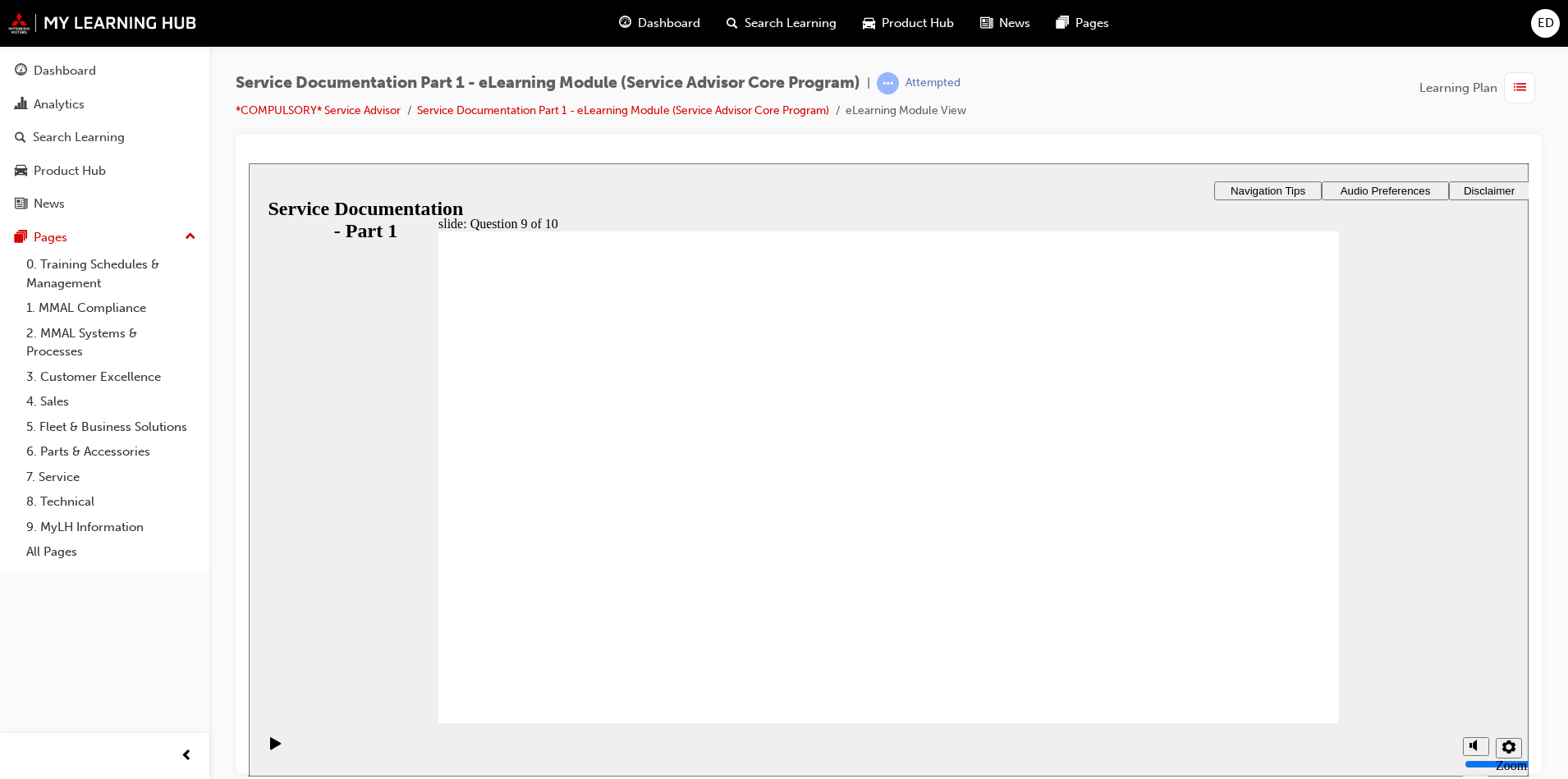
radio input "true"
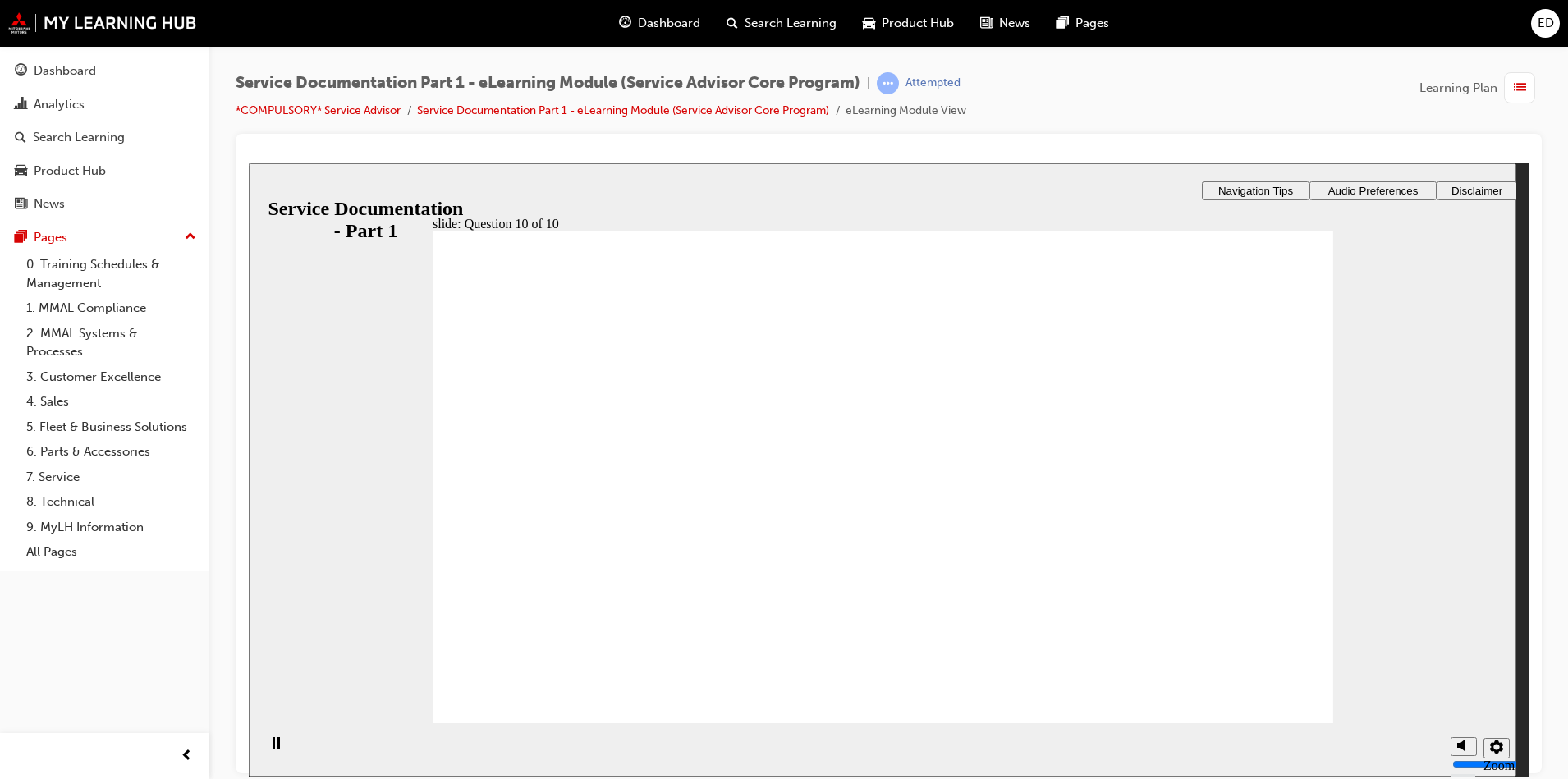
drag, startPoint x: 879, startPoint y: 567, endPoint x: 910, endPoint y: 573, distance: 31.6
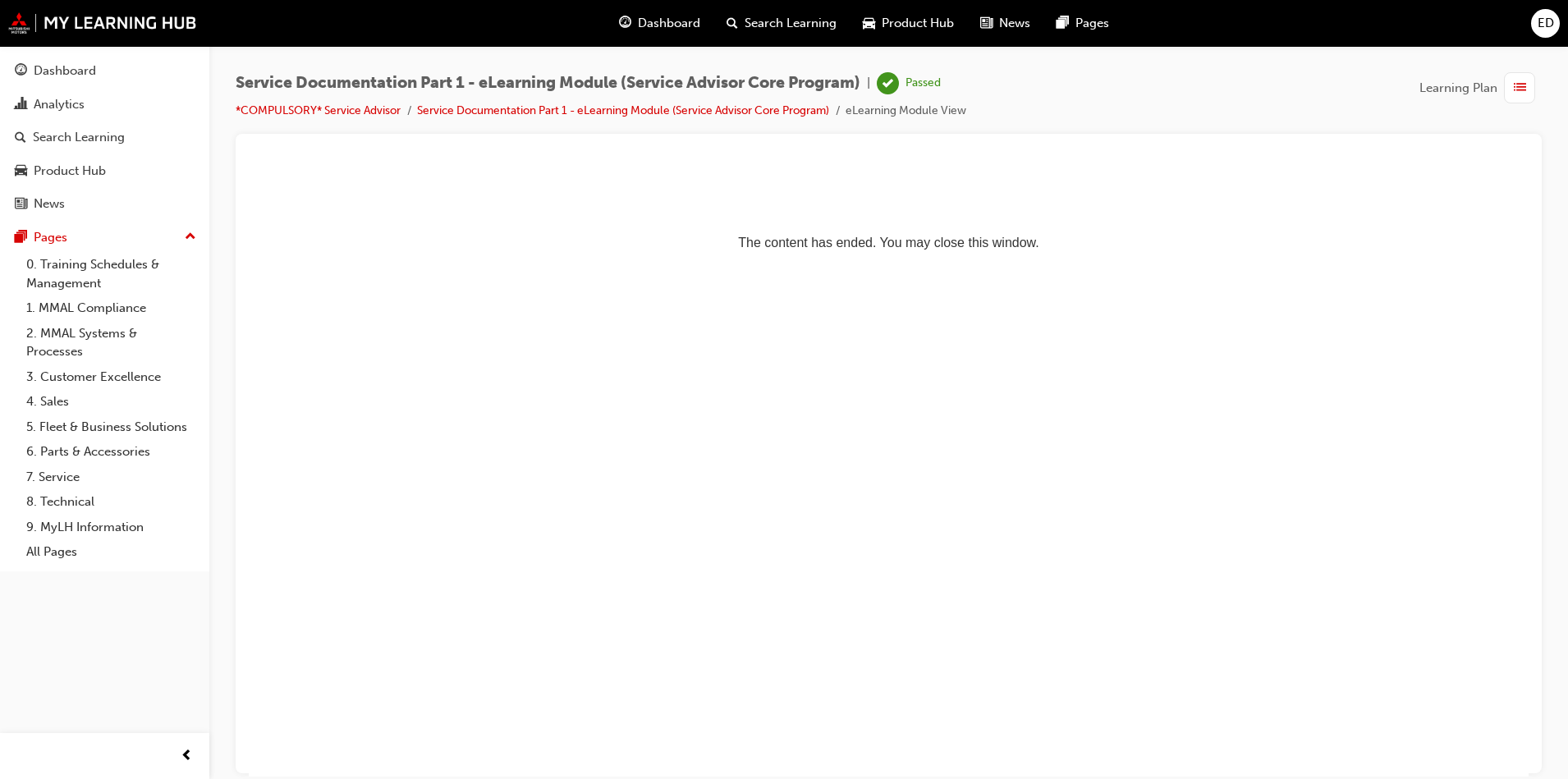
click at [1557, 28] on div "ED" at bounding box center [1545, 24] width 29 height 29
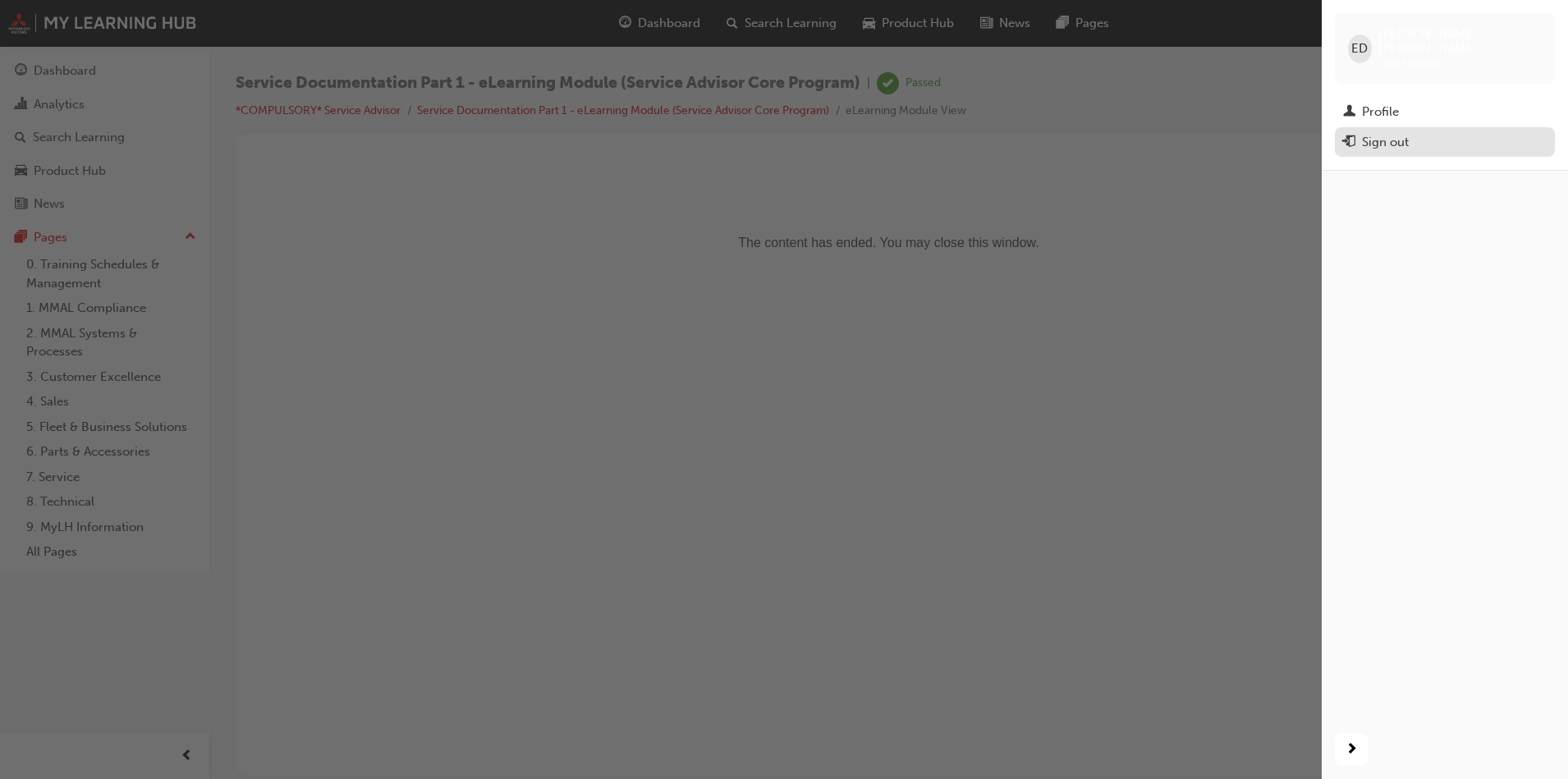
click at [1434, 133] on div "Sign out" at bounding box center [1444, 142] width 204 height 21
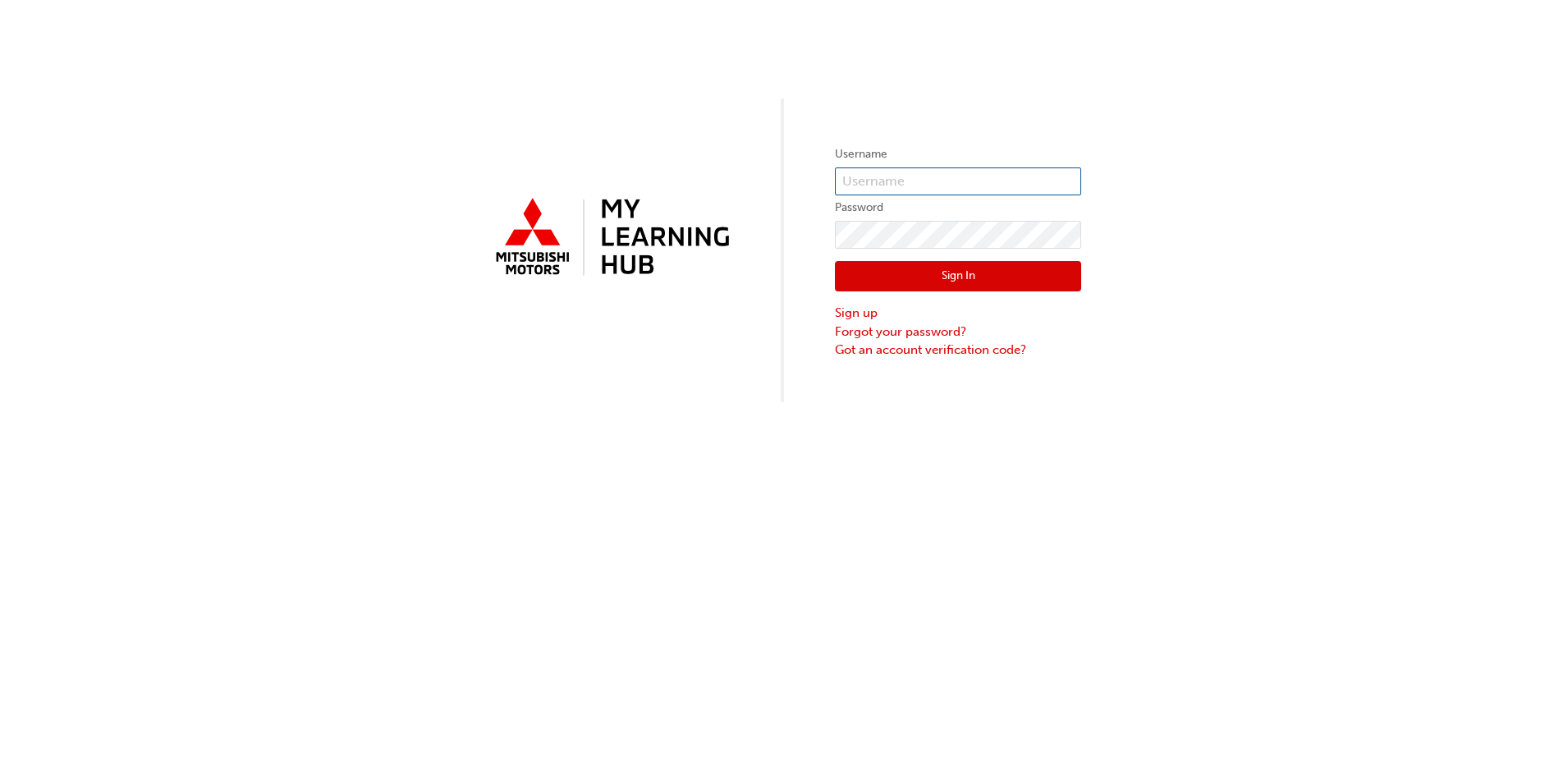
type input "0005980837"
click at [995, 292] on div "Sign In Sign up Forgot your password? Got an account verification code?" at bounding box center [958, 304] width 246 height 111
click at [1000, 286] on button "Sign In" at bounding box center [958, 277] width 246 height 31
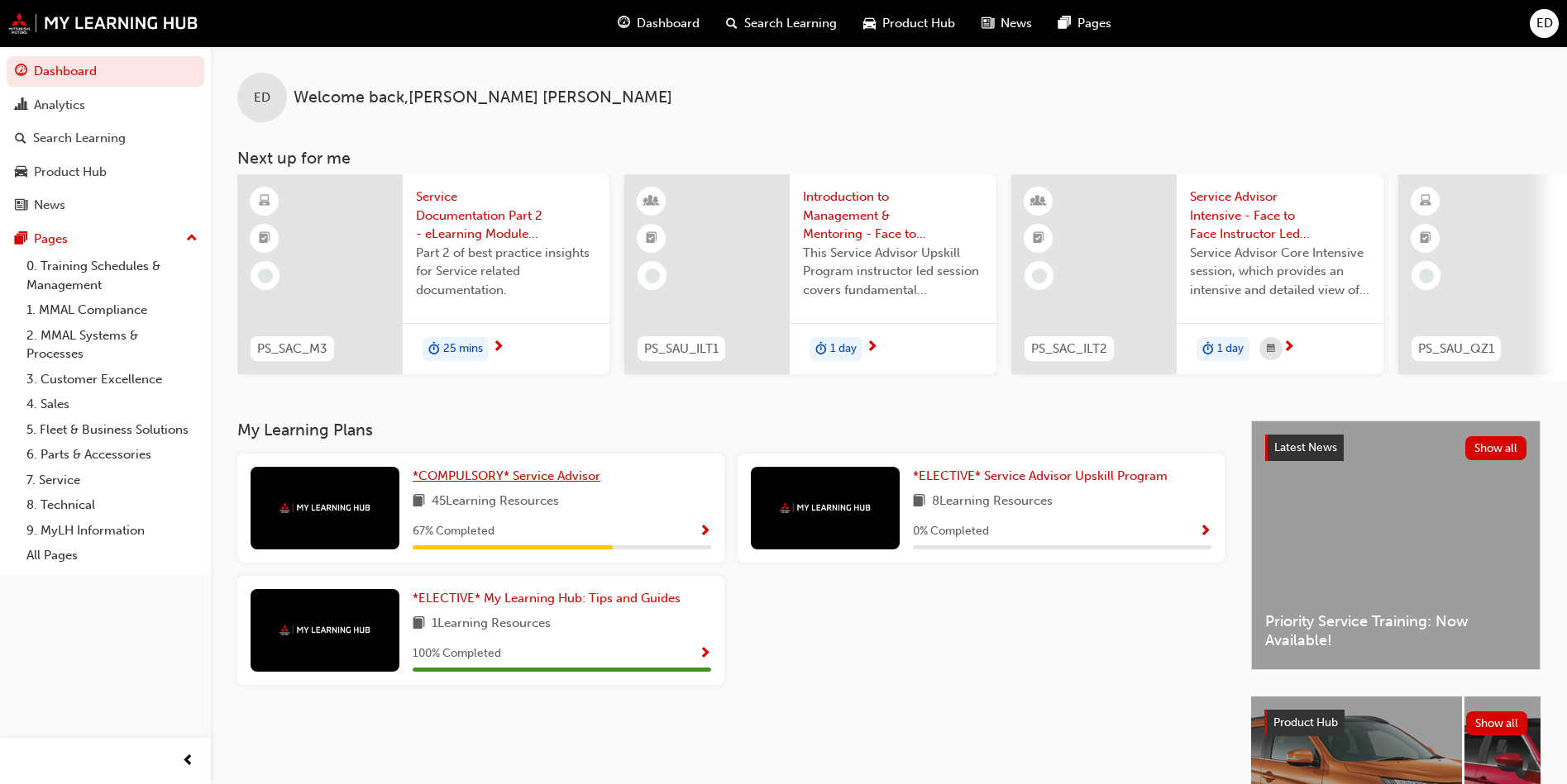
click at [473, 474] on link "*COMPULSORY* Service Advisor" at bounding box center [510, 476] width 194 height 19
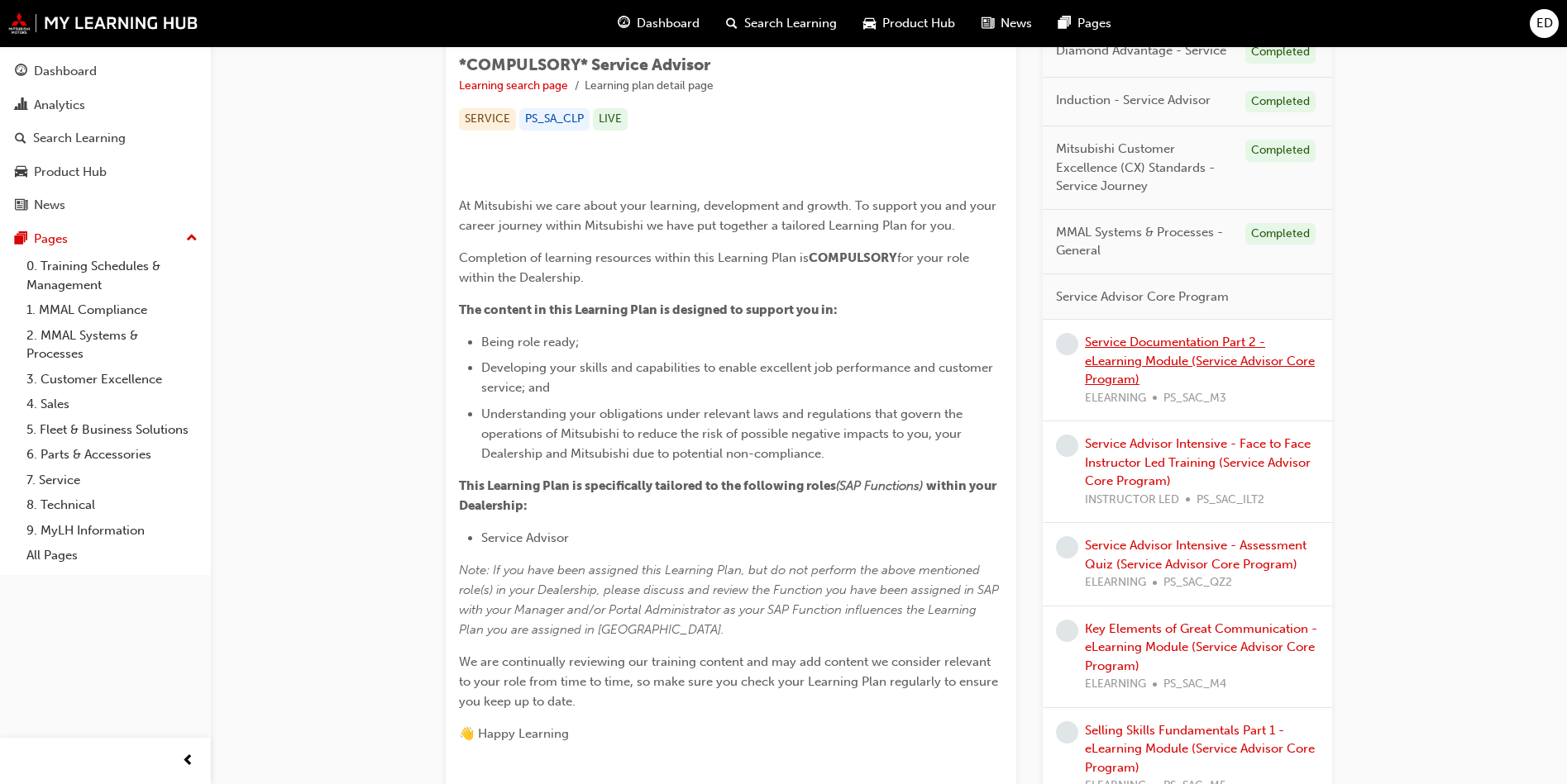
scroll to position [331, 0]
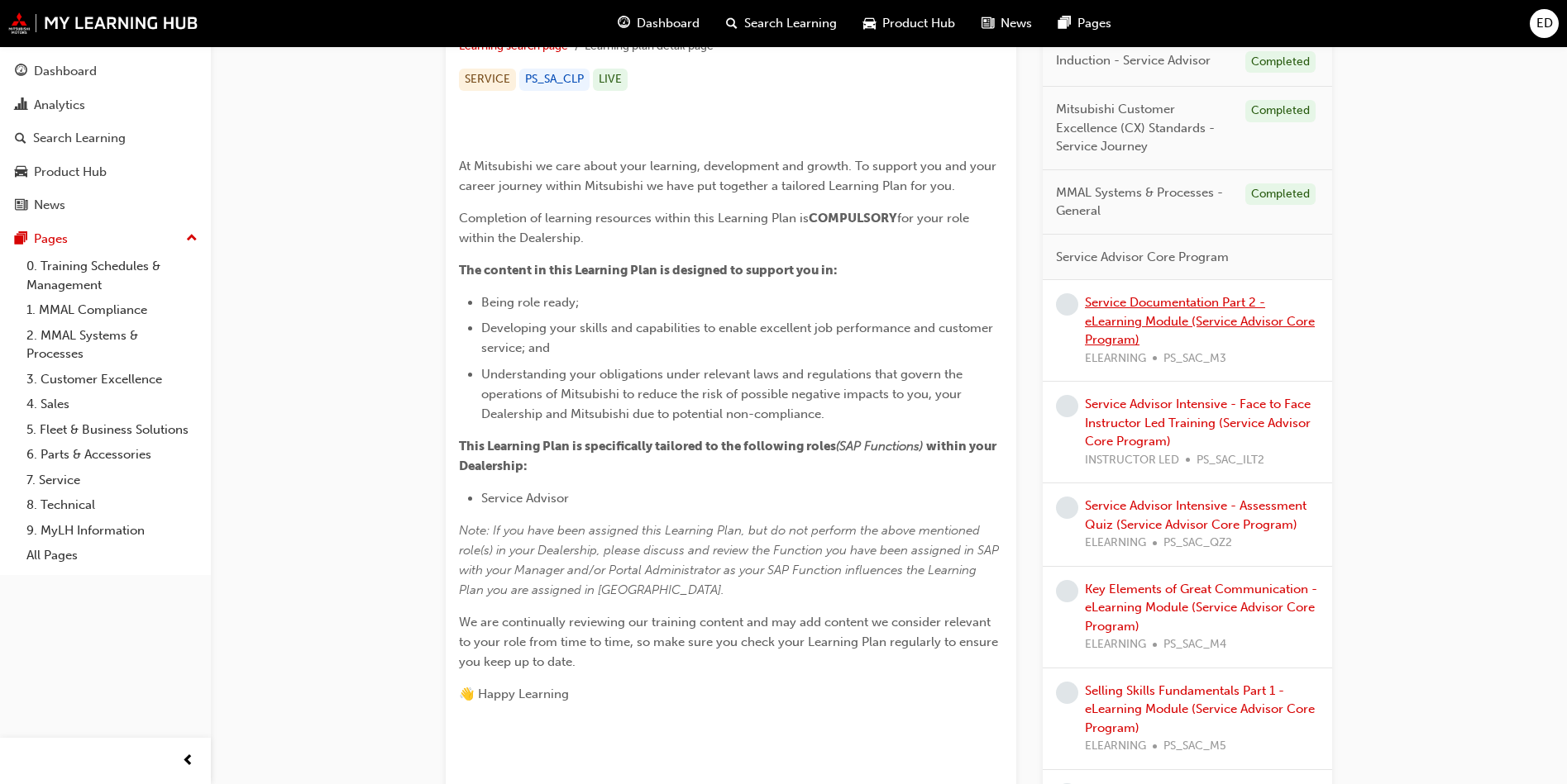
click at [1185, 325] on link "Service Documentation Part 2 - eLearning Module (Service Advisor Core Program)" at bounding box center [1200, 321] width 230 height 52
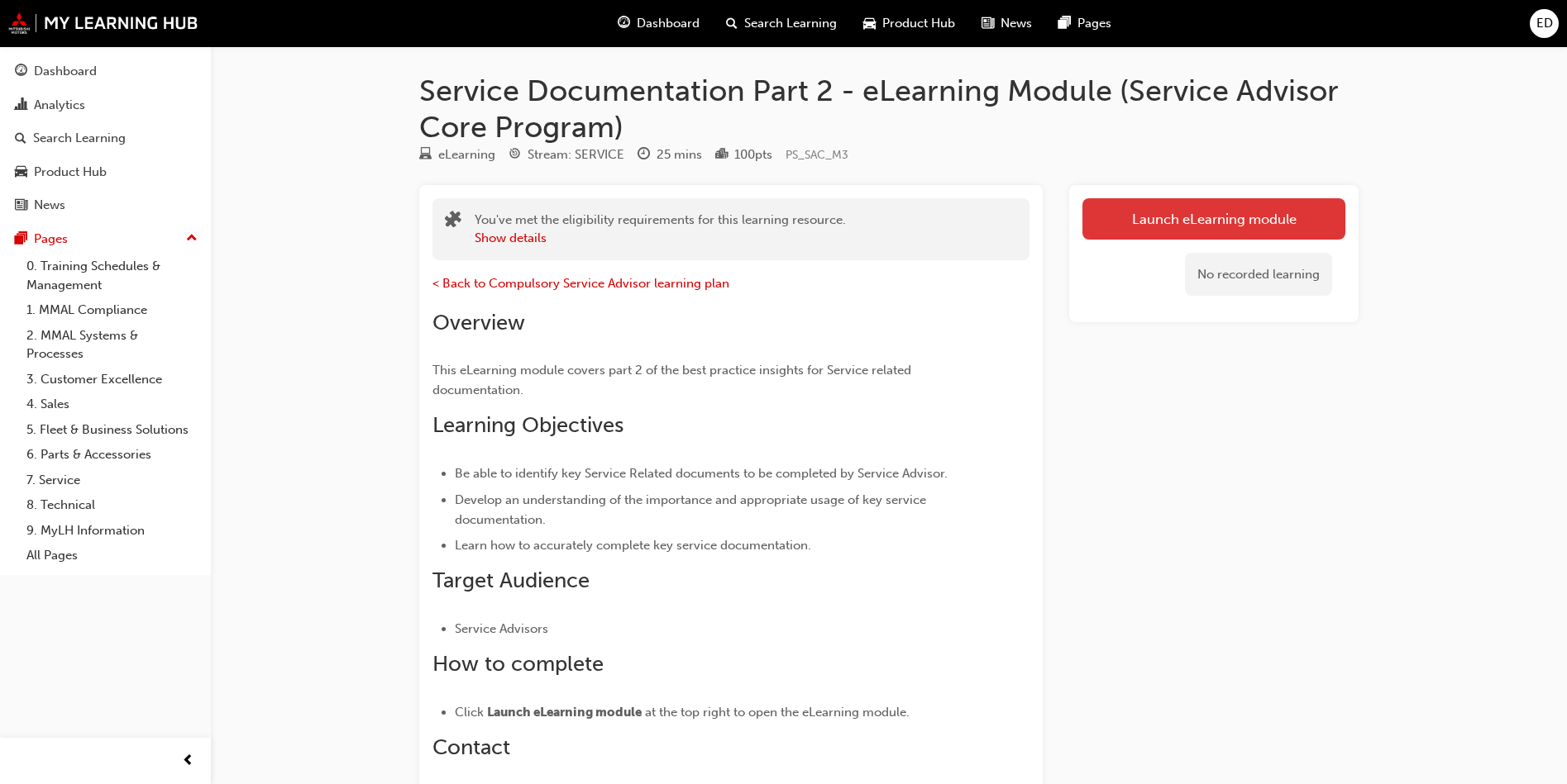
click at [1314, 218] on link "Launch eLearning module" at bounding box center [1213, 219] width 263 height 41
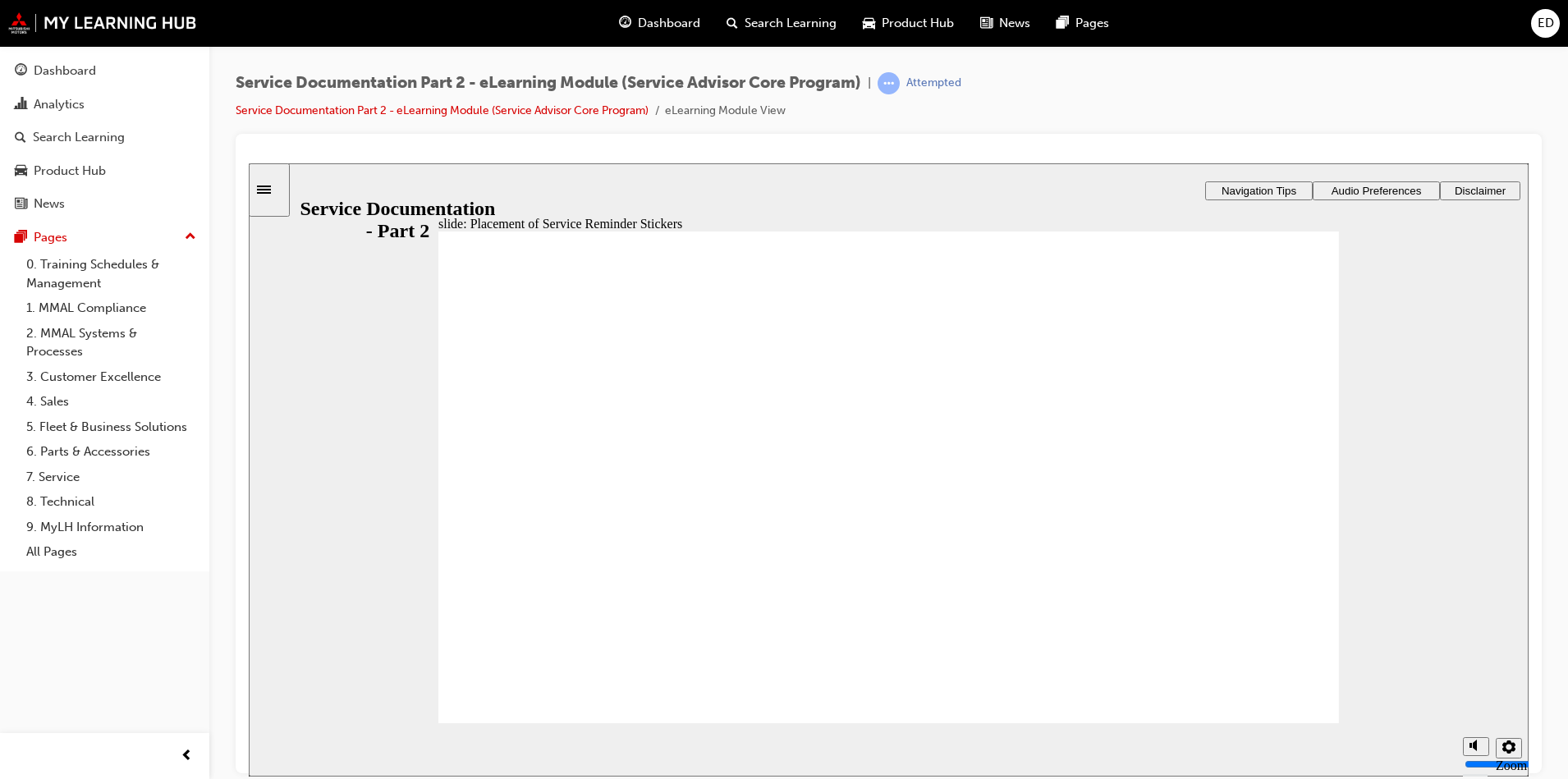
click at [1277, 733] on section "Playback Speed 2 1.75 1.5 1.25 Normal" at bounding box center [888, 749] width 1280 height 54
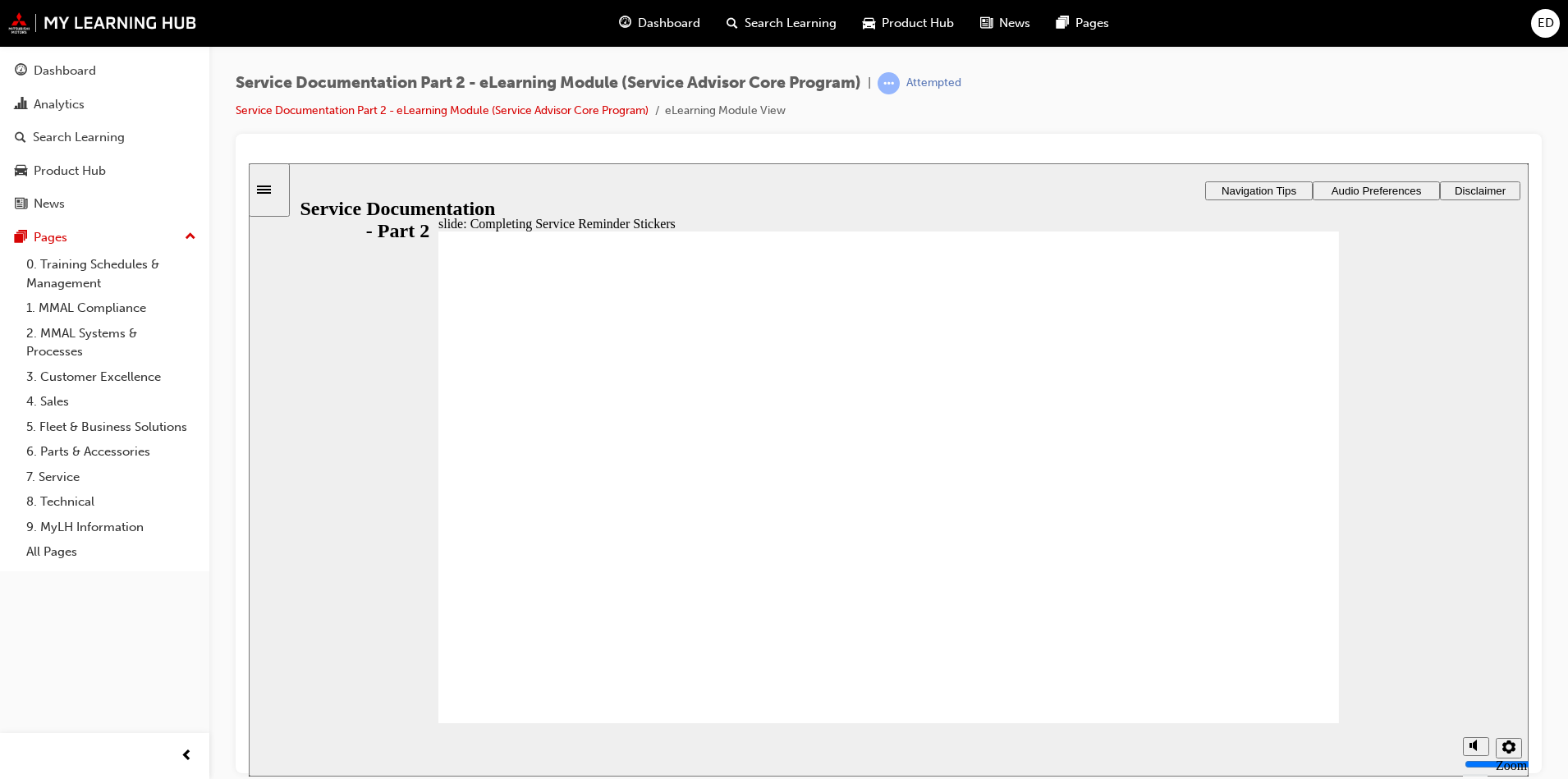
drag, startPoint x: 1169, startPoint y: 433, endPoint x: 1168, endPoint y: 447, distance: 14.0
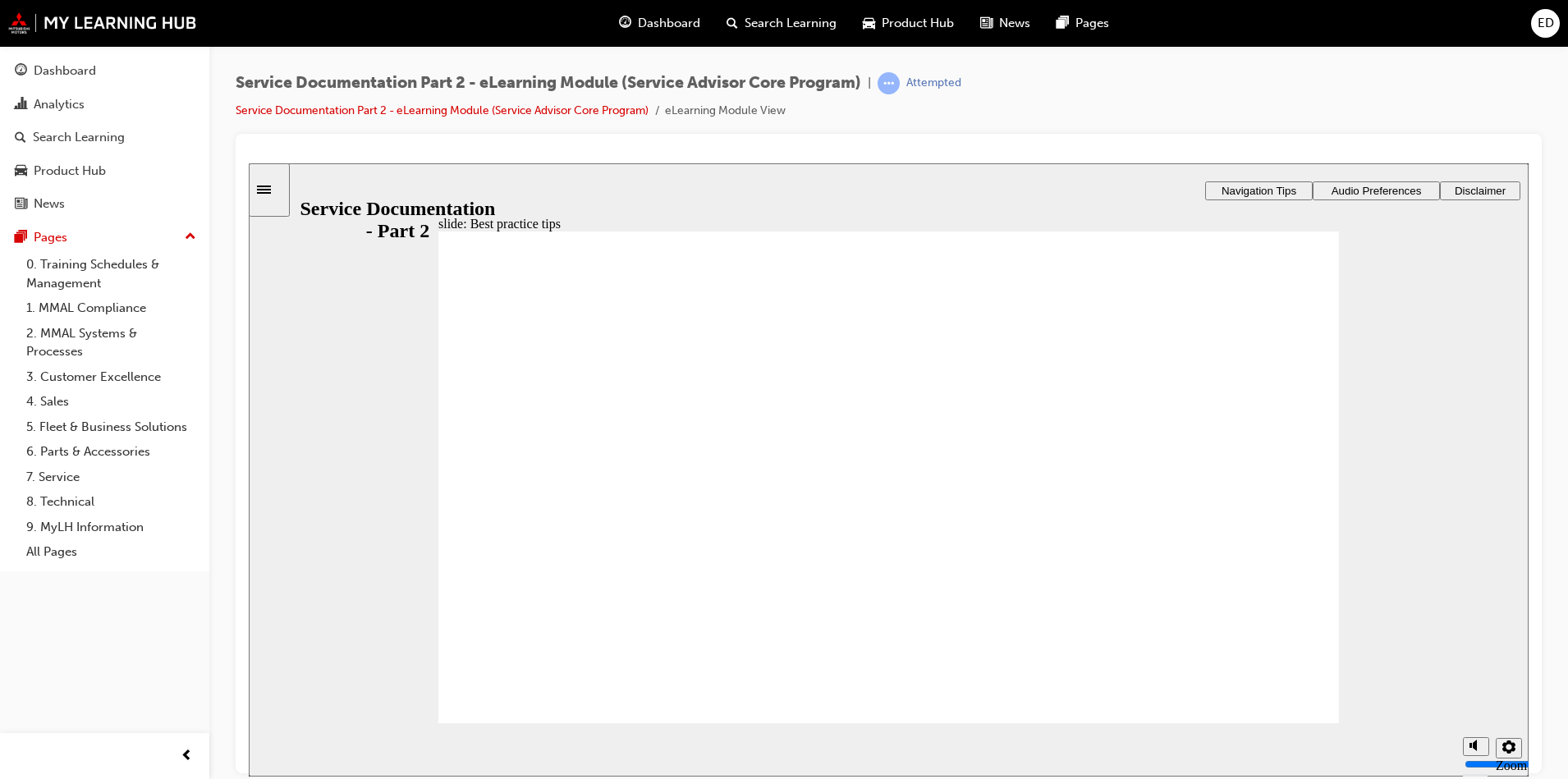
radio input "true"
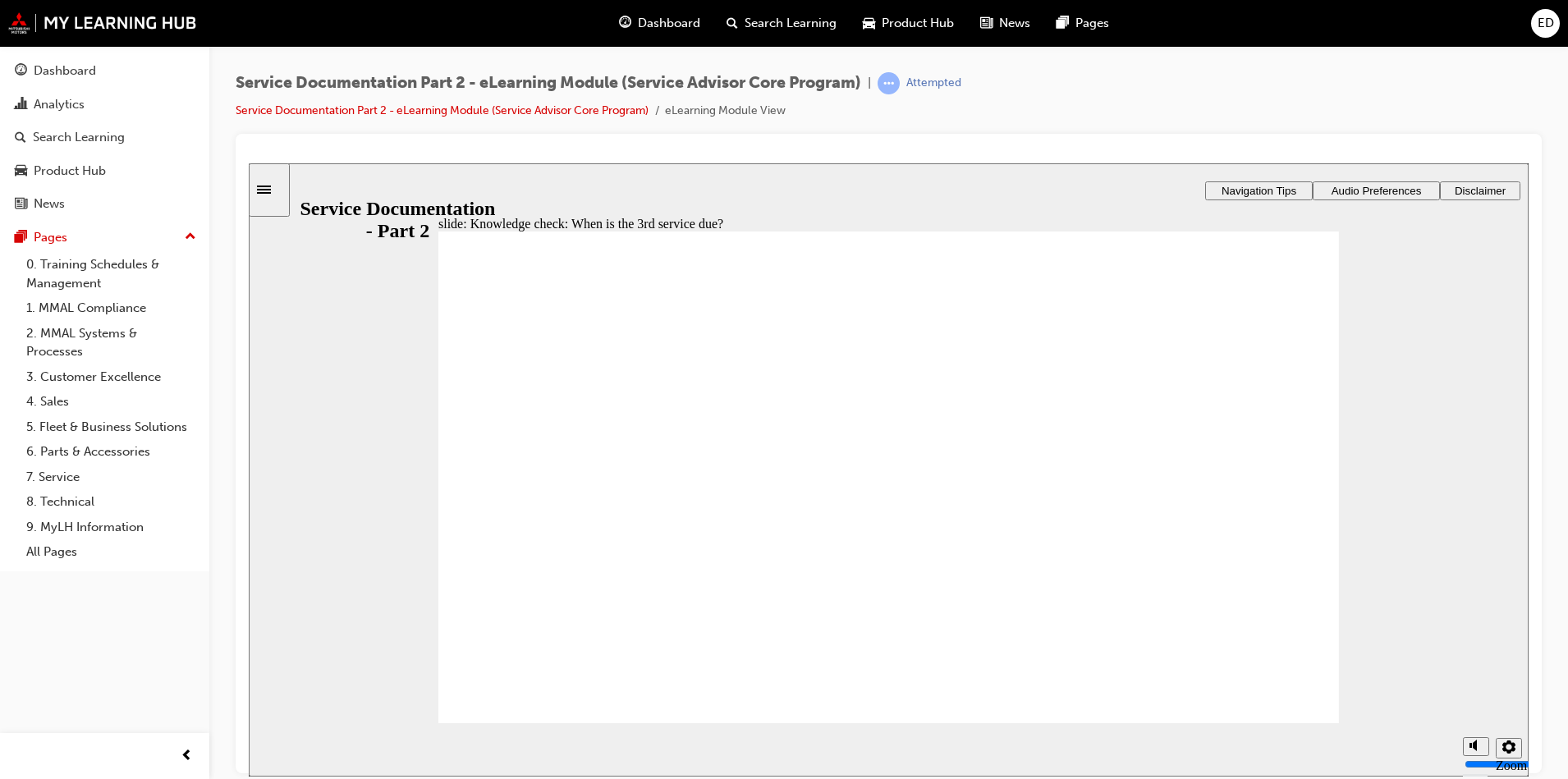
radio input "false"
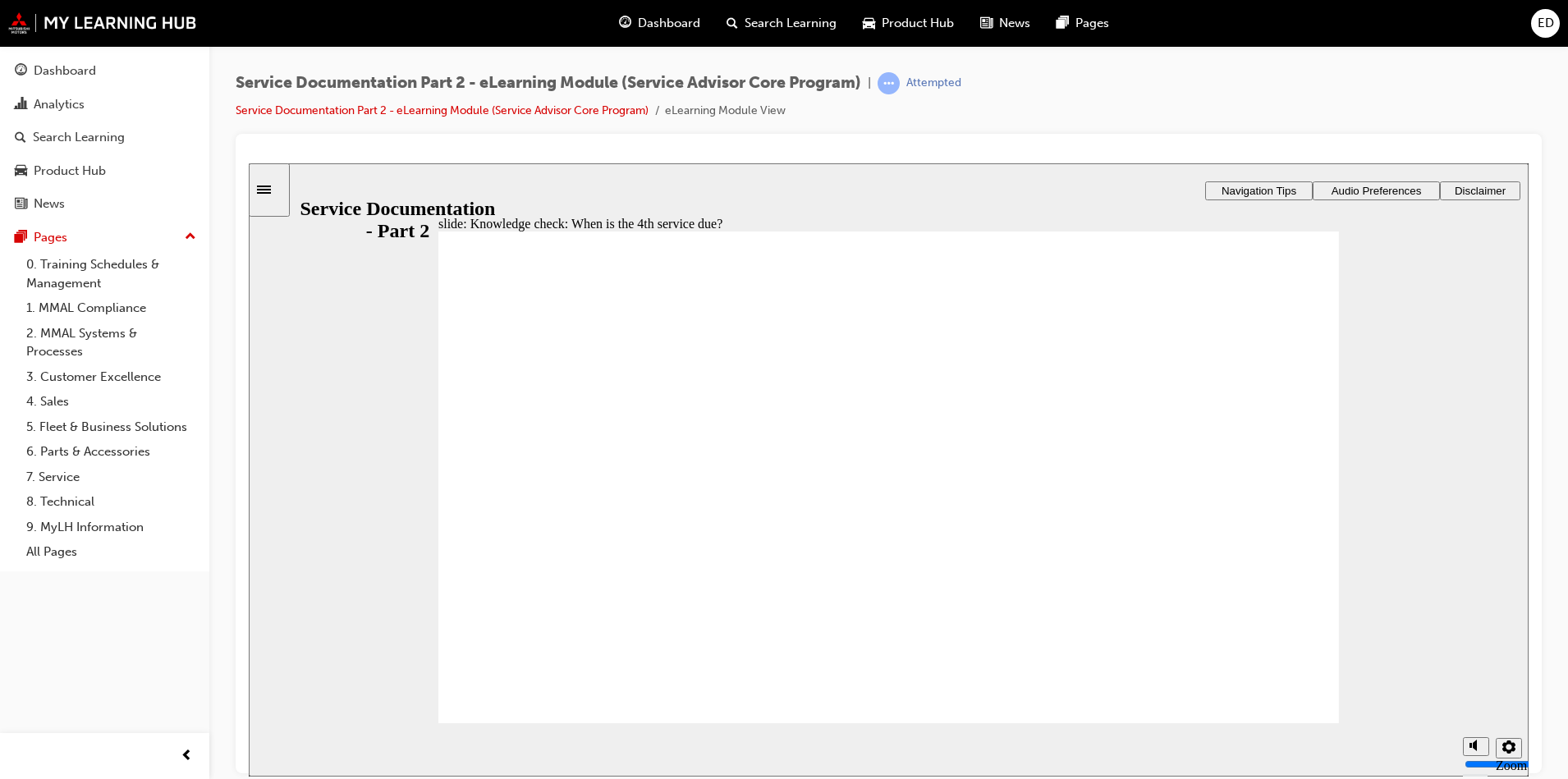
radio input "true"
